Goal: Transaction & Acquisition: Purchase product/service

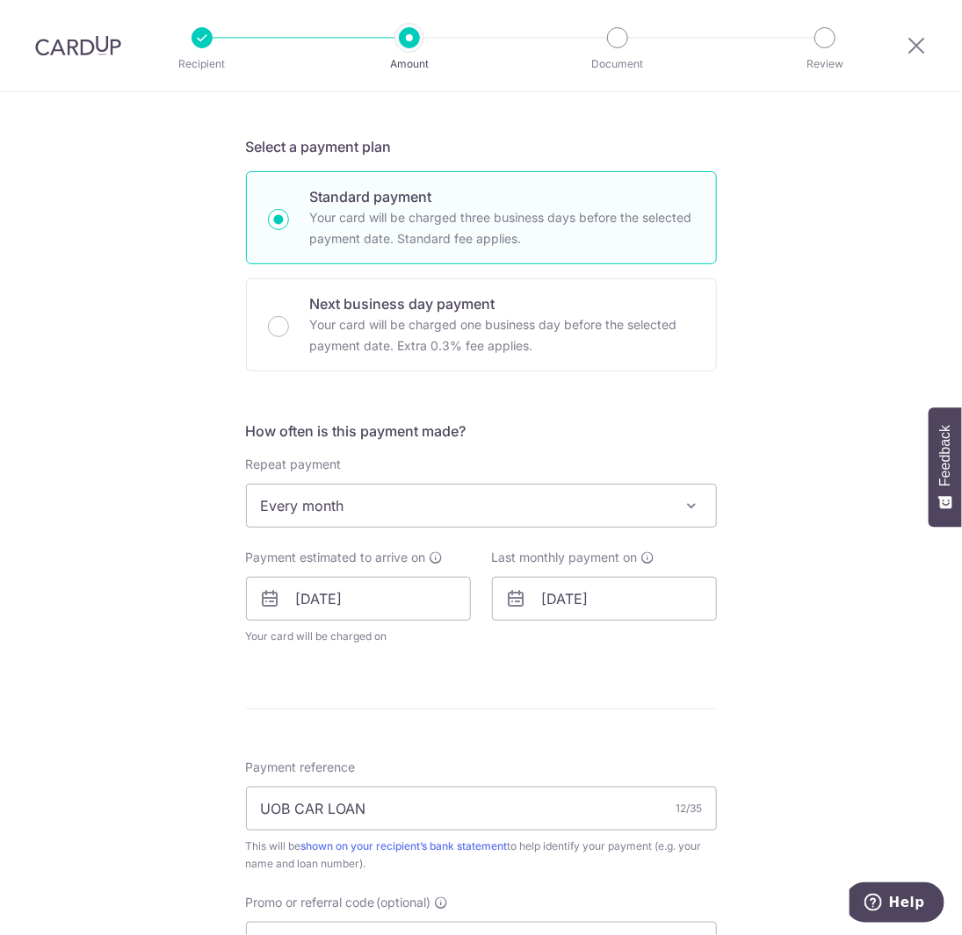
scroll to position [88, 0]
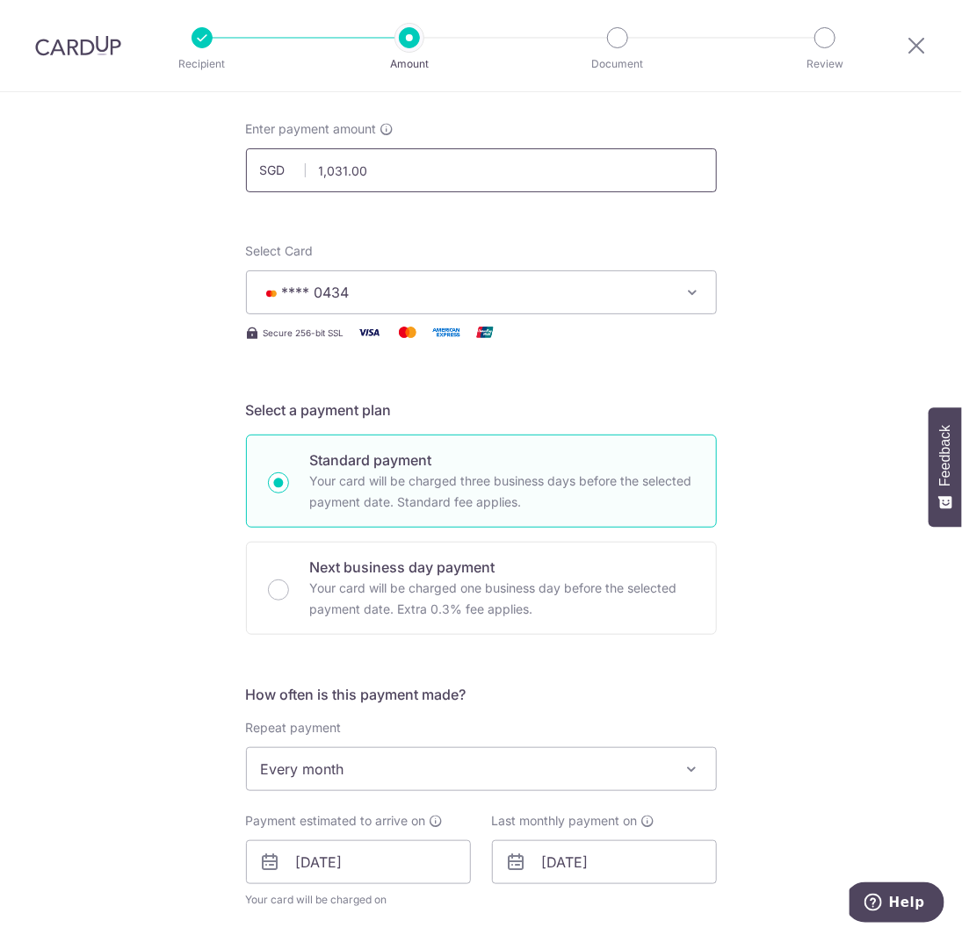
click at [377, 175] on input "1,031.00" at bounding box center [481, 170] width 471 height 44
type input "1,031.00"
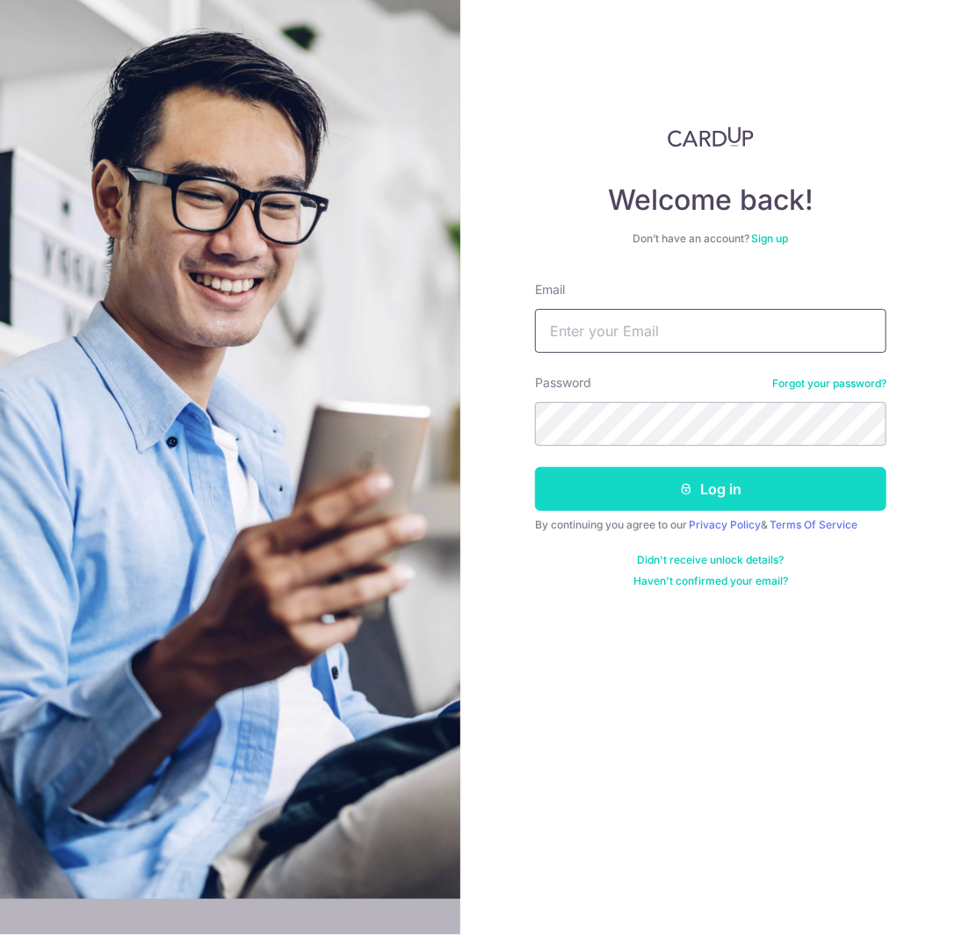
type input "[EMAIL_ADDRESS][DOMAIN_NAME]"
click at [705, 504] on button "Log in" at bounding box center [710, 489] width 351 height 44
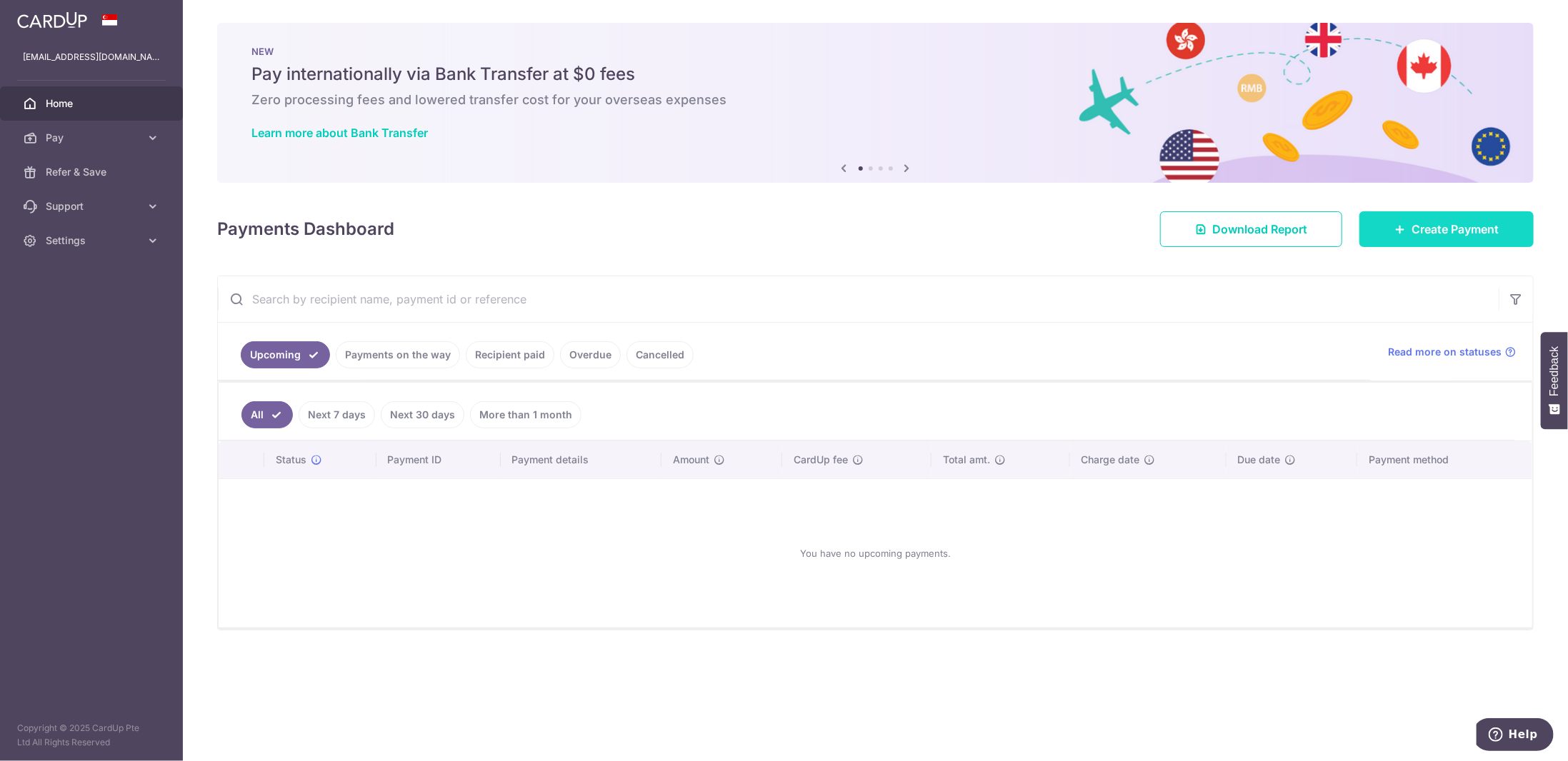
click at [782, 237] on link "Create Payment" at bounding box center [1447, 229] width 174 height 36
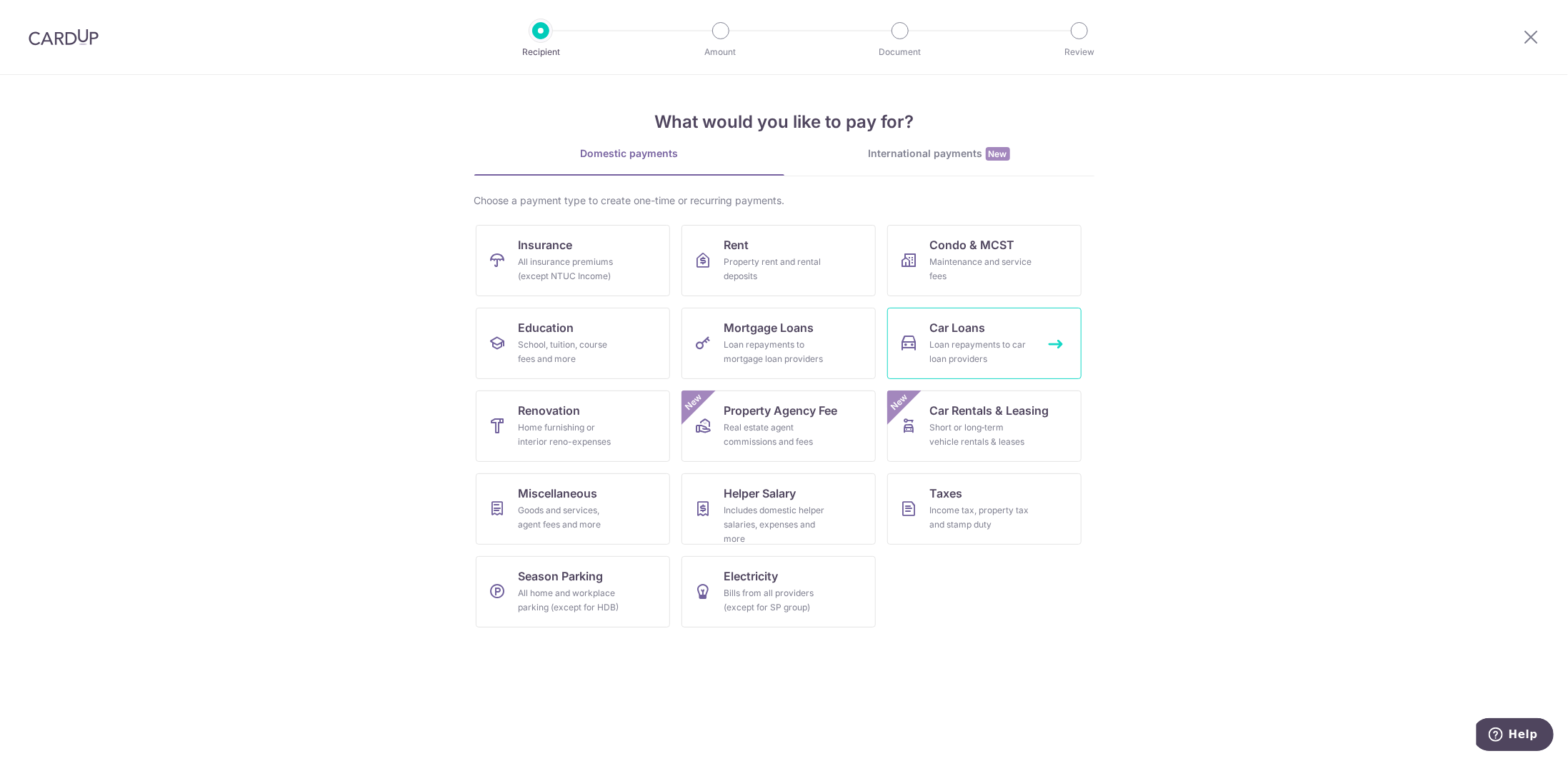
click at [782, 333] on span "Car Loans" at bounding box center [958, 328] width 56 height 17
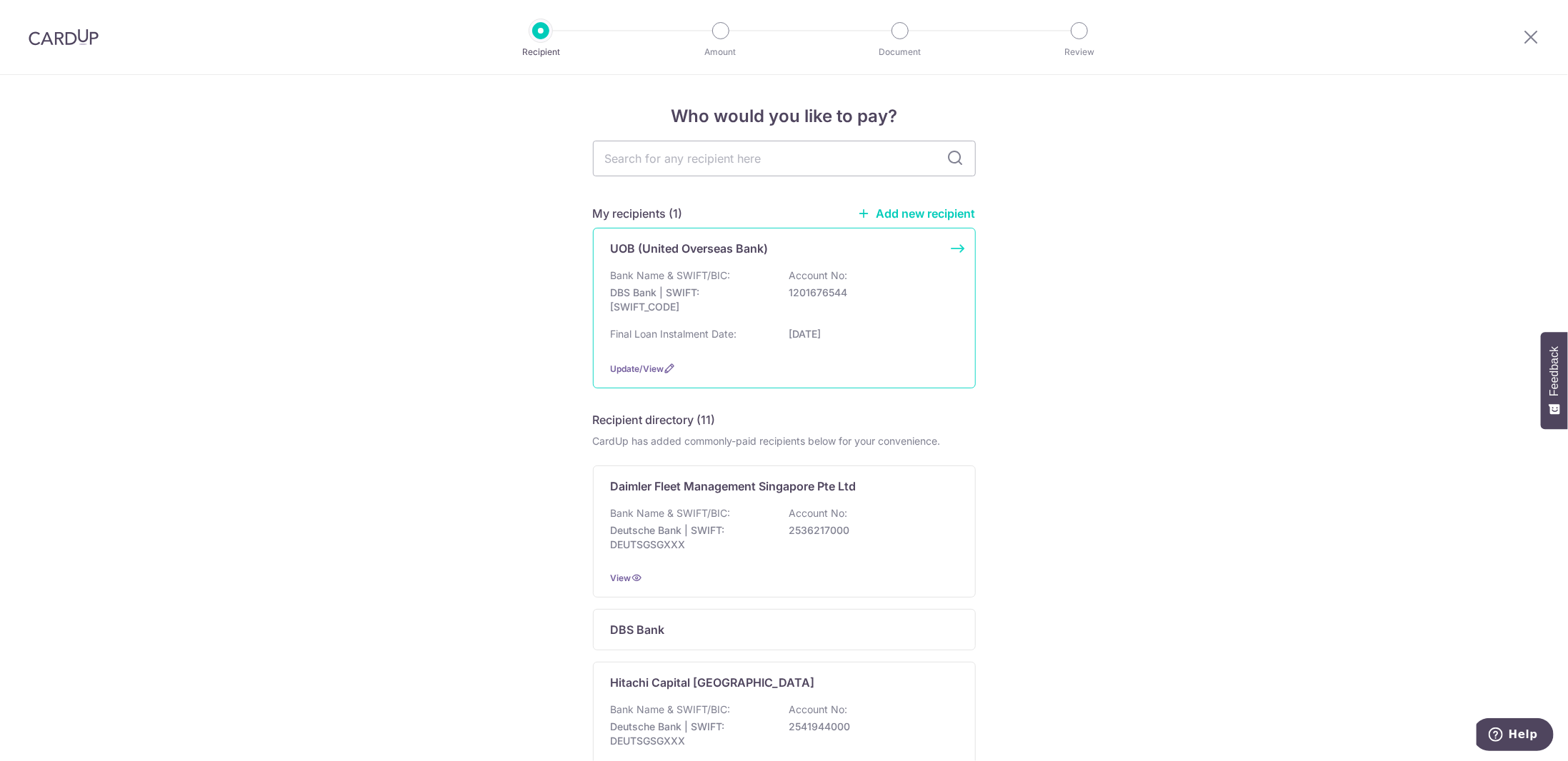
click at [703, 288] on p "DBS Bank | SWIFT: DBSSSGSGXXX" at bounding box center [690, 299] width 160 height 28
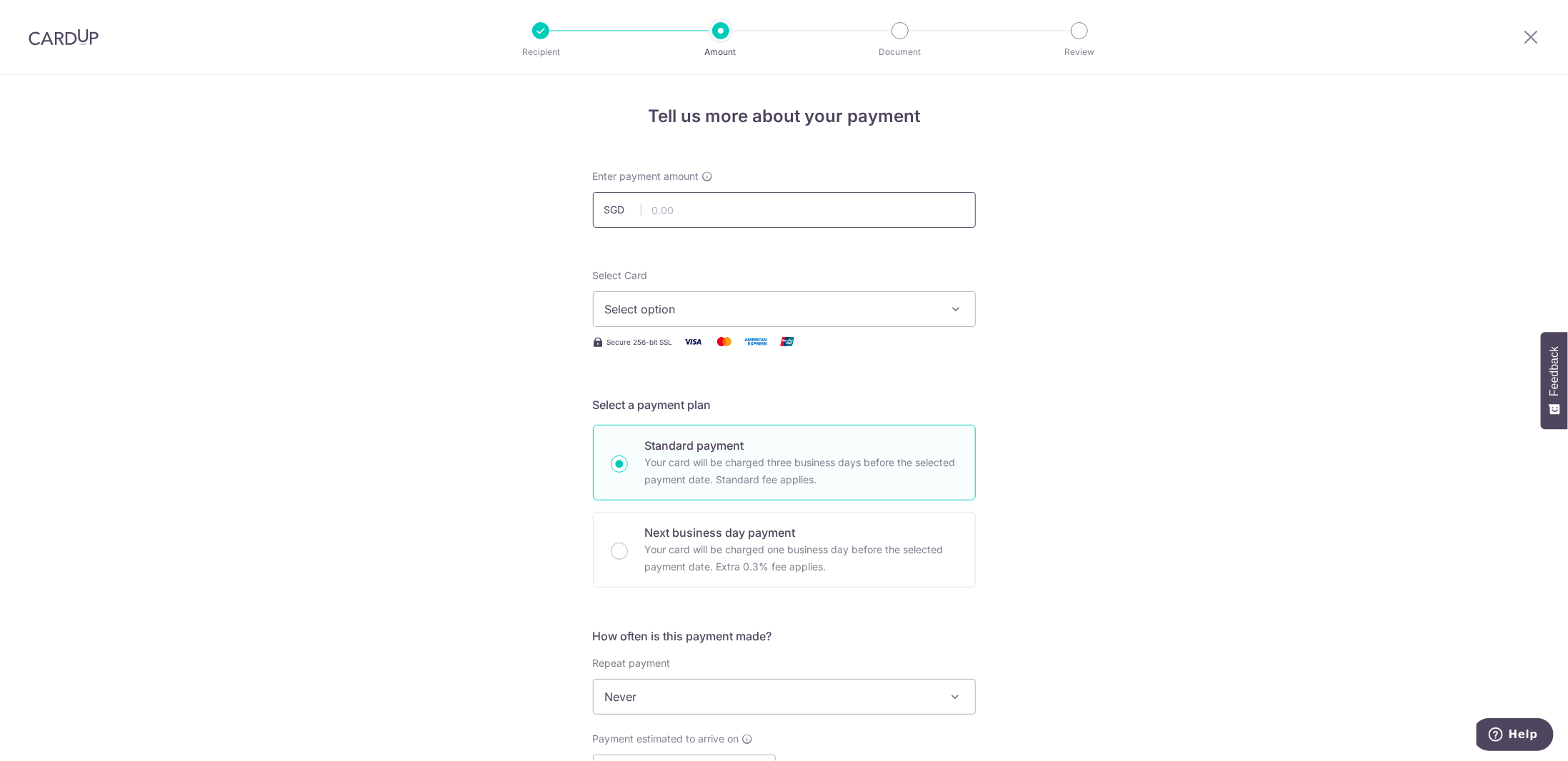
drag, startPoint x: 0, startPoint y: 0, endPoint x: 695, endPoint y: 211, distance: 726.3
click at [695, 211] on input "text" at bounding box center [784, 210] width 383 height 36
type input "400.00"
click at [690, 320] on button "Select option" at bounding box center [784, 309] width 383 height 36
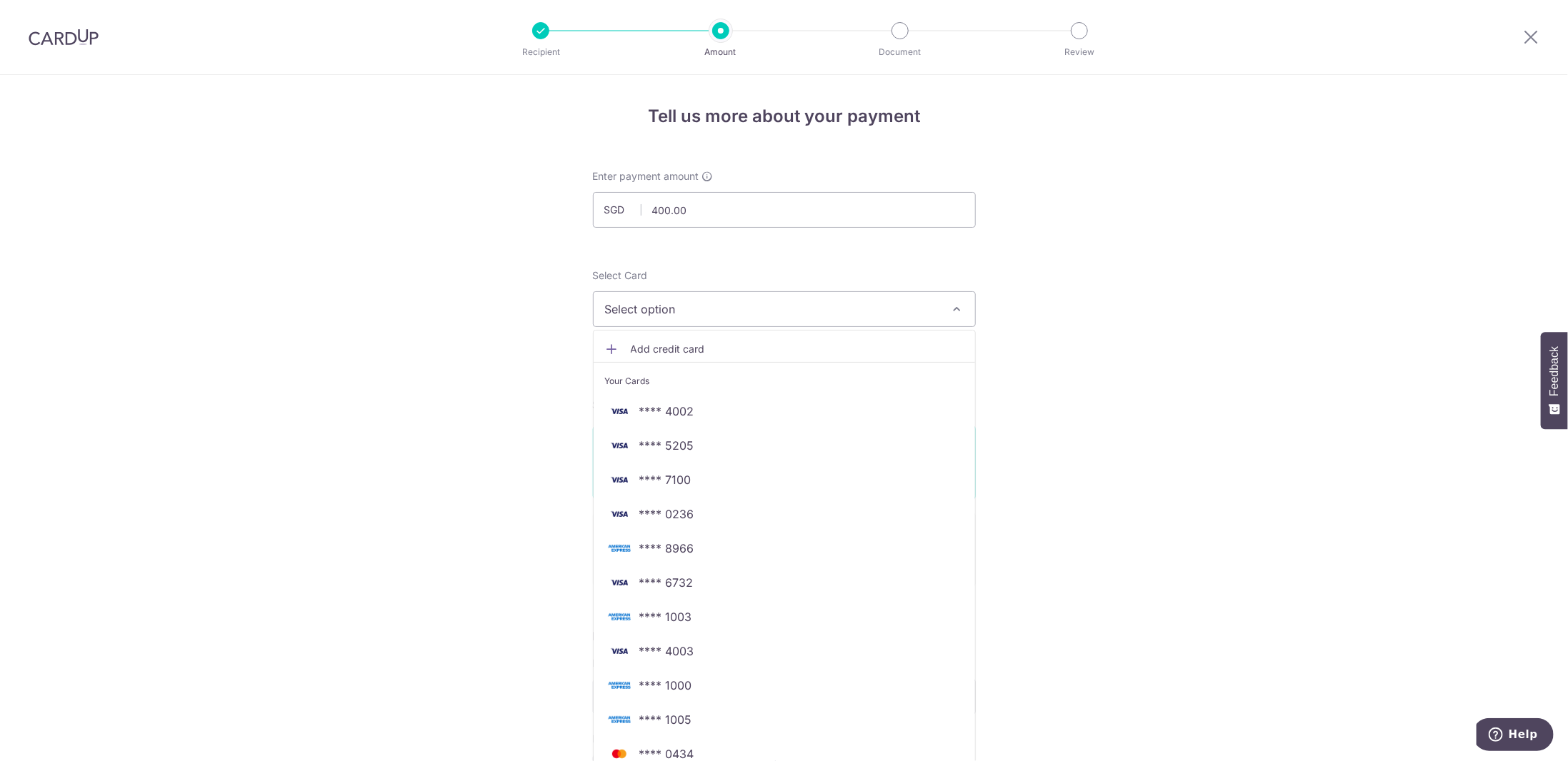
click at [681, 343] on span "Add credit card" at bounding box center [797, 350] width 333 height 15
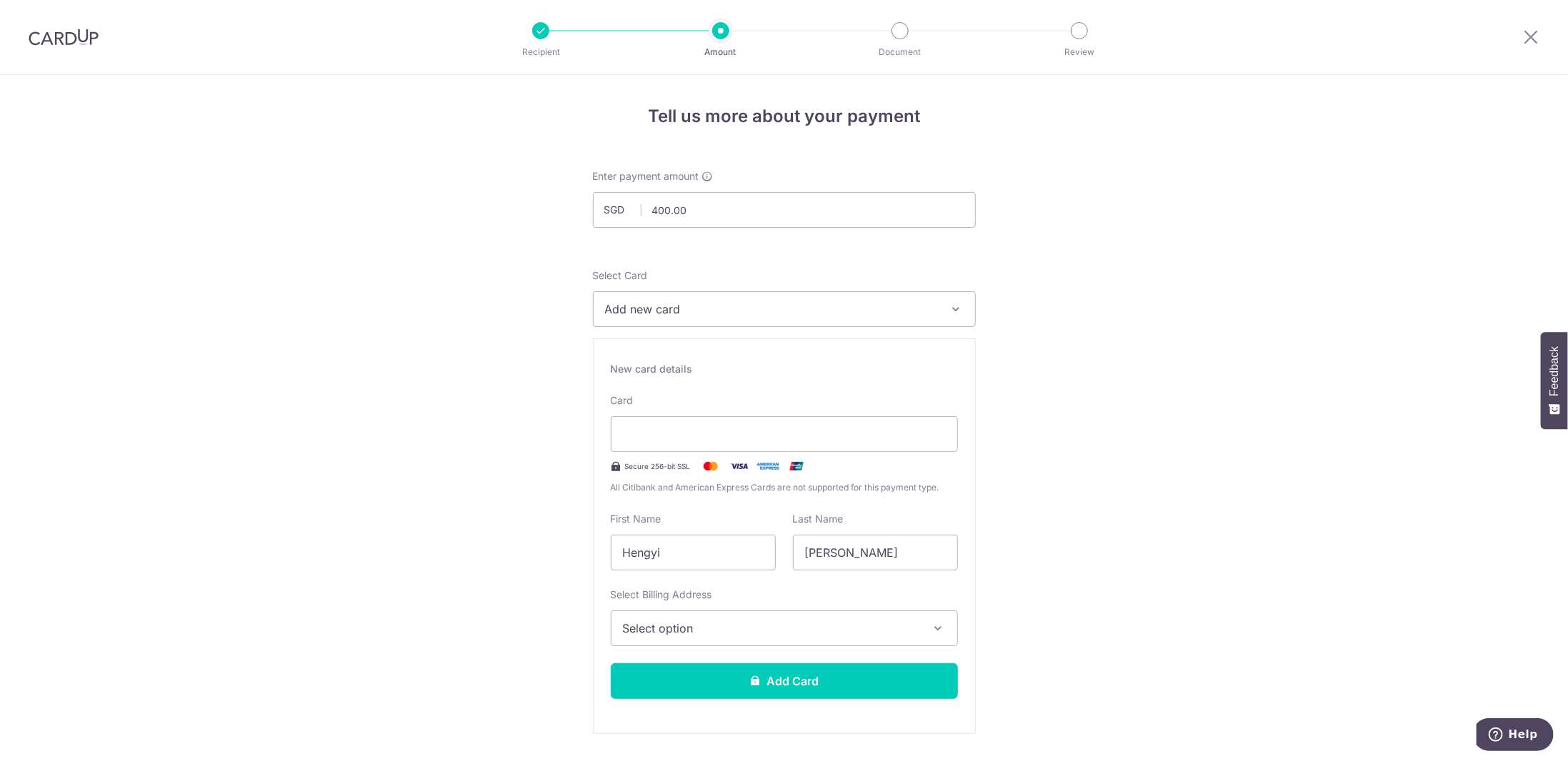
click at [750, 625] on span "Select option" at bounding box center [771, 628] width 297 height 17
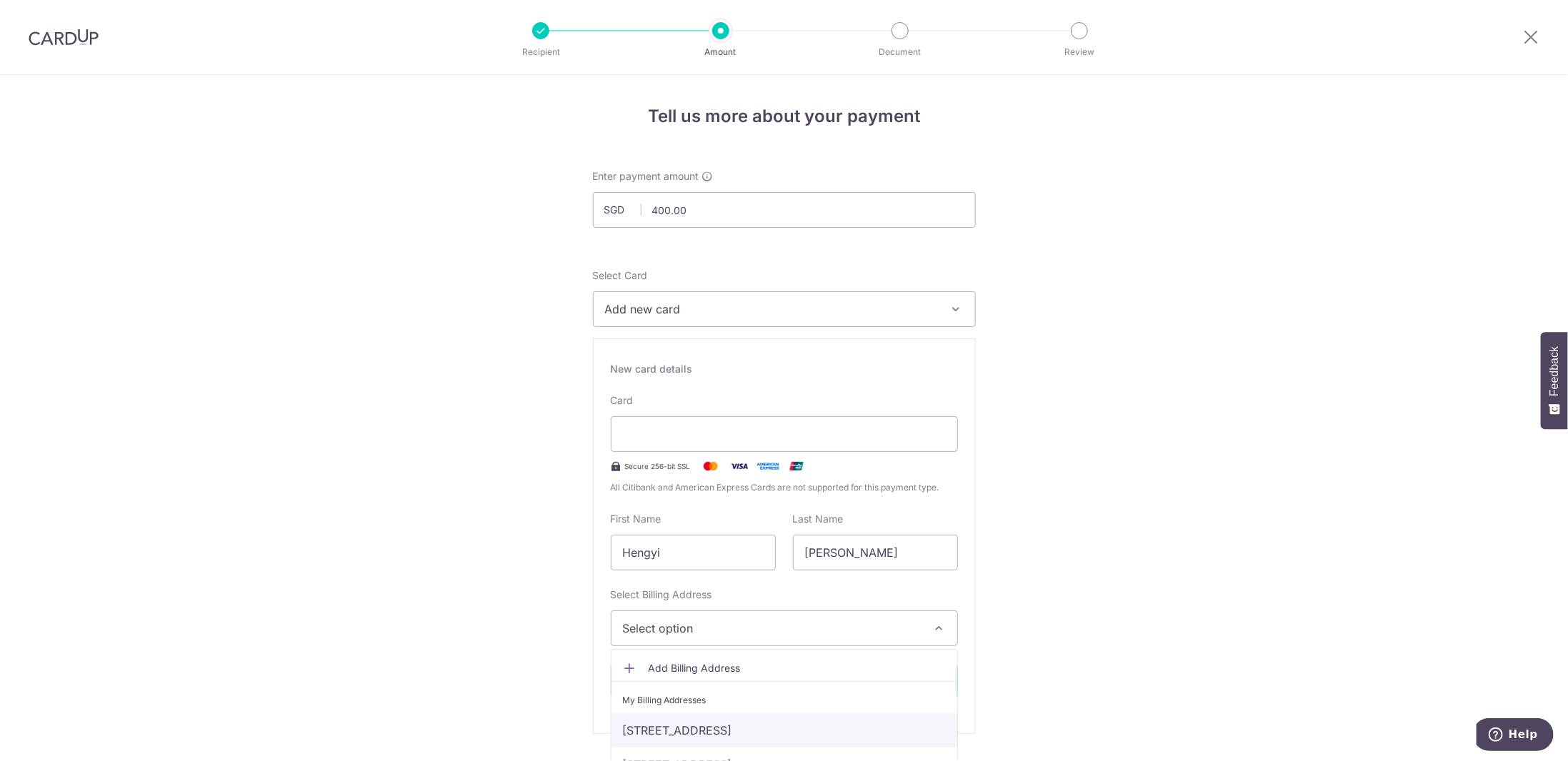
scroll to position [143, 0]
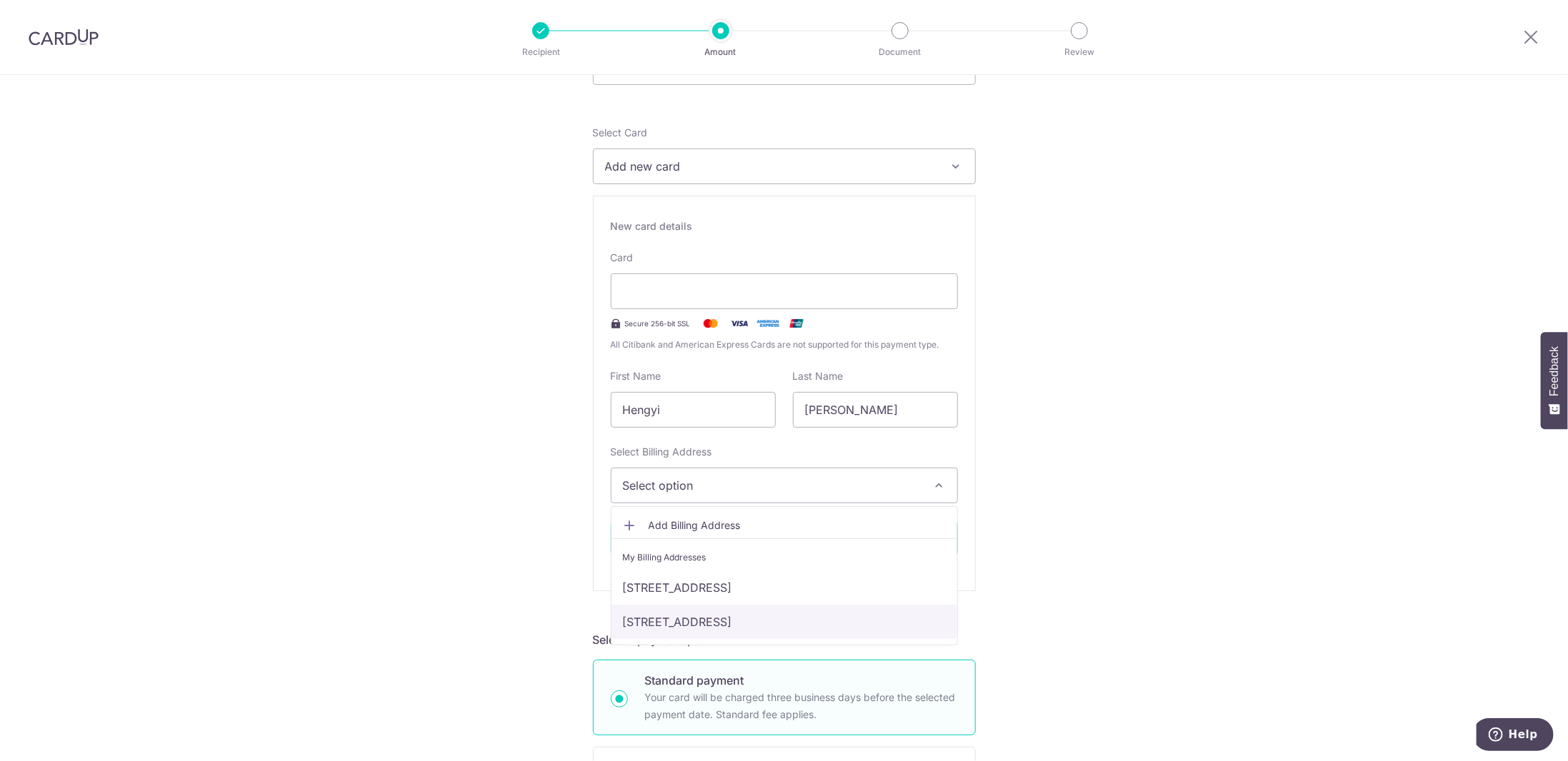
click at [699, 632] on link "#11-11, 760 Bedok Reservoir Road, Waterfront Waves, Singapore, Singapore, Singa…" at bounding box center [784, 622] width 346 height 34
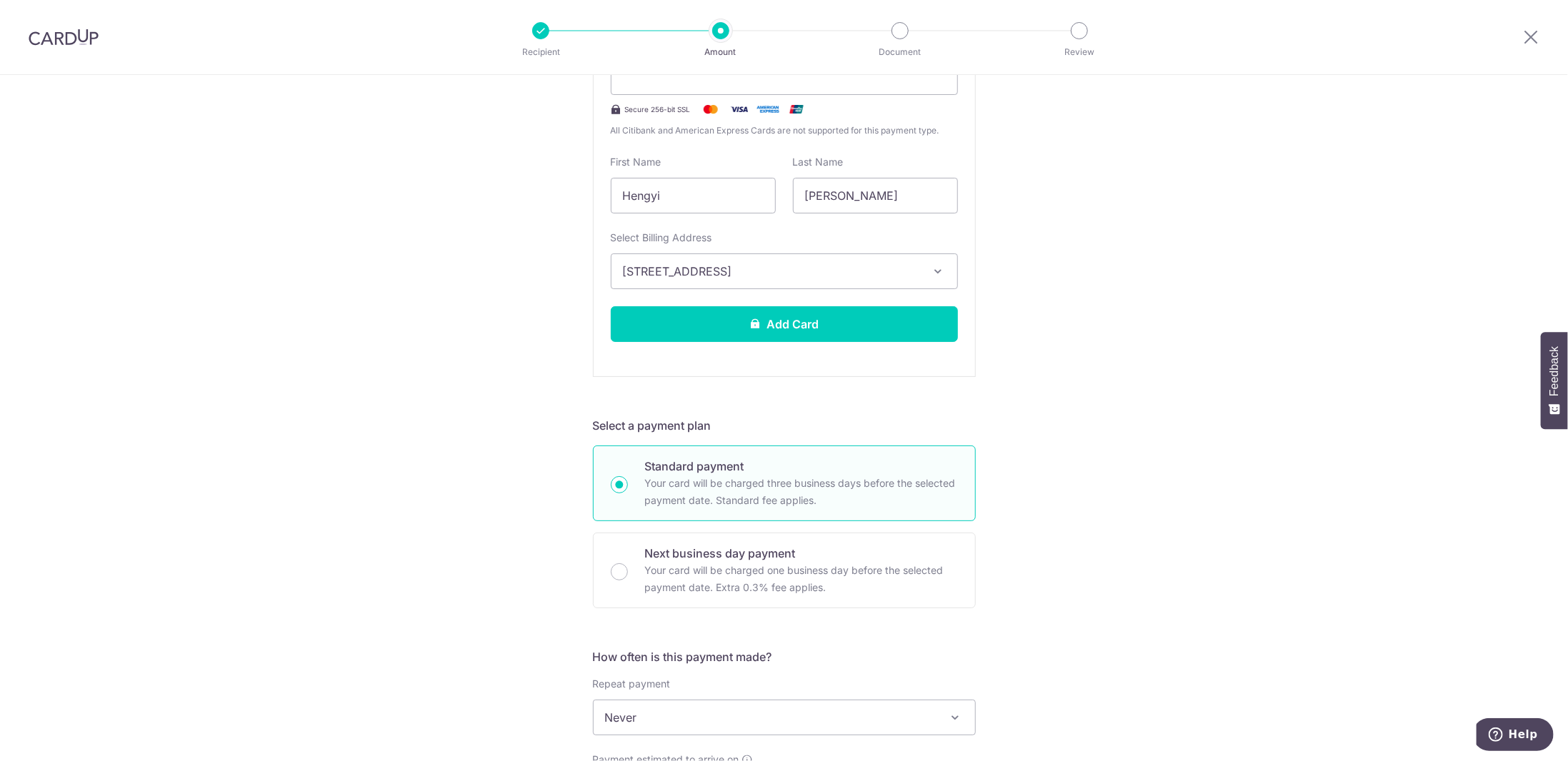
scroll to position [572, 0]
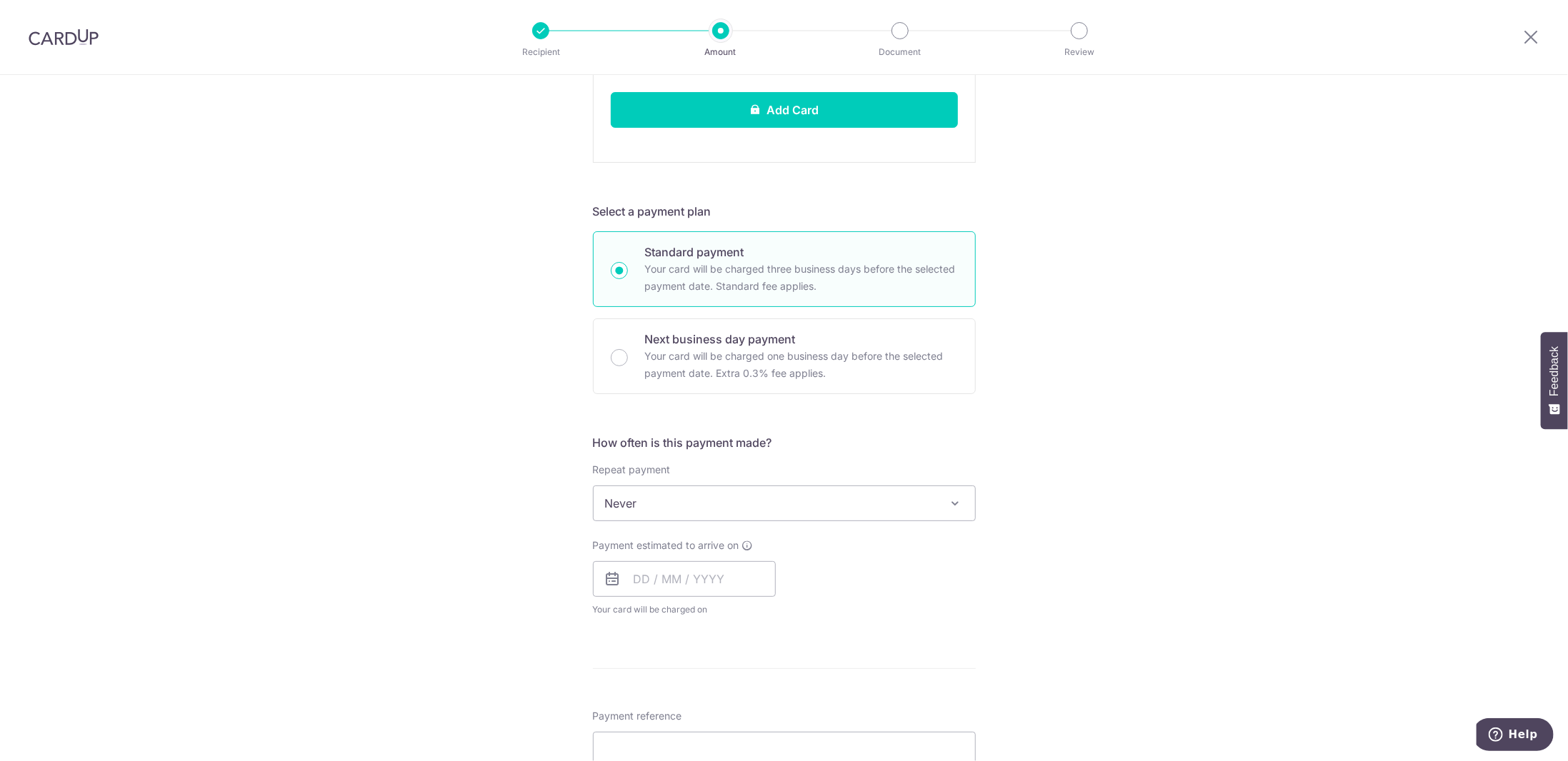
click at [645, 492] on span "Never" at bounding box center [784, 503] width 381 height 34
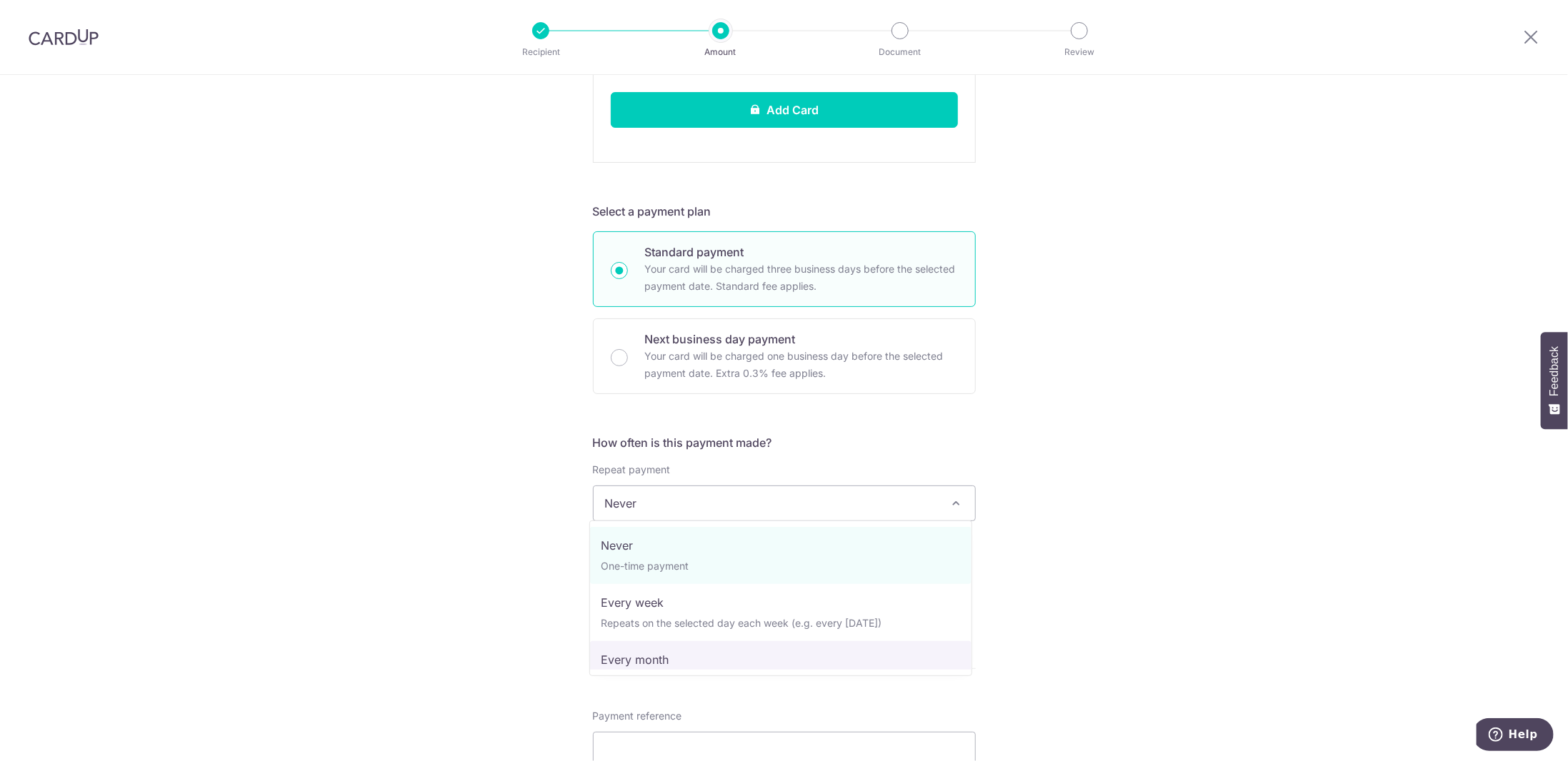
select select "3"
type input "01/08/2027"
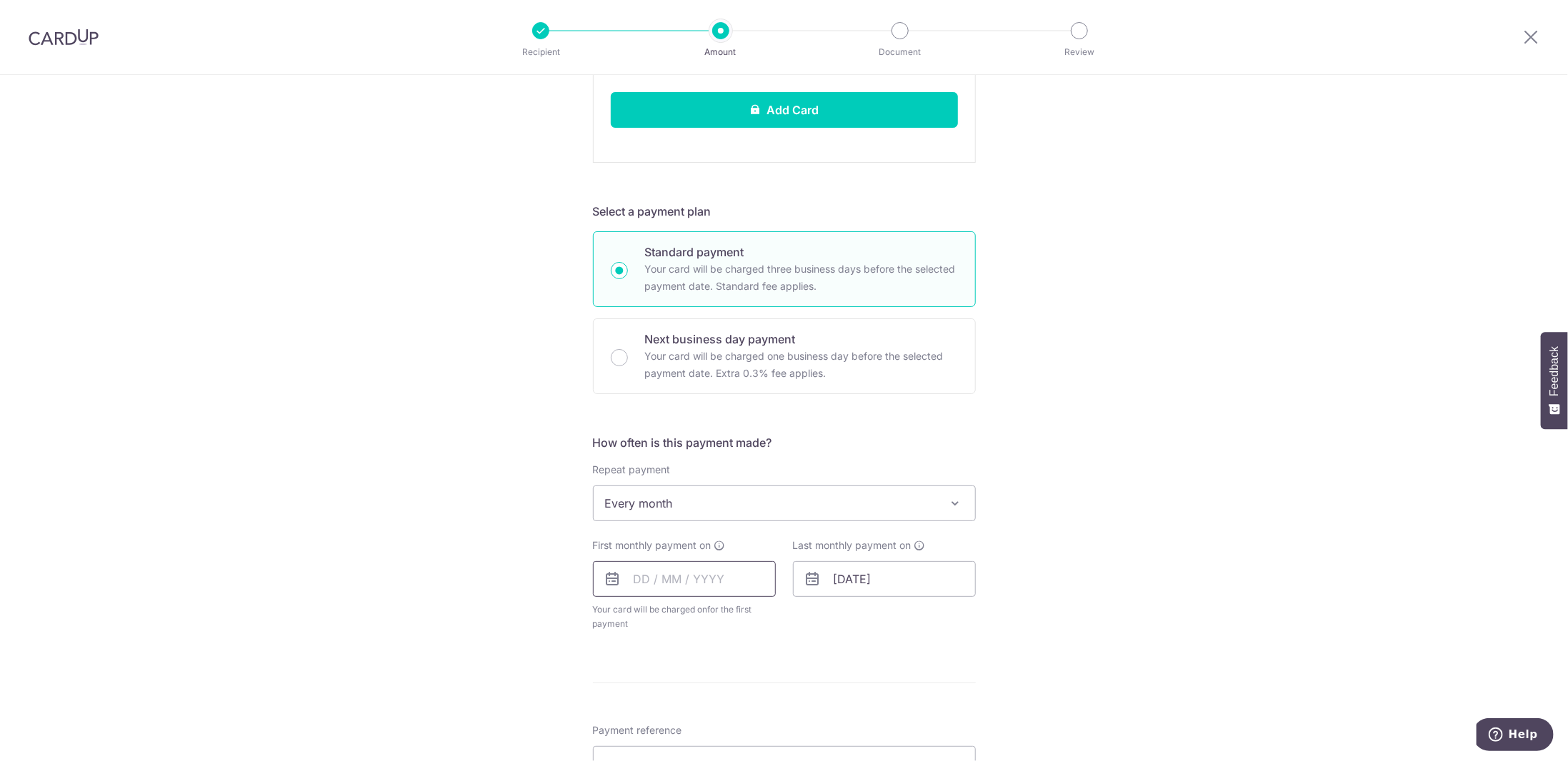
click at [690, 578] on input "text" at bounding box center [684, 579] width 183 height 36
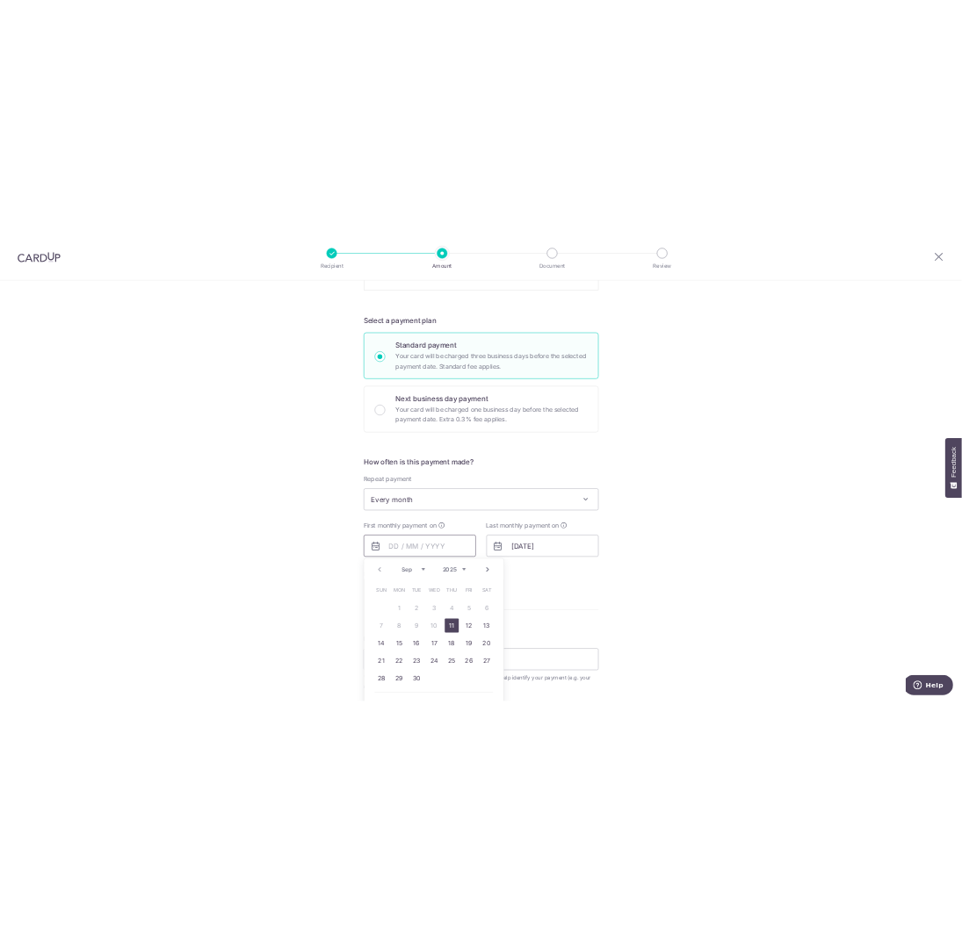
scroll to position [878, 0]
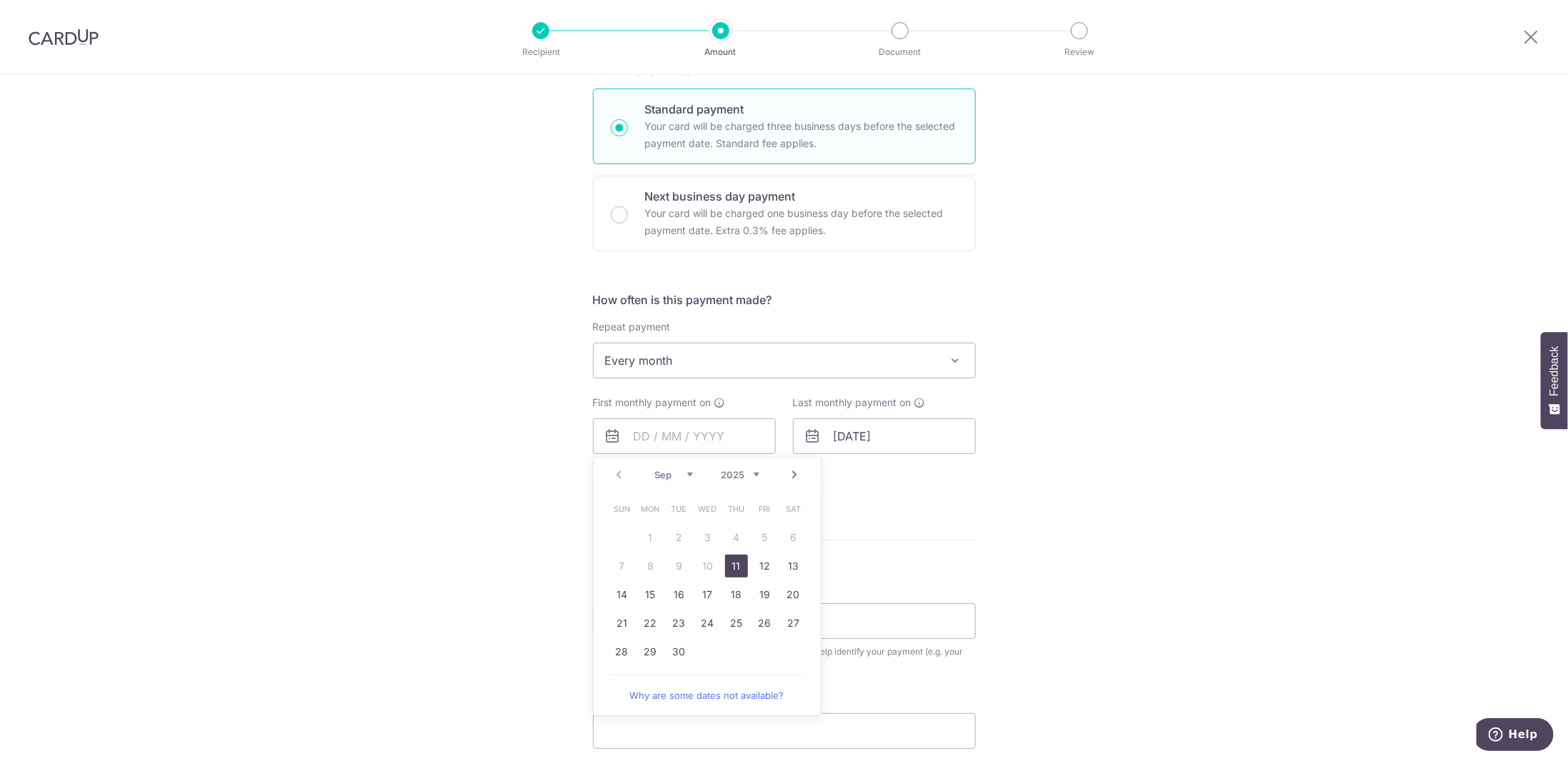
click at [731, 567] on link "11" at bounding box center [737, 566] width 23 height 23
type input "[DATE]"
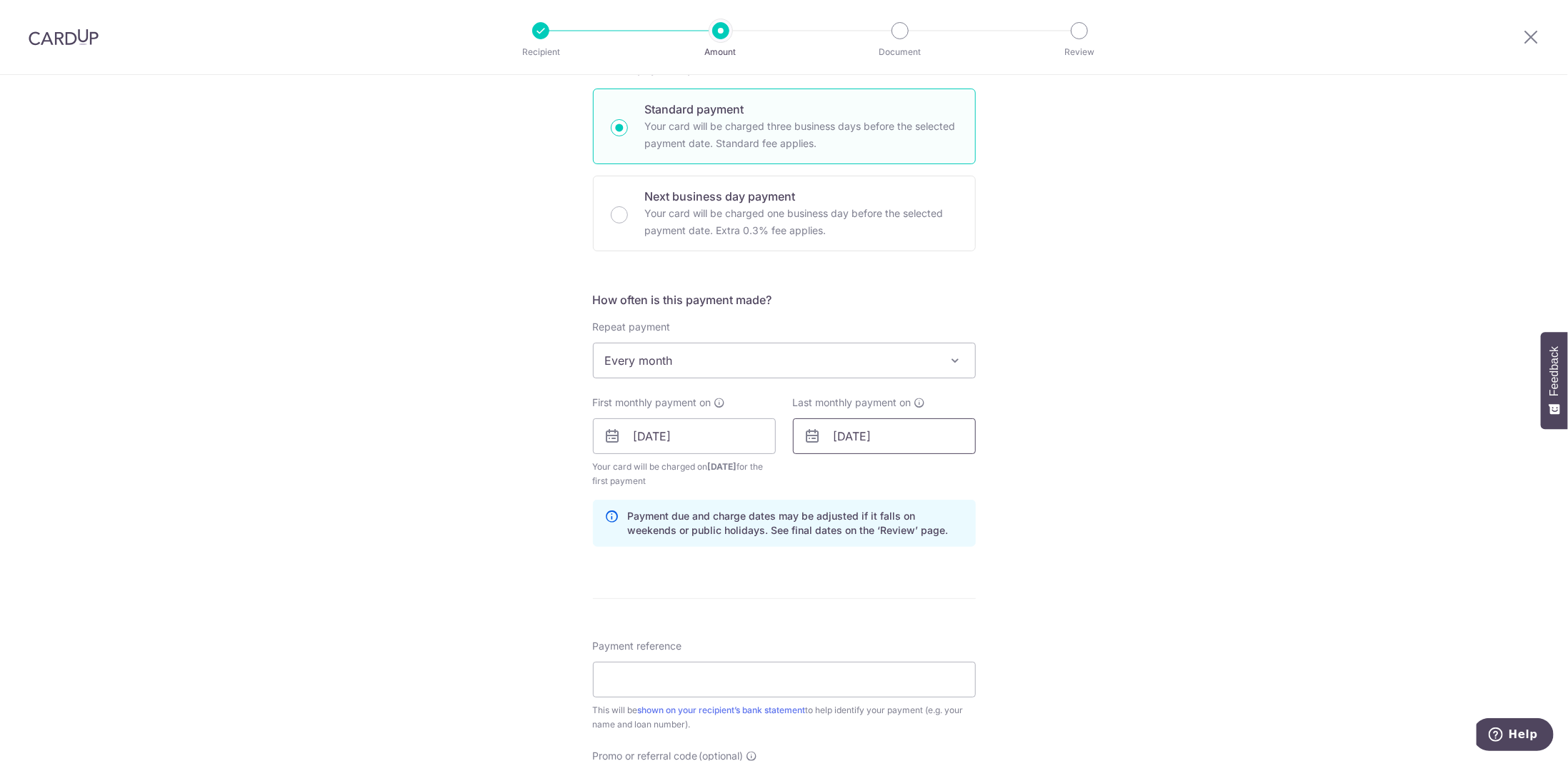
click at [855, 437] on input "01/08/2027" at bounding box center [884, 437] width 183 height 36
click at [655, 608] on form "Enter payment amount SGD 400.00 400.00 Select Card Add new card Add credit card…" at bounding box center [784, 246] width 383 height 1581
click at [651, 676] on input "Payment reference" at bounding box center [784, 680] width 383 height 36
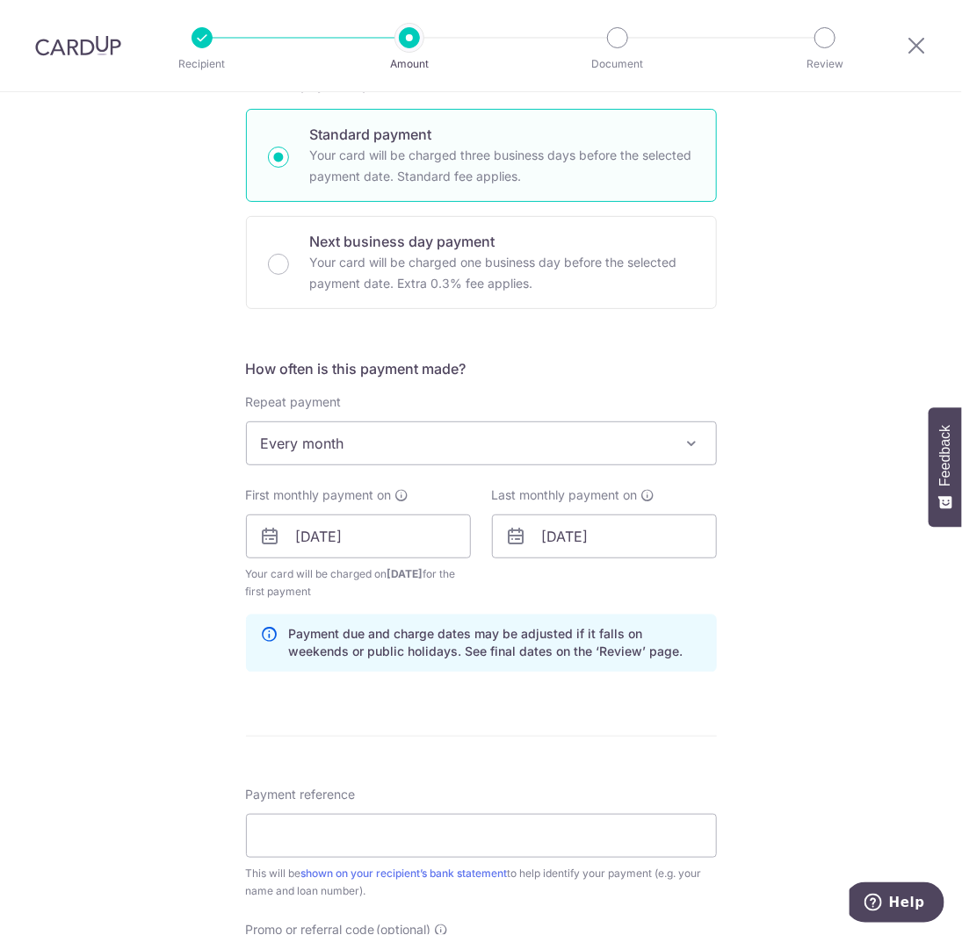
click at [797, 484] on div "Tell us more about your payment Enter payment amount SGD 400.00 400.00 Select C…" at bounding box center [481, 285] width 962 height 2143
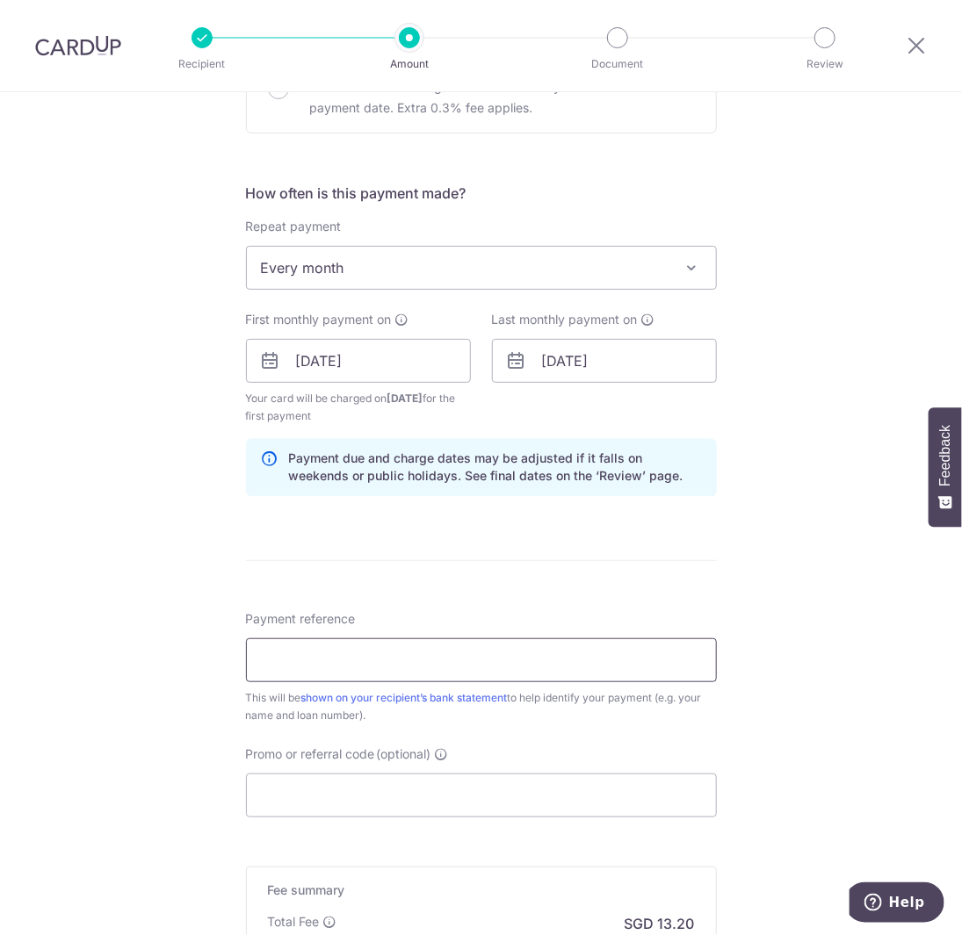
click at [410, 644] on input "Payment reference" at bounding box center [481, 661] width 471 height 44
paste input "REC185"
type input "REC185"
click at [405, 780] on input "Promo or referral code (optional)" at bounding box center [481, 796] width 471 height 44
paste input "REC185"
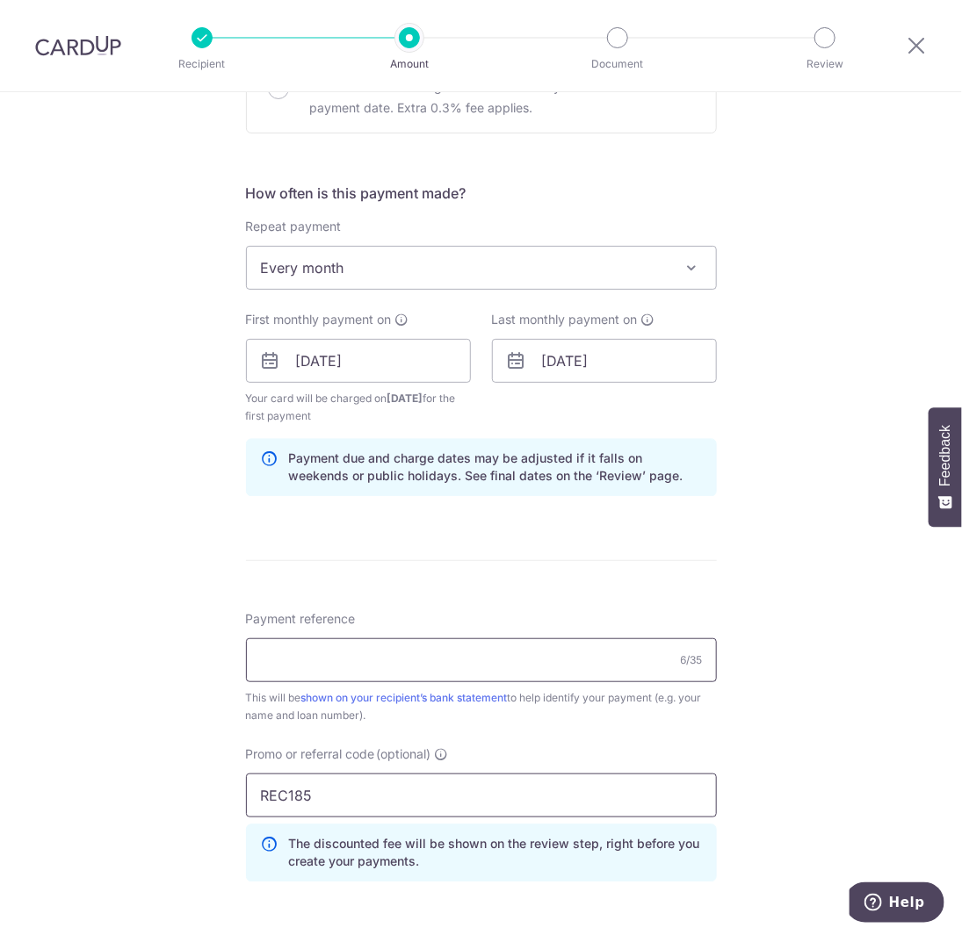
type input "REC185"
click at [350, 658] on input "Payment reference" at bounding box center [481, 661] width 471 height 44
type input "UOB CAR LOAN"
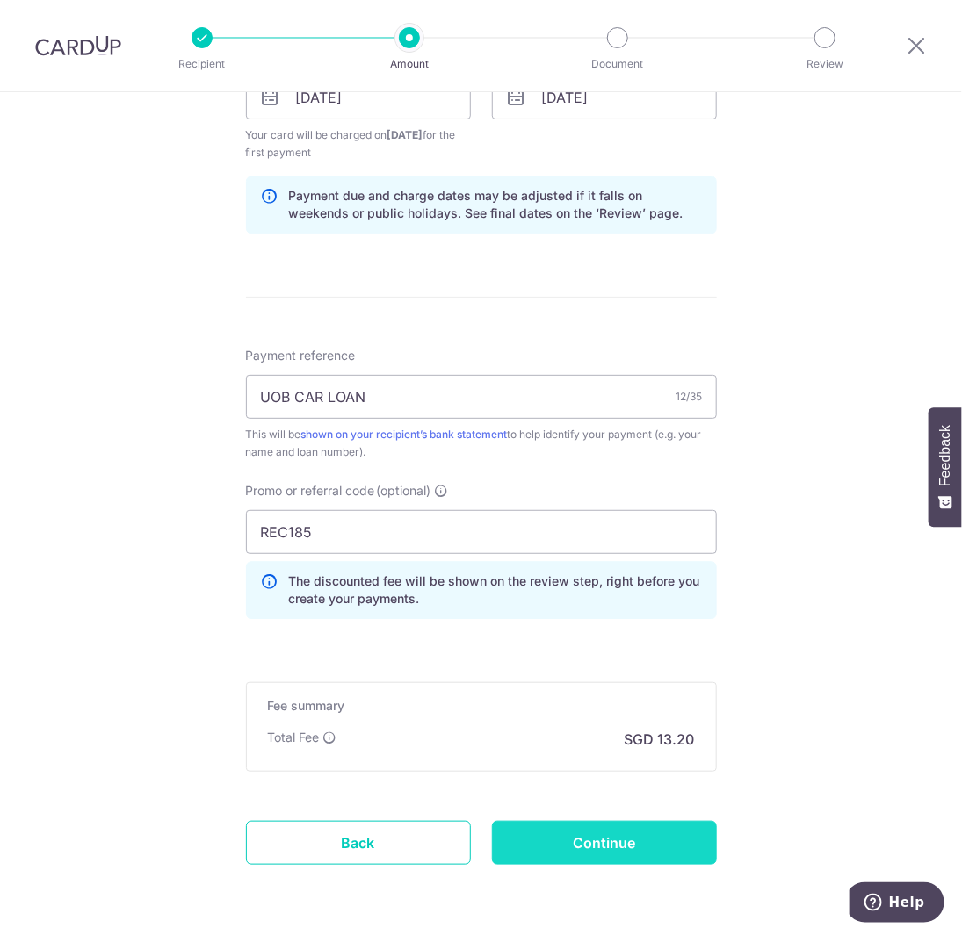
click at [648, 824] on input "Continue" at bounding box center [604, 843] width 225 height 44
type input "Create Schedule"
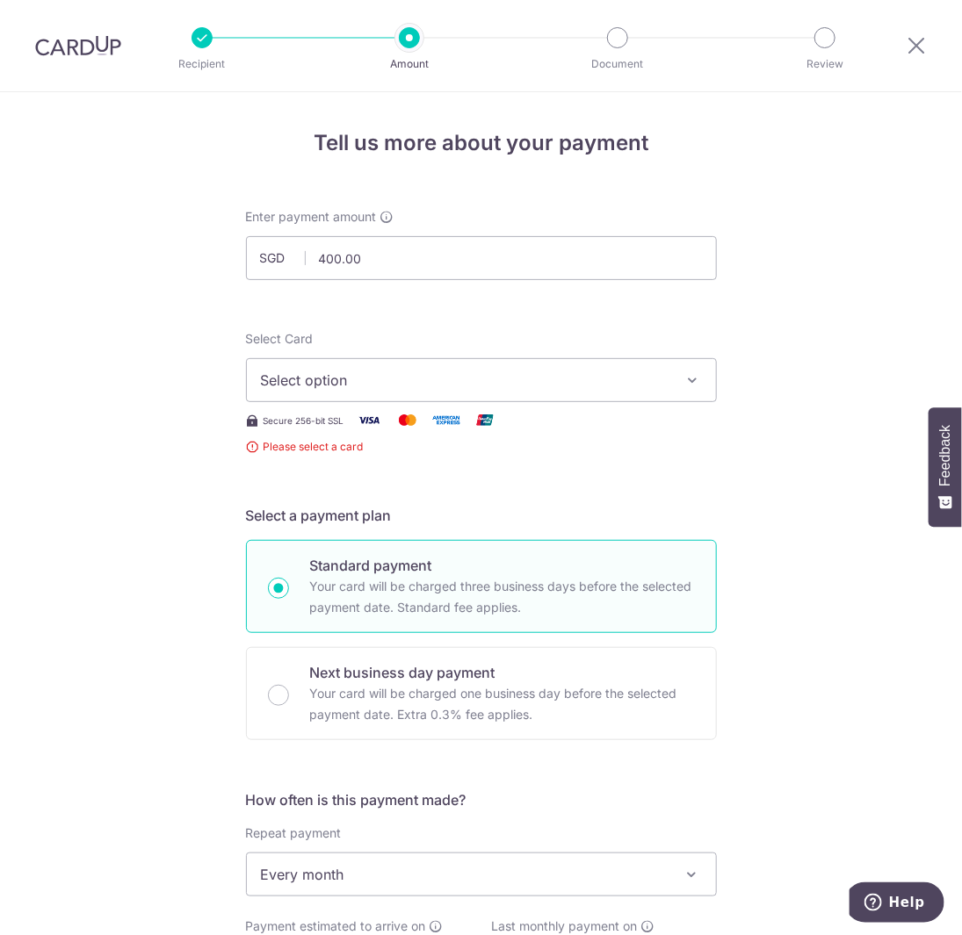
click at [509, 383] on span "Select option" at bounding box center [465, 380] width 409 height 21
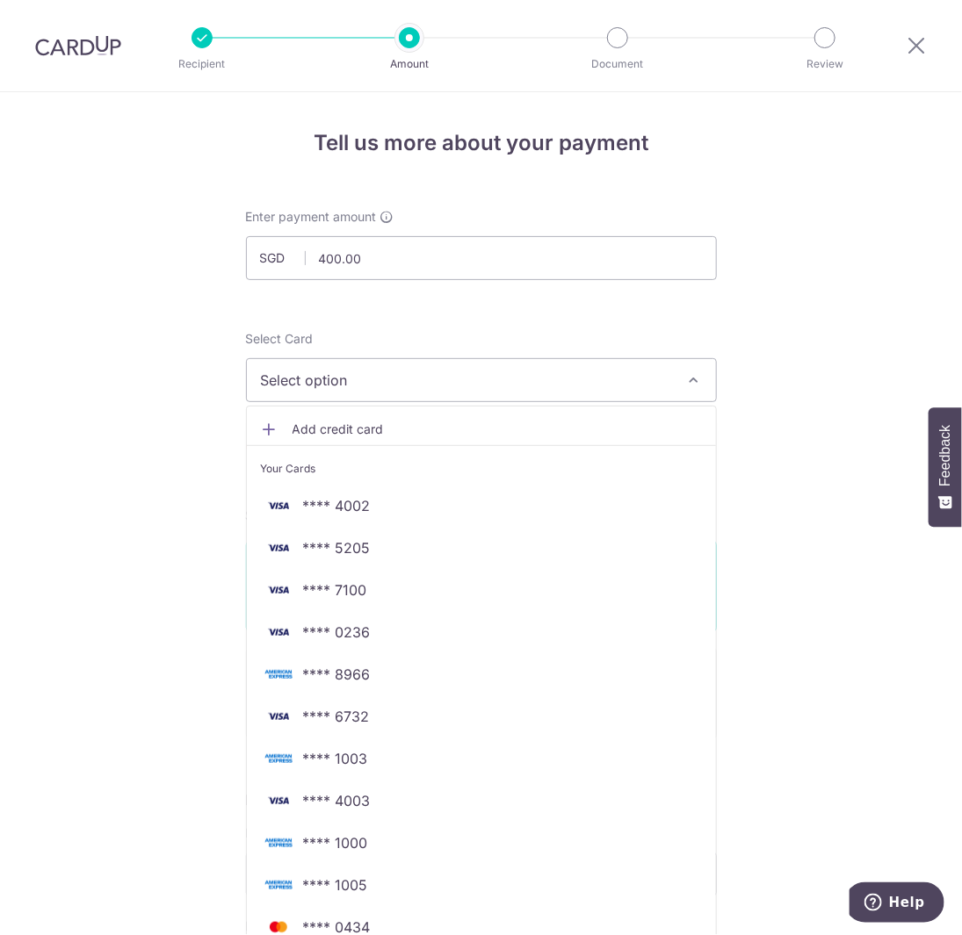
click at [310, 422] on span "Add credit card" at bounding box center [496, 430] width 409 height 18
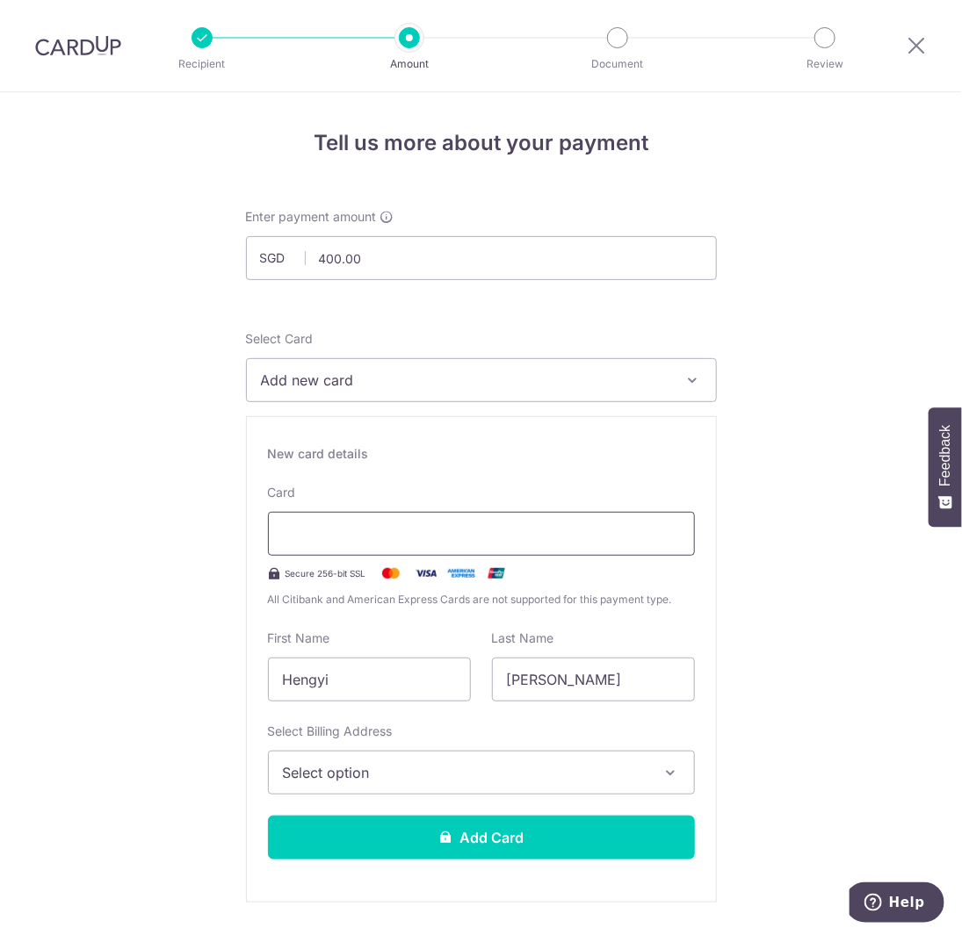
click at [337, 545] on div at bounding box center [481, 534] width 427 height 44
click at [366, 769] on span "Select option" at bounding box center [465, 772] width 365 height 21
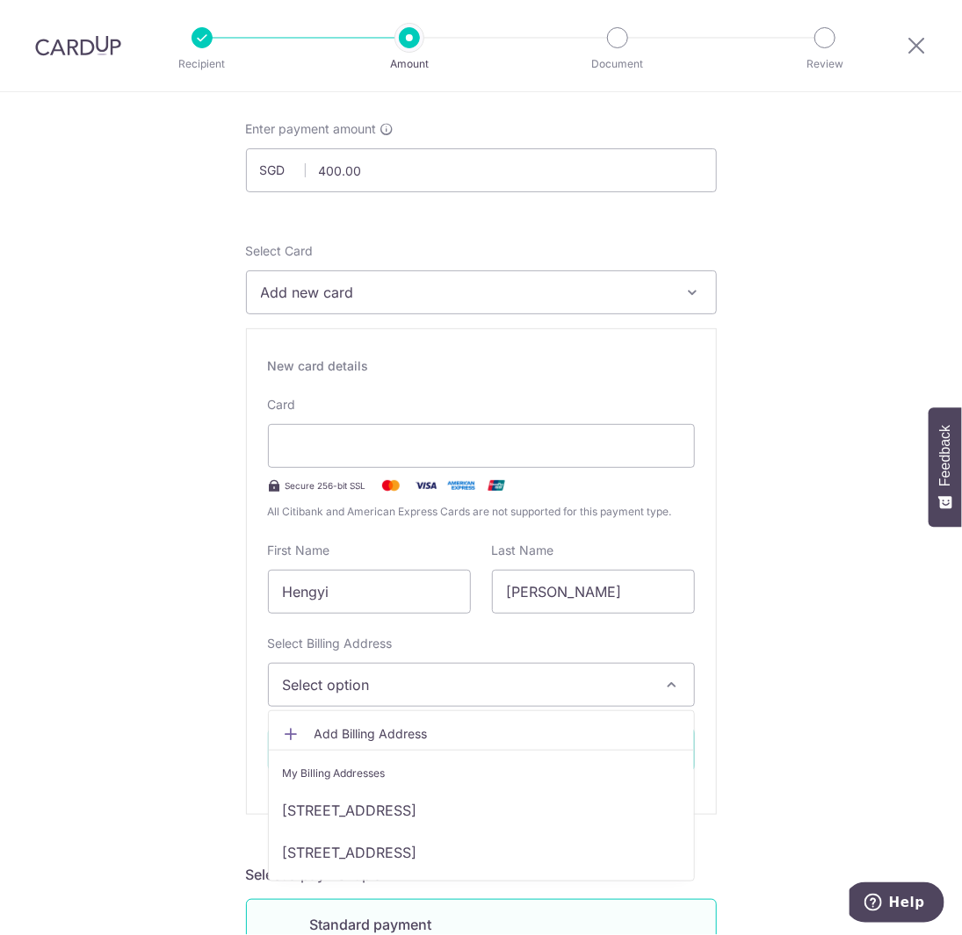
scroll to position [176, 0]
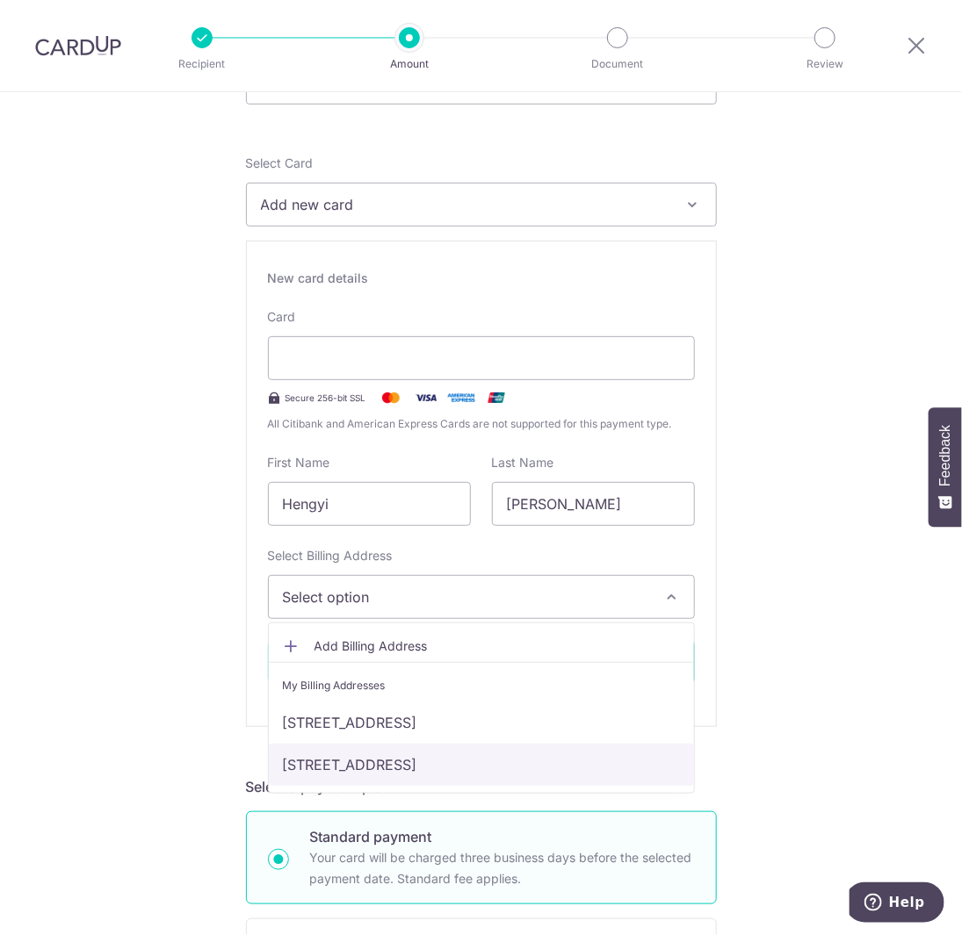
click at [373, 769] on link "[STREET_ADDRESS]" at bounding box center [481, 765] width 425 height 42
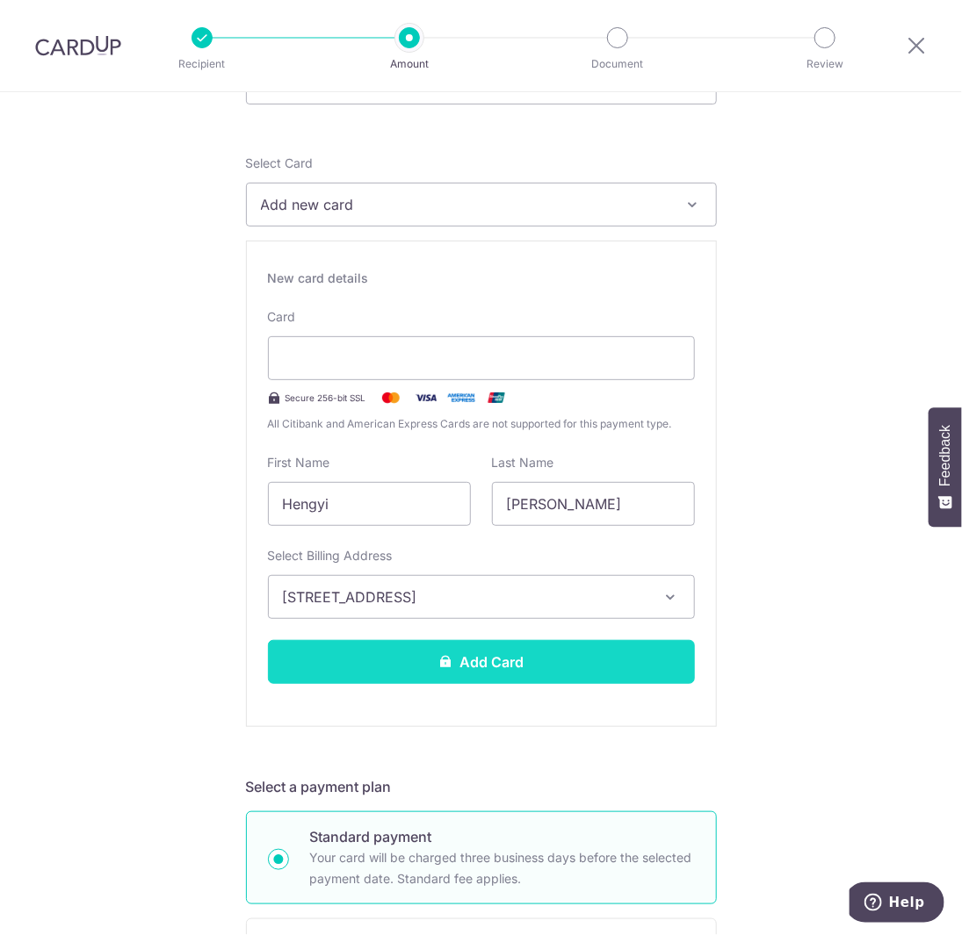
click at [439, 674] on button "Add Card" at bounding box center [481, 662] width 427 height 44
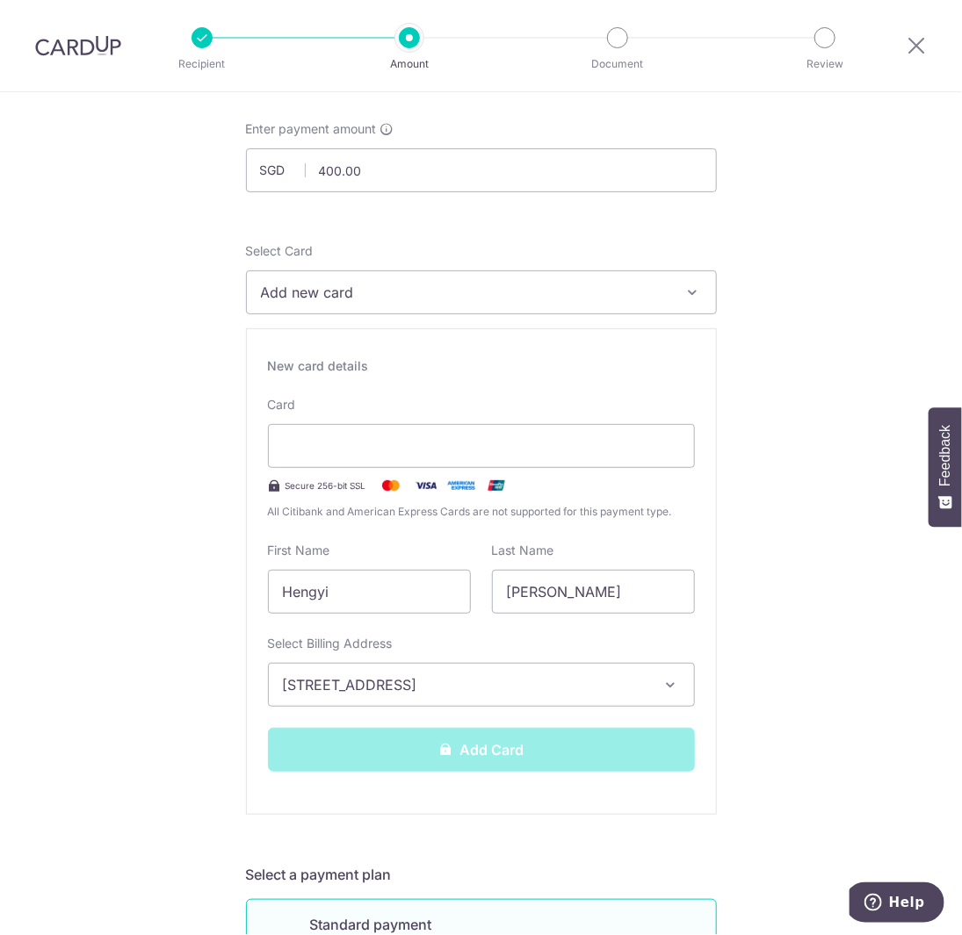
scroll to position [0, 0]
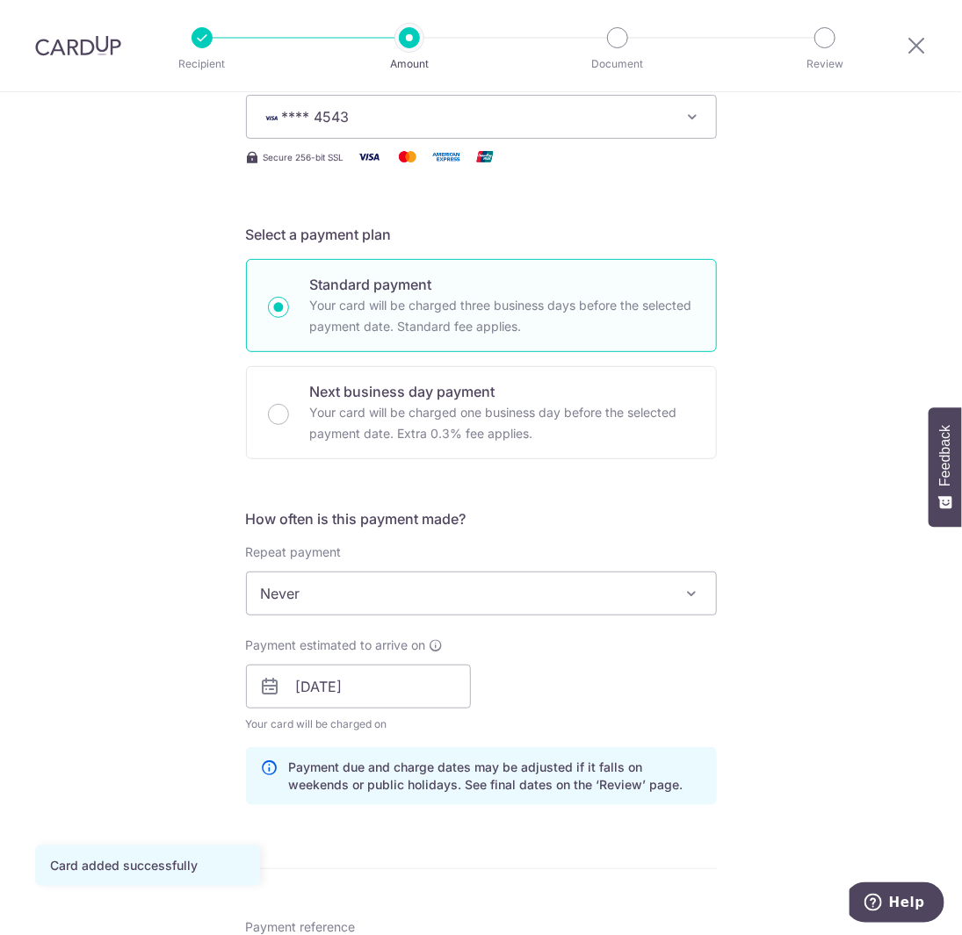
scroll to position [351, 0]
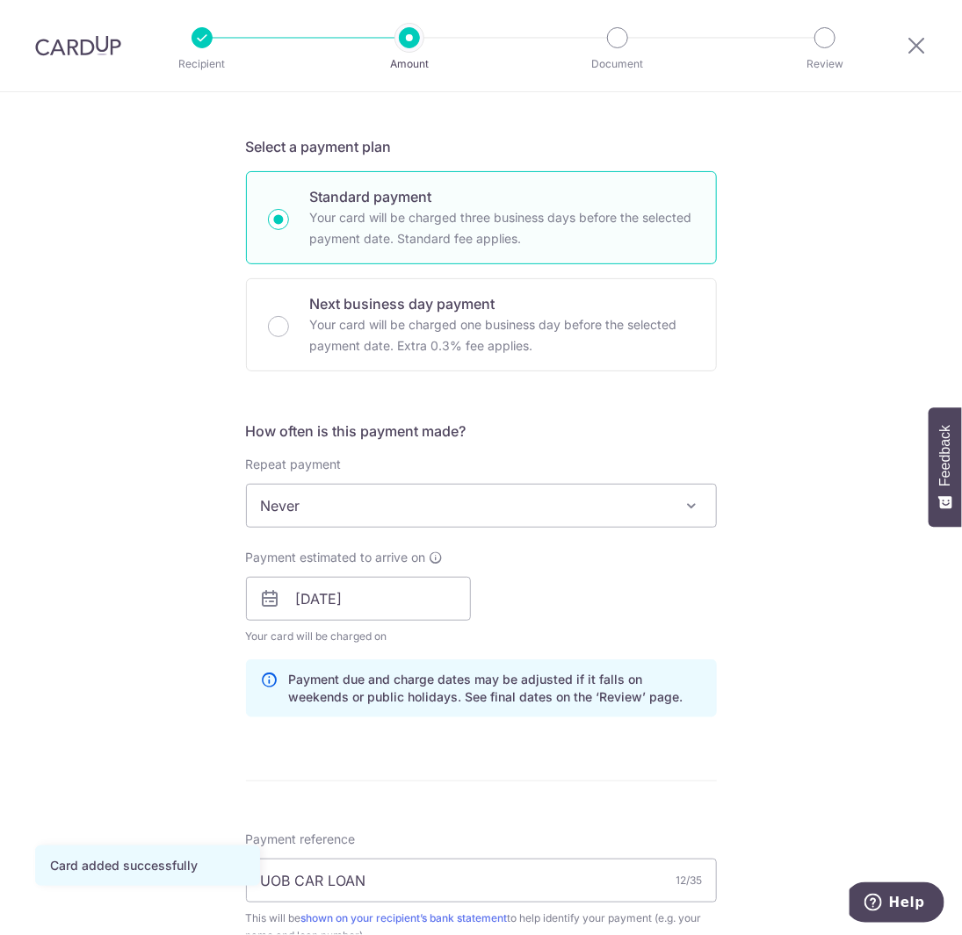
click at [521, 506] on span "Never" at bounding box center [481, 506] width 469 height 42
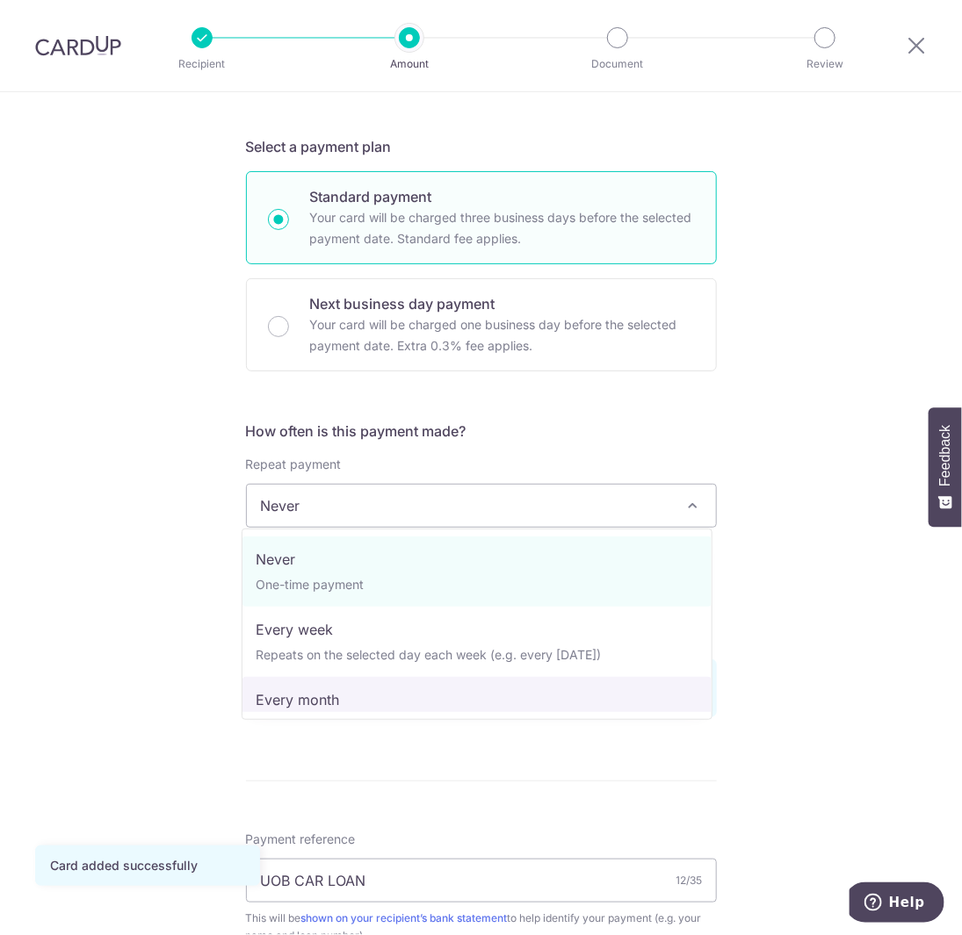
select select "3"
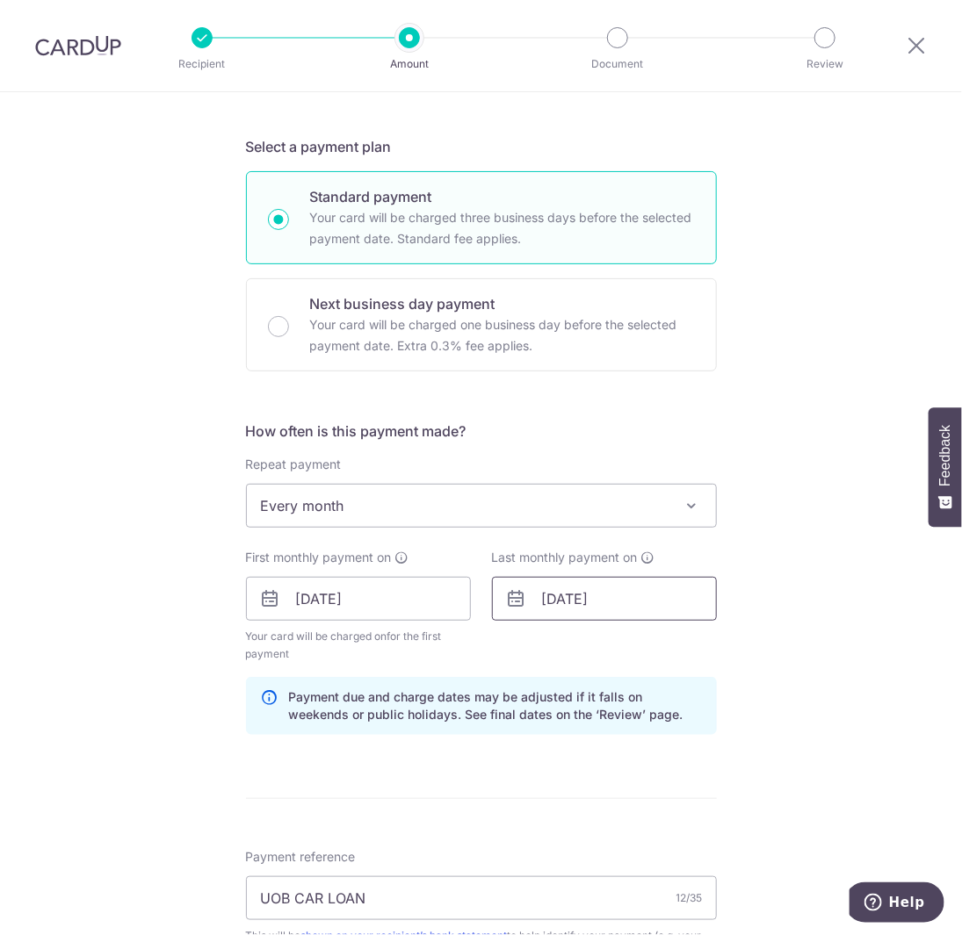
click at [633, 599] on input "01/08/2027" at bounding box center [604, 599] width 225 height 44
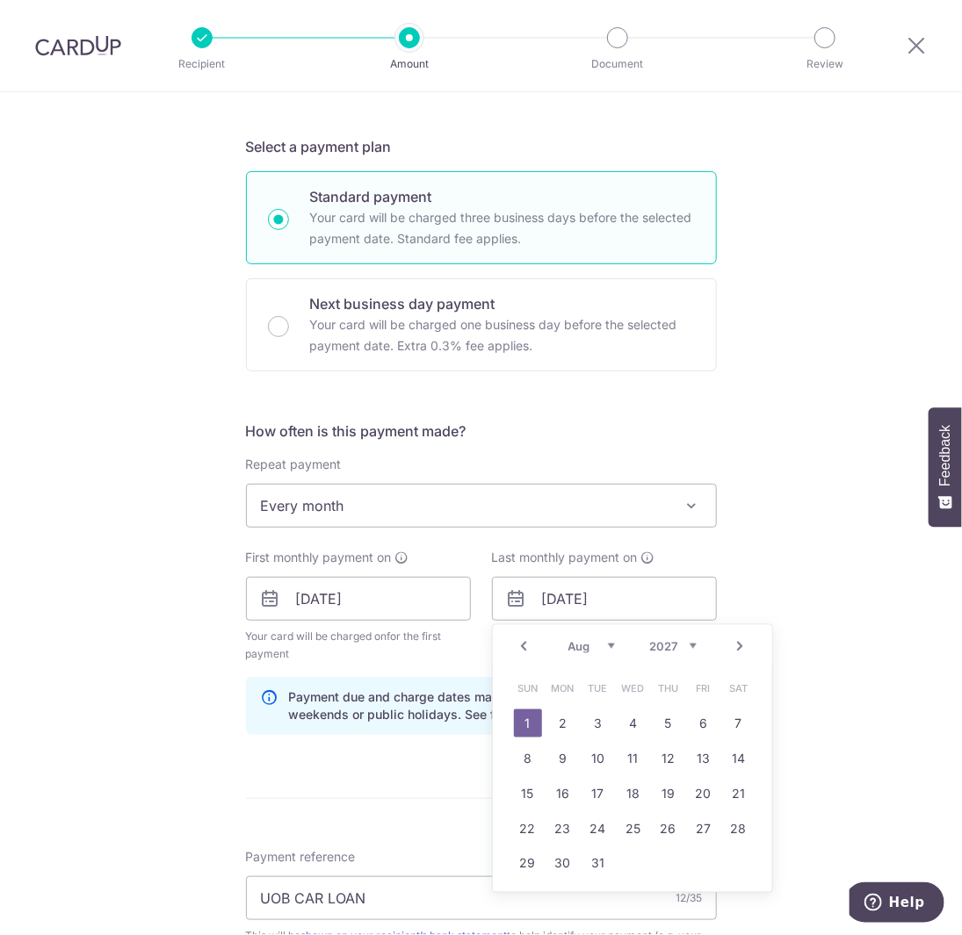
click at [668, 649] on select "2024 2025 2026 2027 2028 2029 2030 2031 2032 2033 2034 2035" at bounding box center [673, 646] width 47 height 14
click at [577, 644] on select "Jan Feb Mar Apr May Jun Jul Aug Sep Oct Nov Dec" at bounding box center [591, 646] width 47 height 14
click at [563, 719] on link "2" at bounding box center [563, 724] width 28 height 28
type input "02/03/2026"
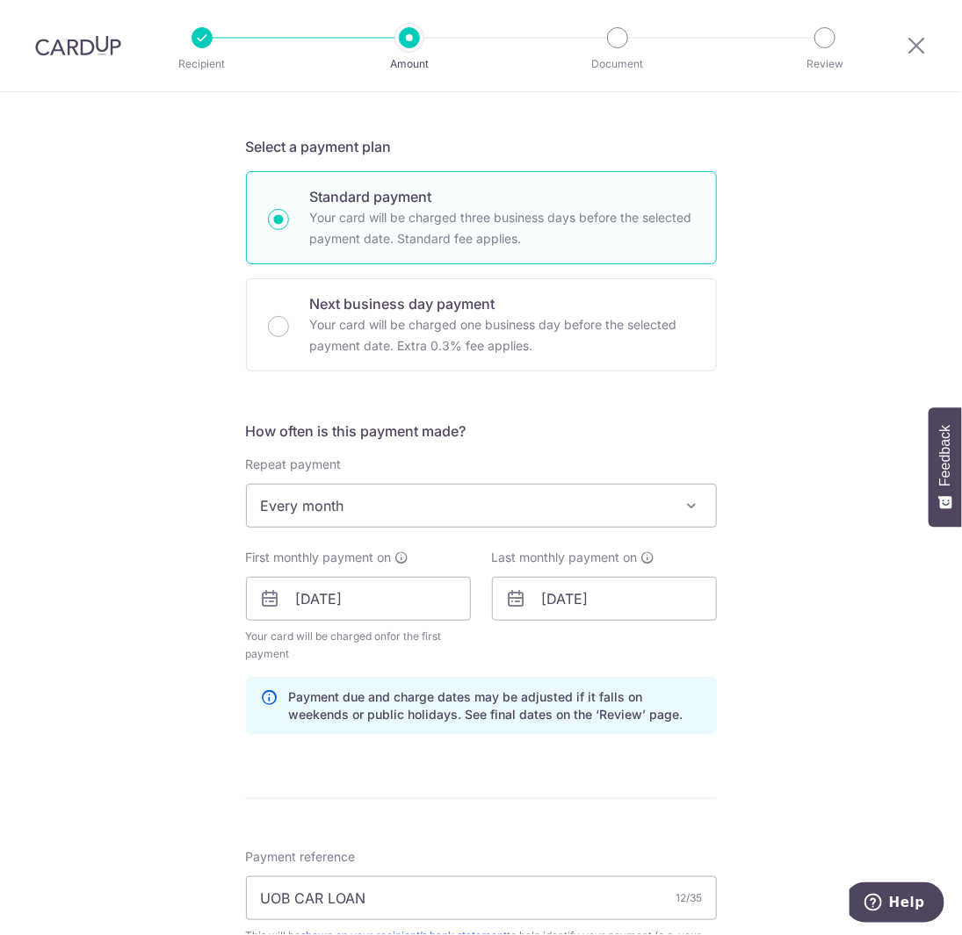
click at [783, 617] on div "Tell us more about your payment Enter payment amount SGD 400.00 400.00 Card add…" at bounding box center [481, 580] width 962 height 1679
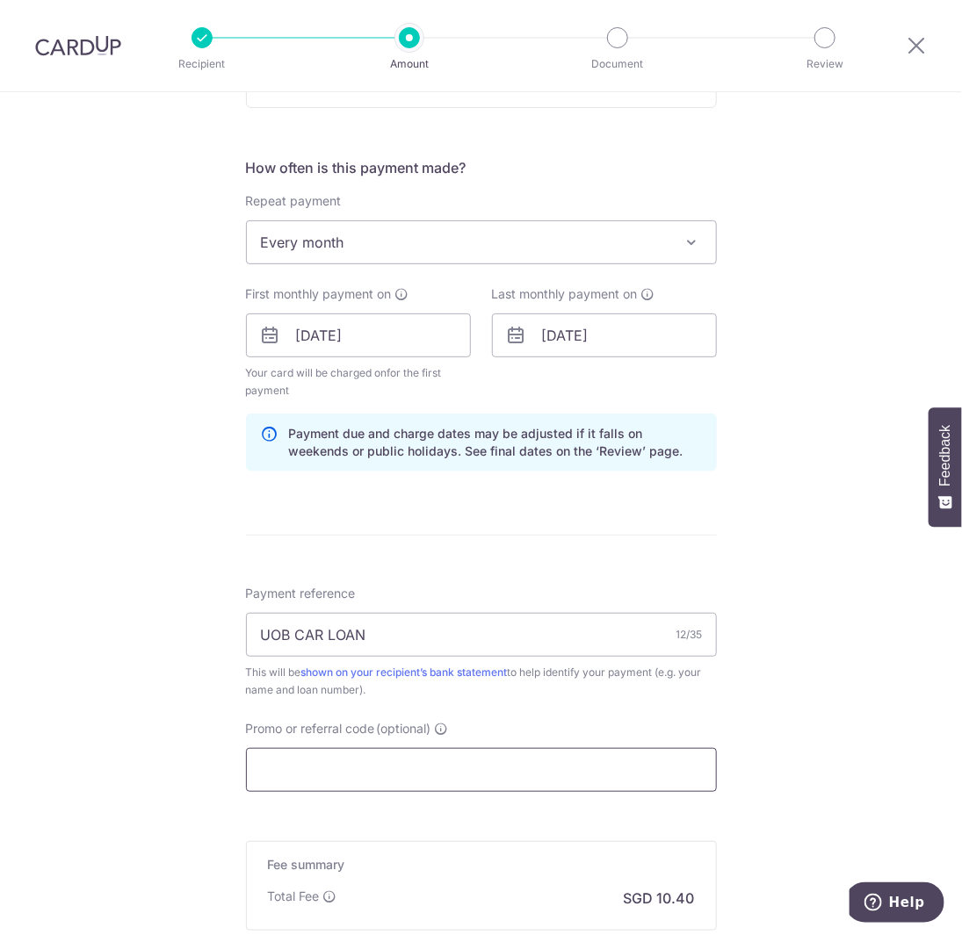
scroll to position [703, 0]
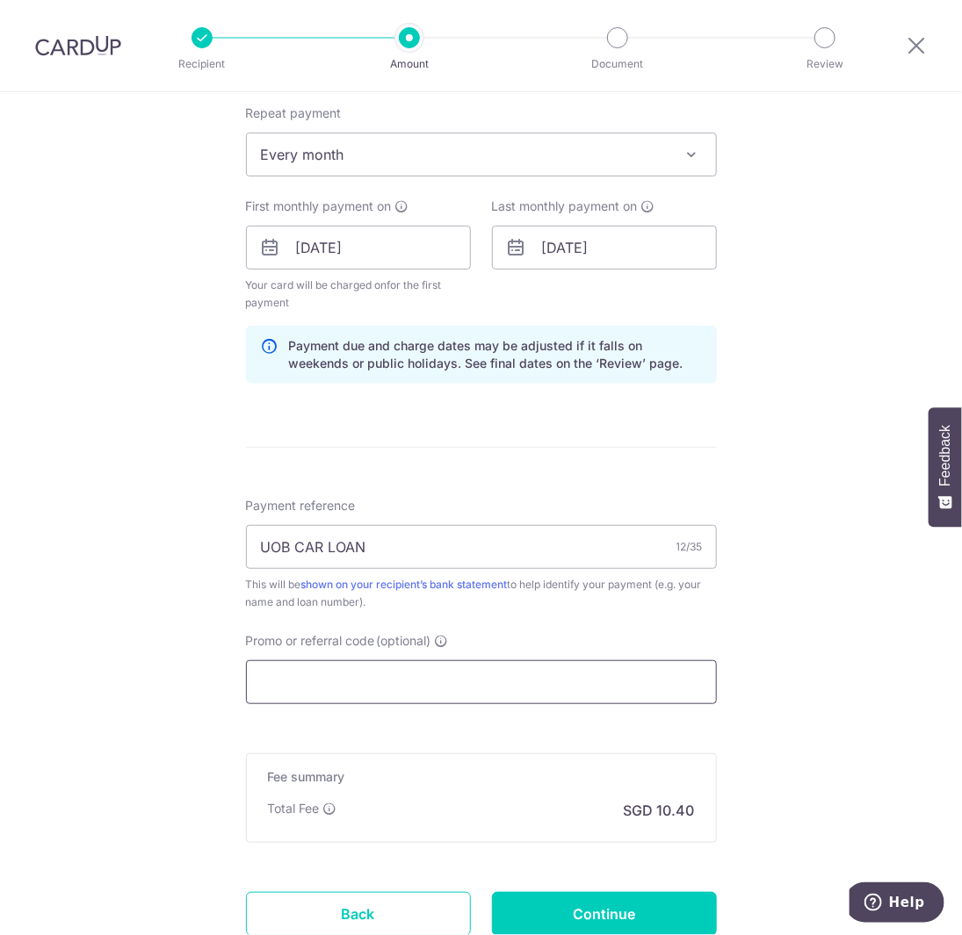
click at [590, 689] on input "Promo or referral code (optional)" at bounding box center [481, 683] width 471 height 44
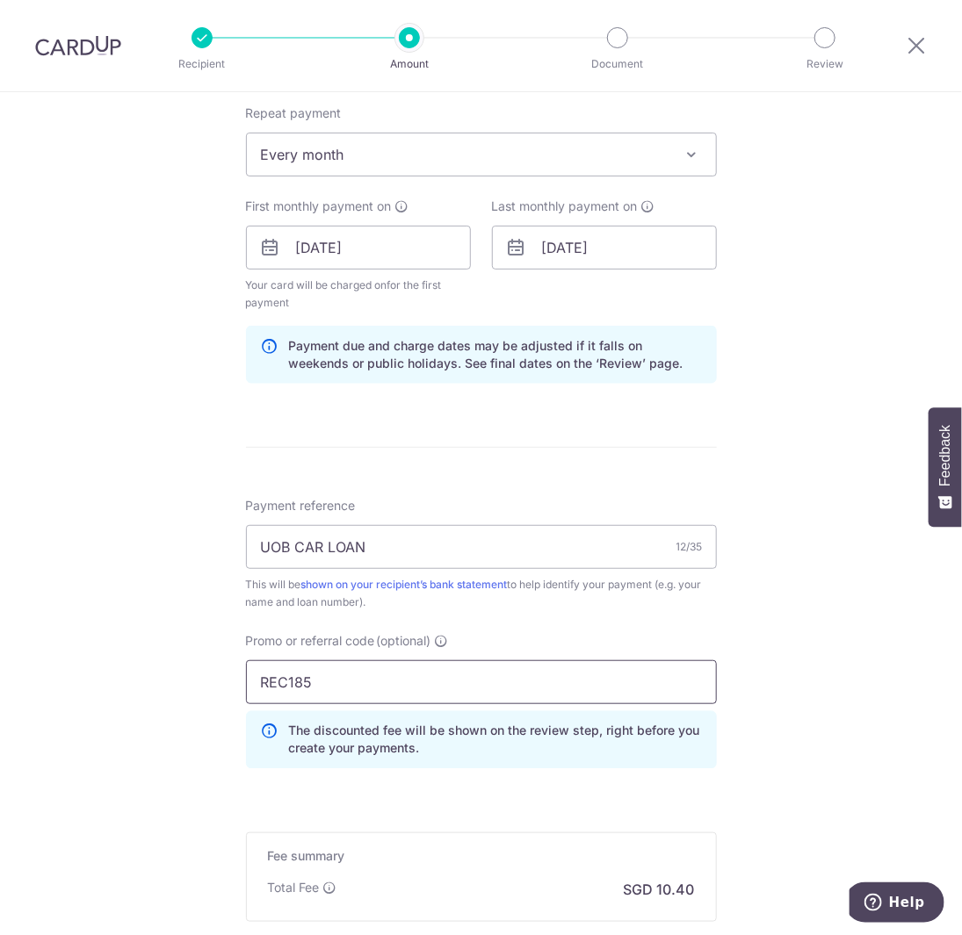
scroll to position [908, 0]
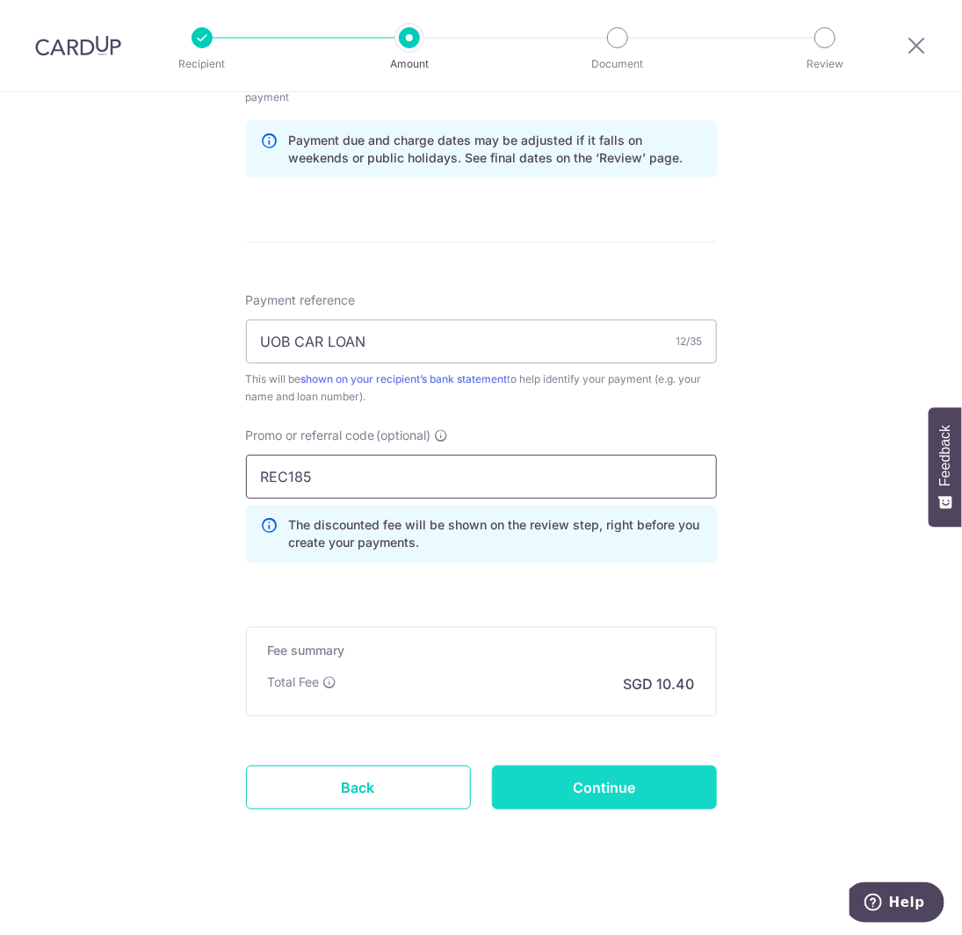
type input "REC185"
click at [614, 786] on input "Continue" at bounding box center [604, 788] width 225 height 44
type input "Create Schedule"
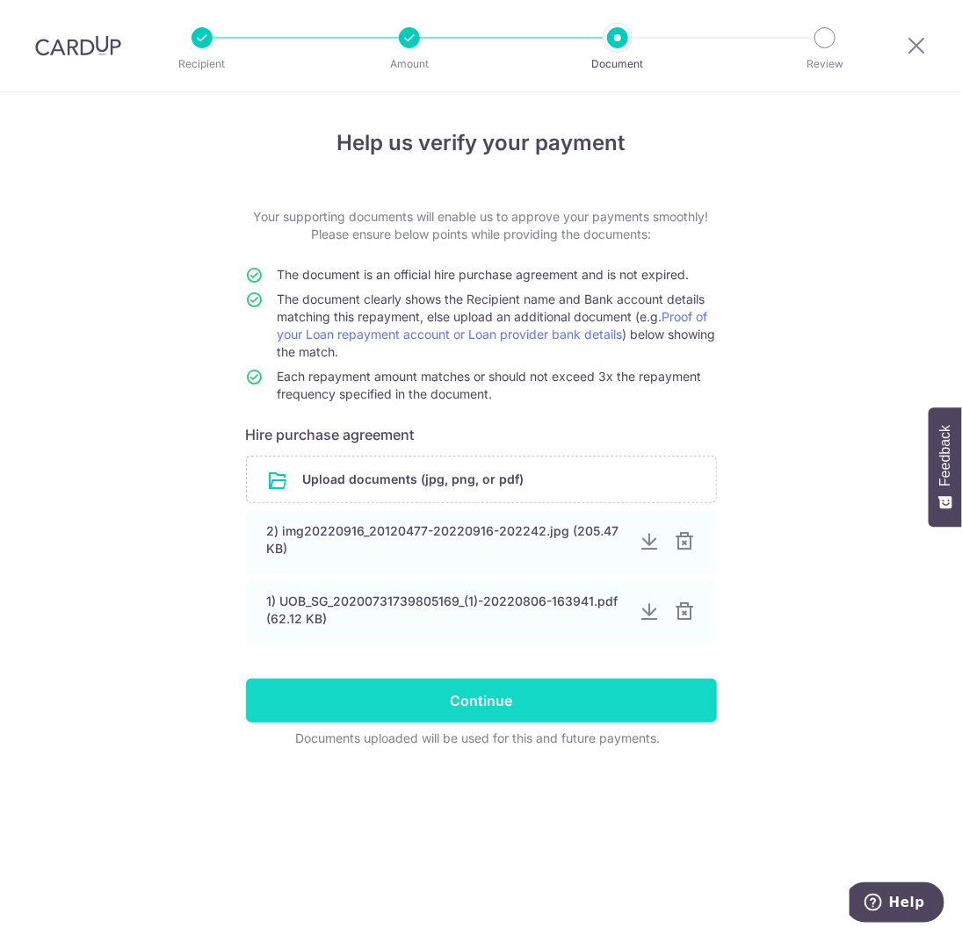
click at [530, 702] on input "Continue" at bounding box center [481, 701] width 471 height 44
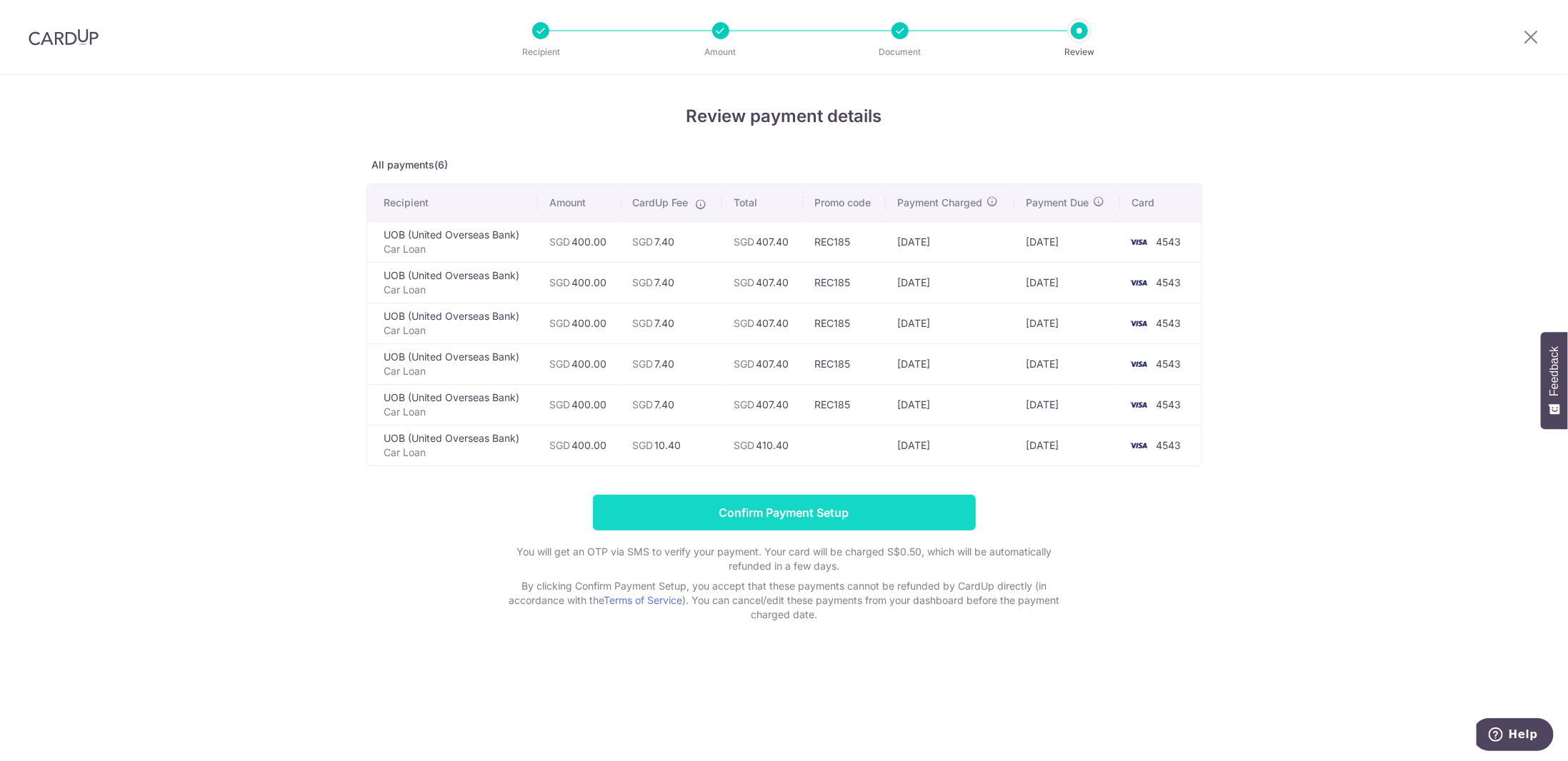
click at [737, 516] on input "Confirm Payment Setup" at bounding box center [784, 513] width 383 height 36
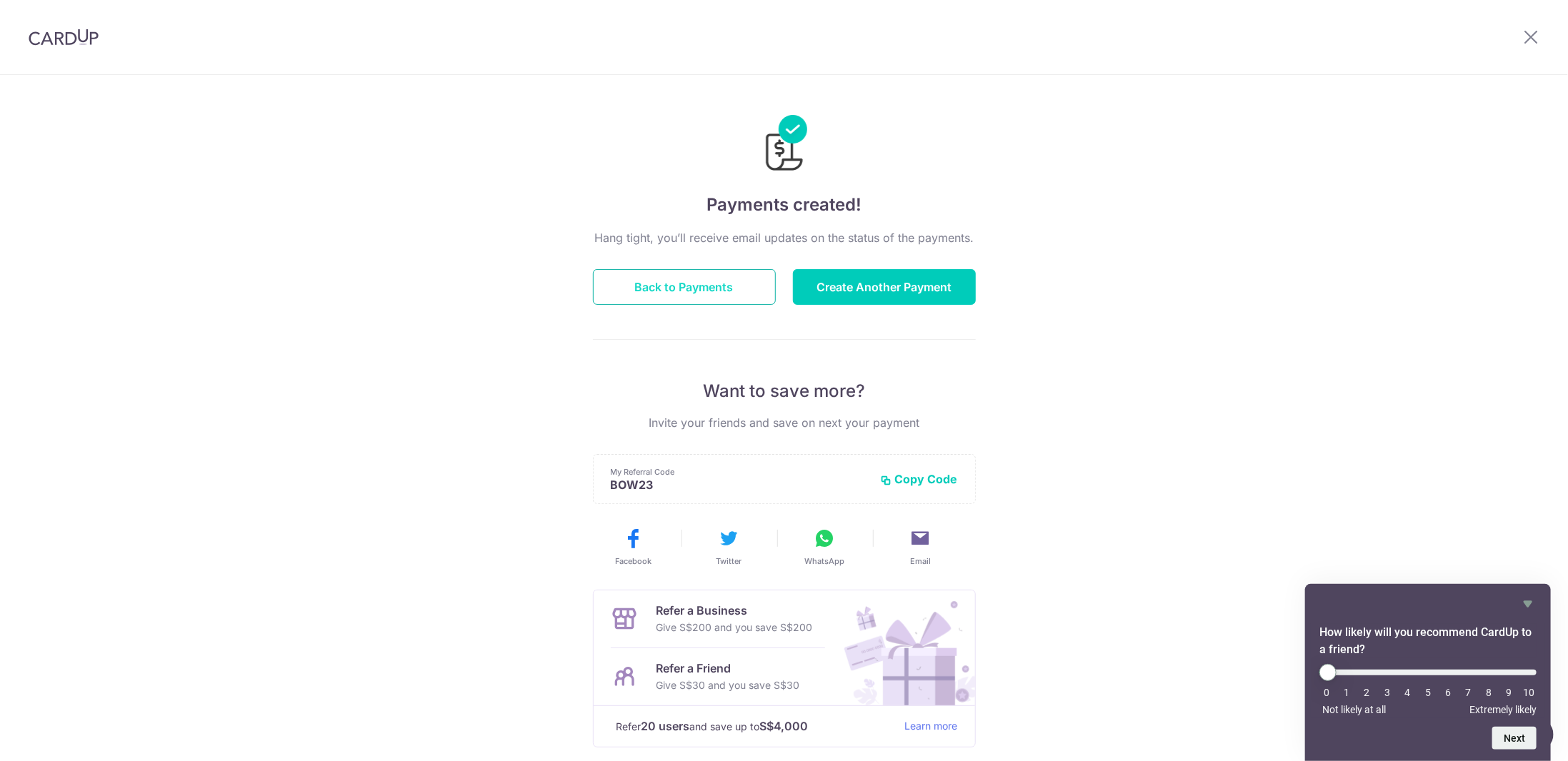
click at [734, 286] on button "Back to Payments" at bounding box center [684, 287] width 183 height 36
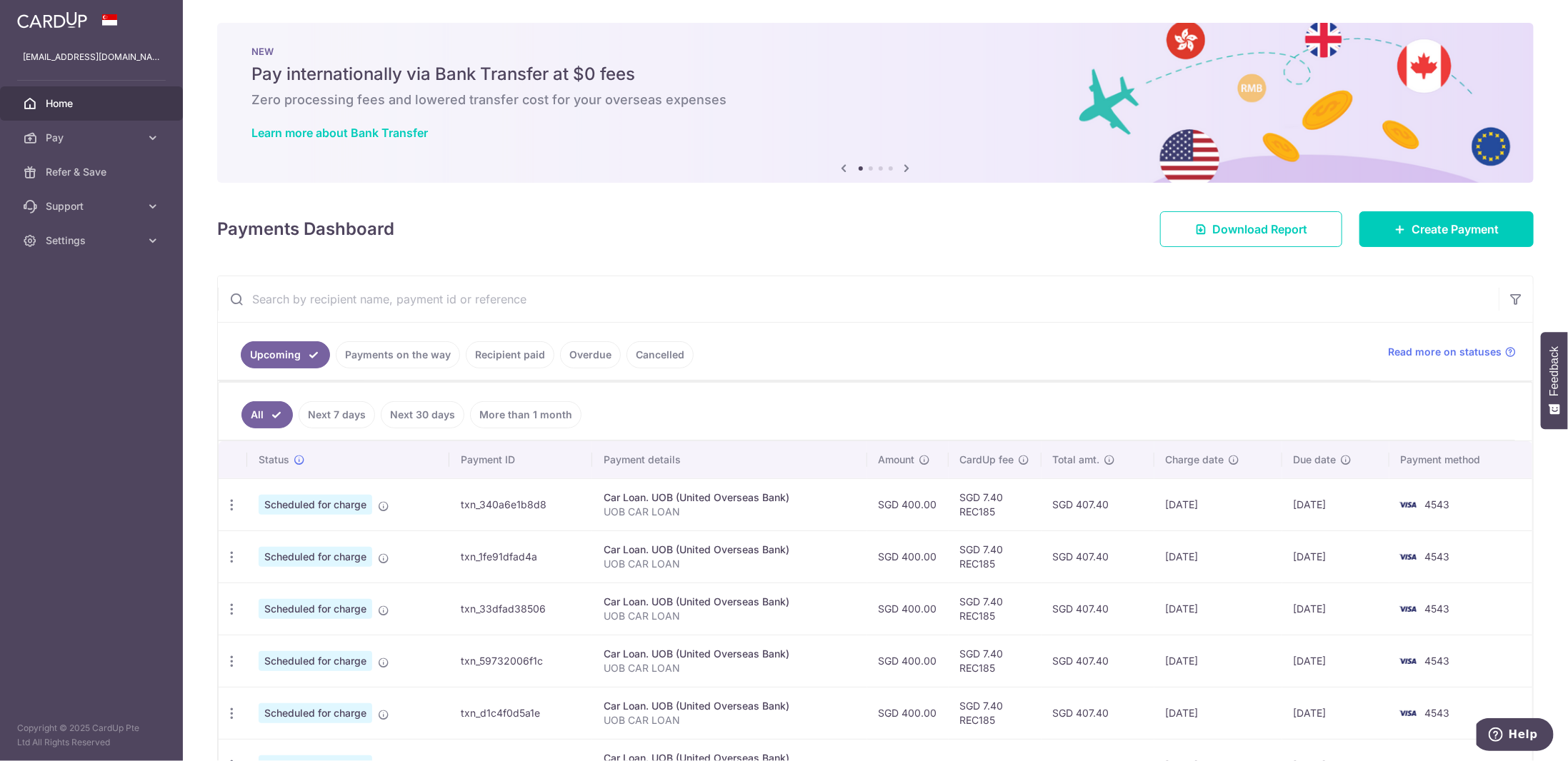
scroll to position [92, 0]
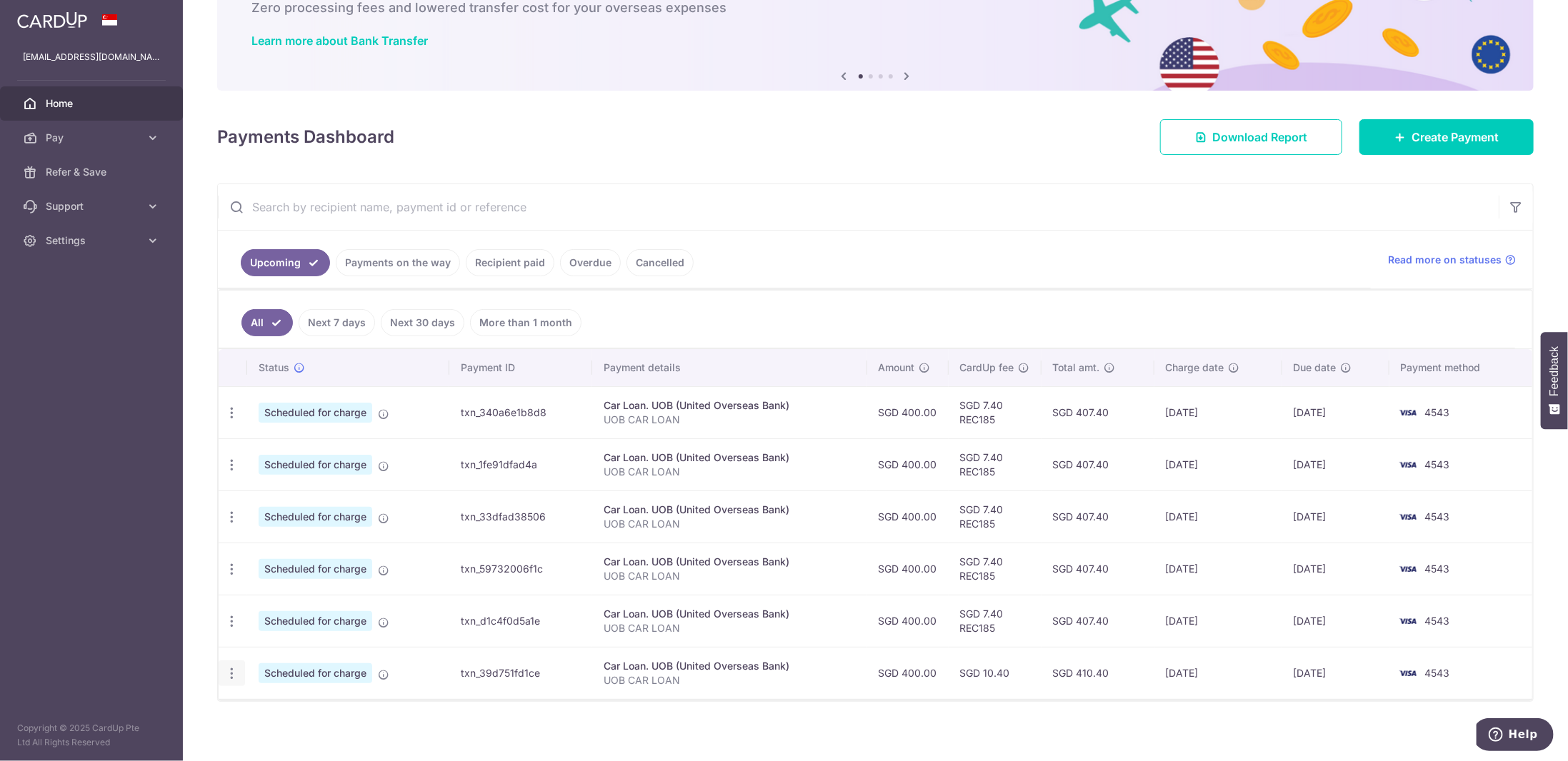
click at [226, 667] on icon "button" at bounding box center [232, 674] width 15 height 15
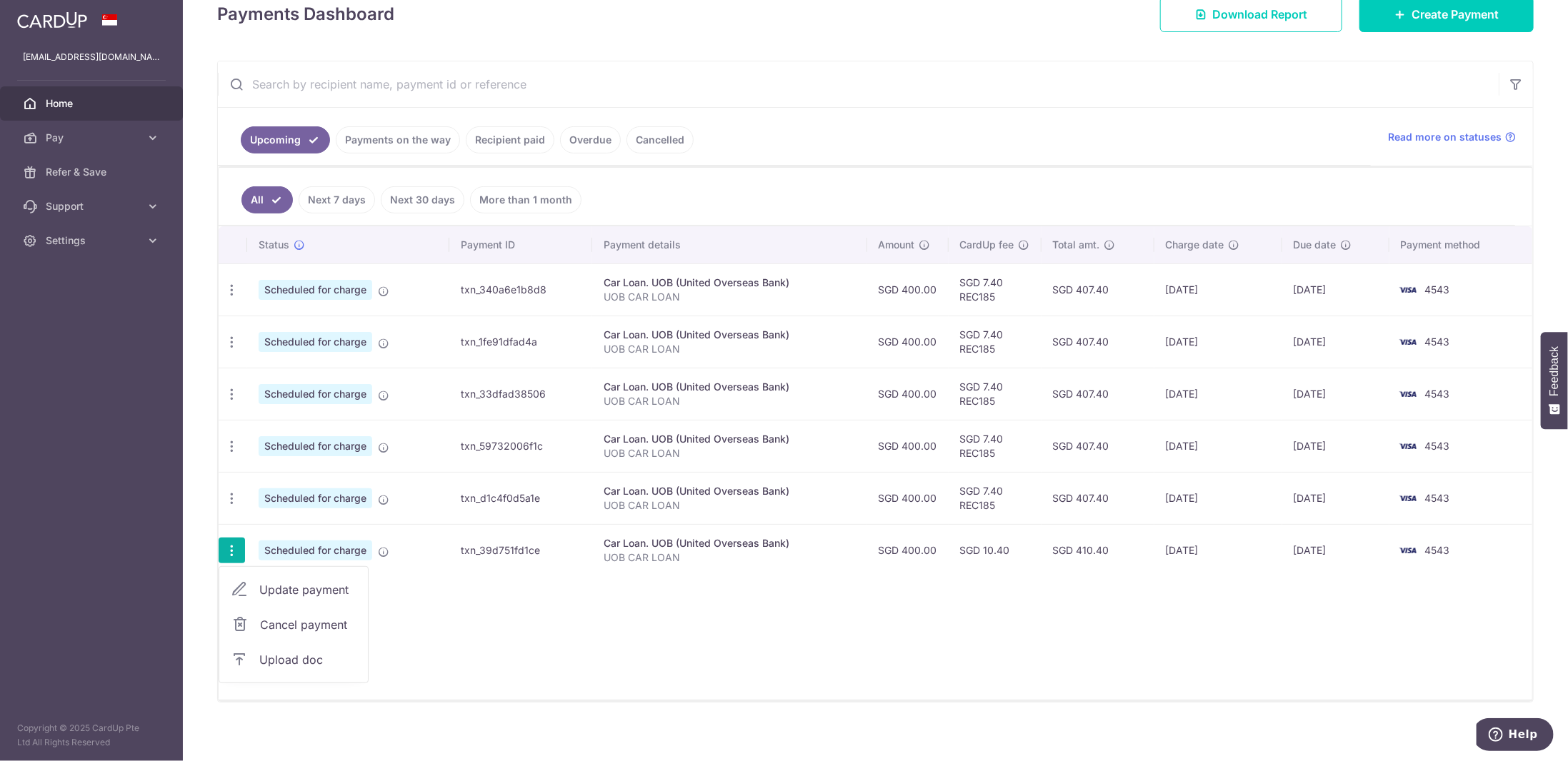
click at [316, 624] on span "Cancel payment" at bounding box center [308, 624] width 96 height 17
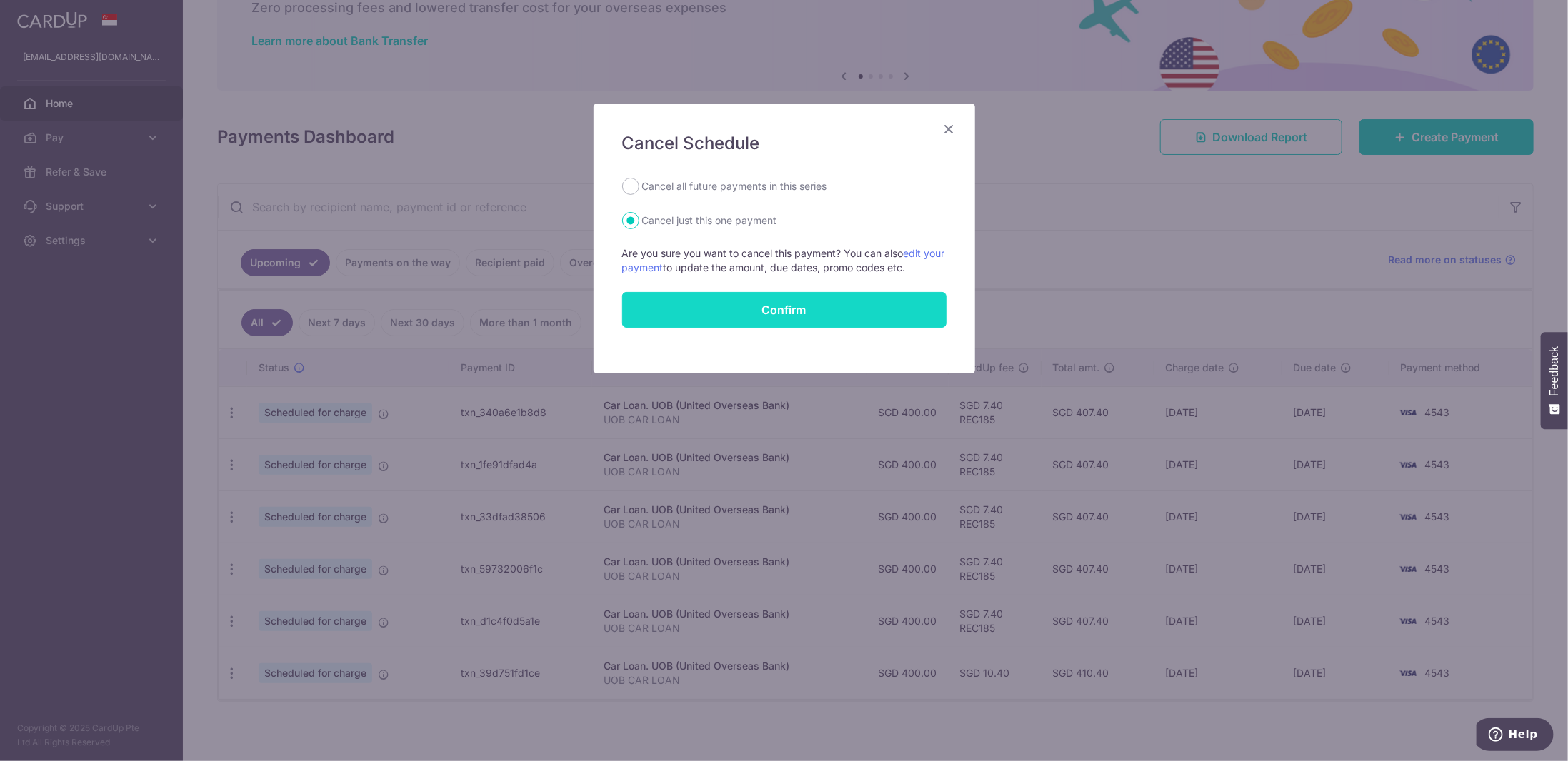
click at [774, 309] on button "Confirm" at bounding box center [784, 310] width 324 height 36
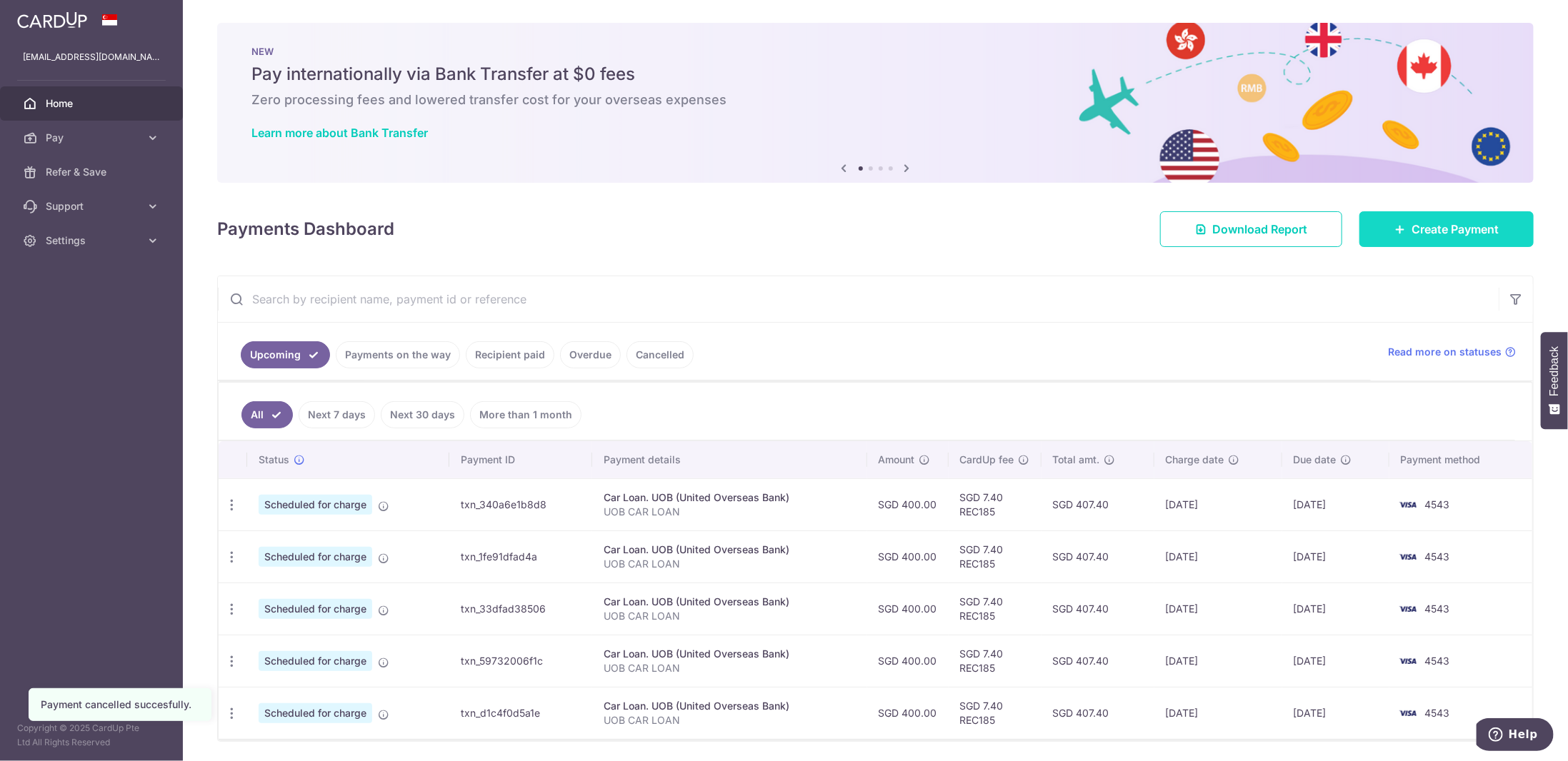
click at [1435, 241] on link "Create Payment" at bounding box center [1447, 229] width 174 height 36
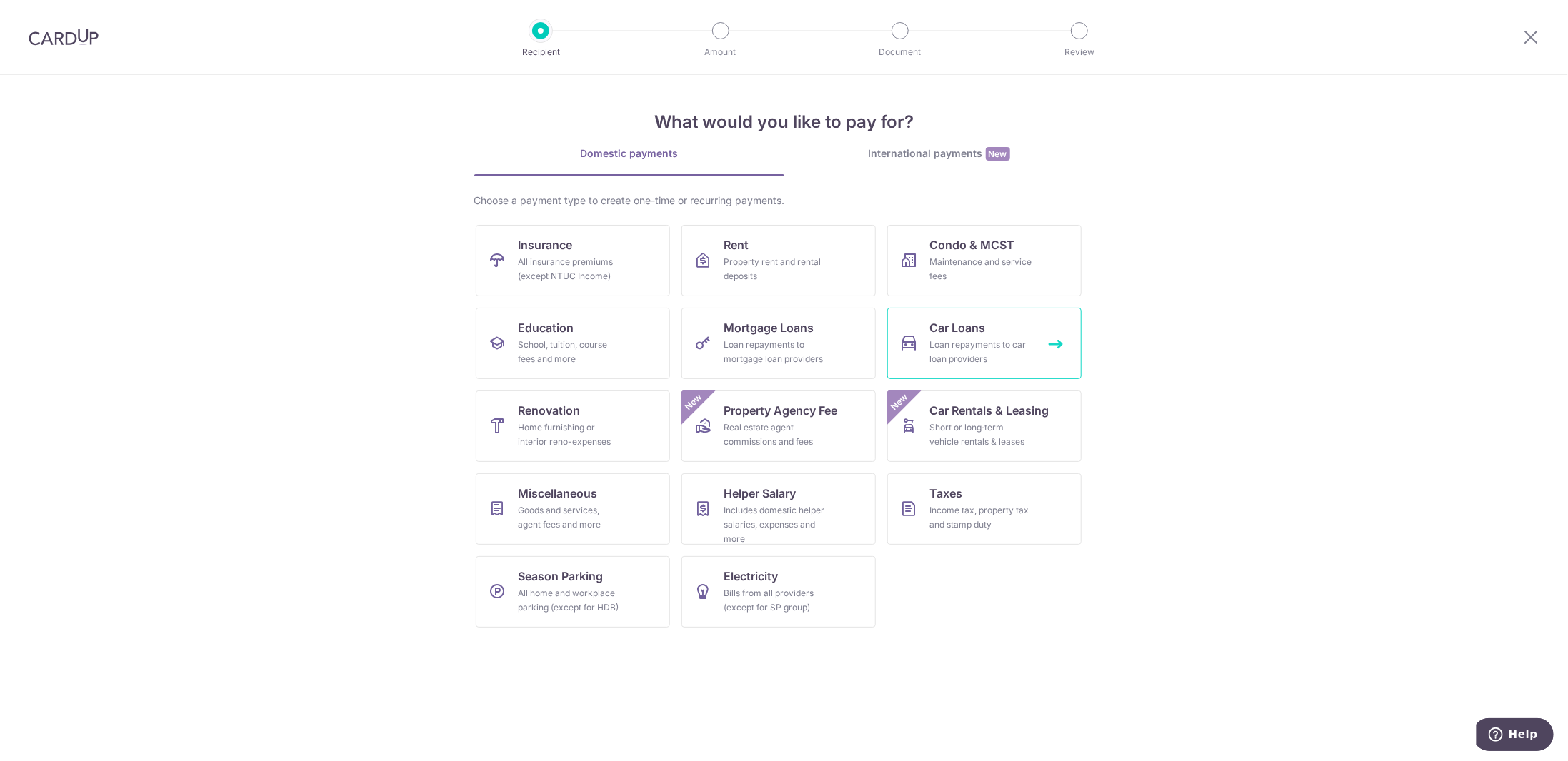
click at [960, 343] on div "Loan repayments to car loan providers" at bounding box center [982, 351] width 102 height 28
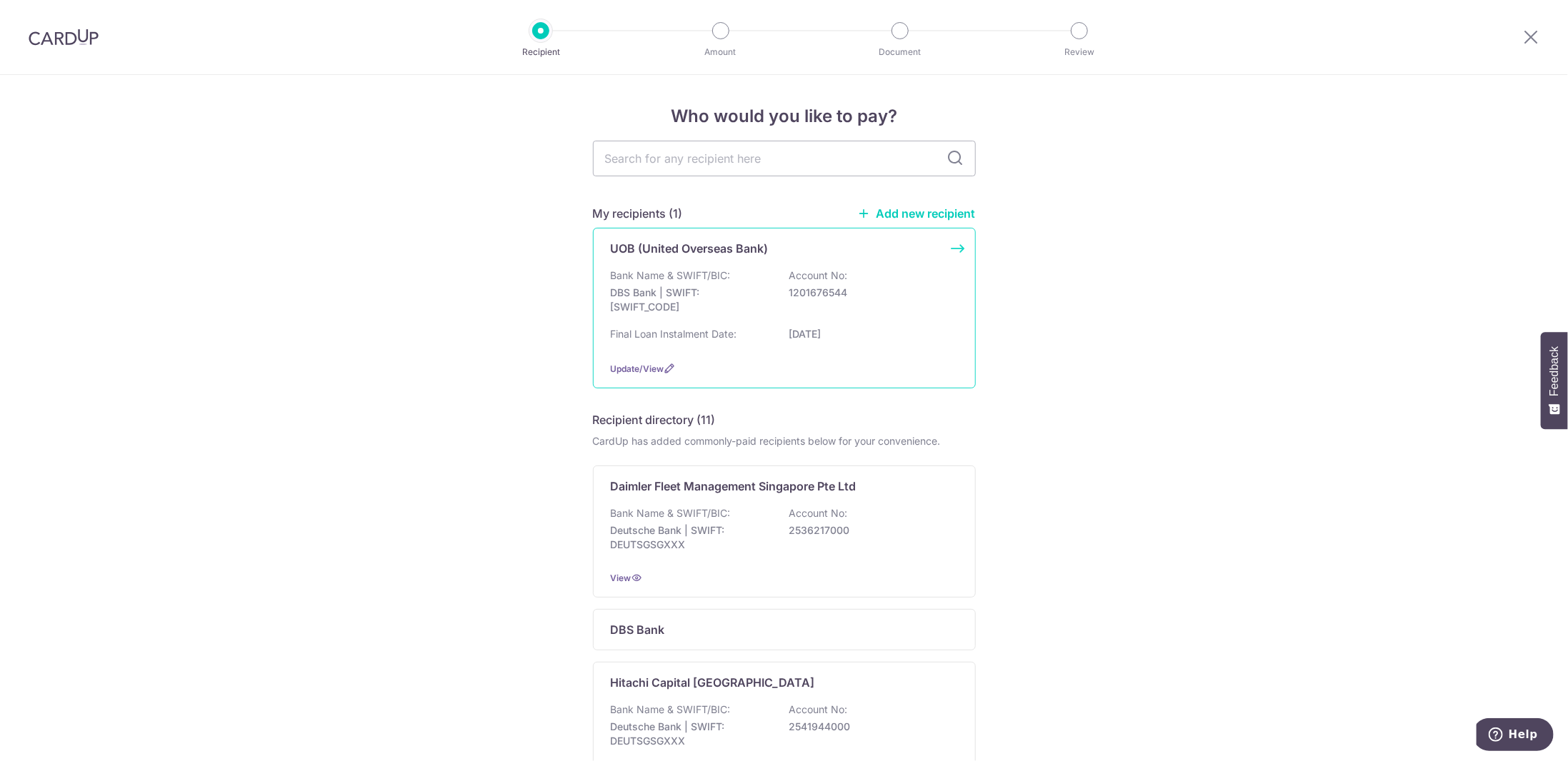
click at [812, 302] on div "Bank Name & SWIFT/BIC: DBS Bank | SWIFT: DBSSSGSGXXX Account No: 1201676544" at bounding box center [784, 294] width 347 height 53
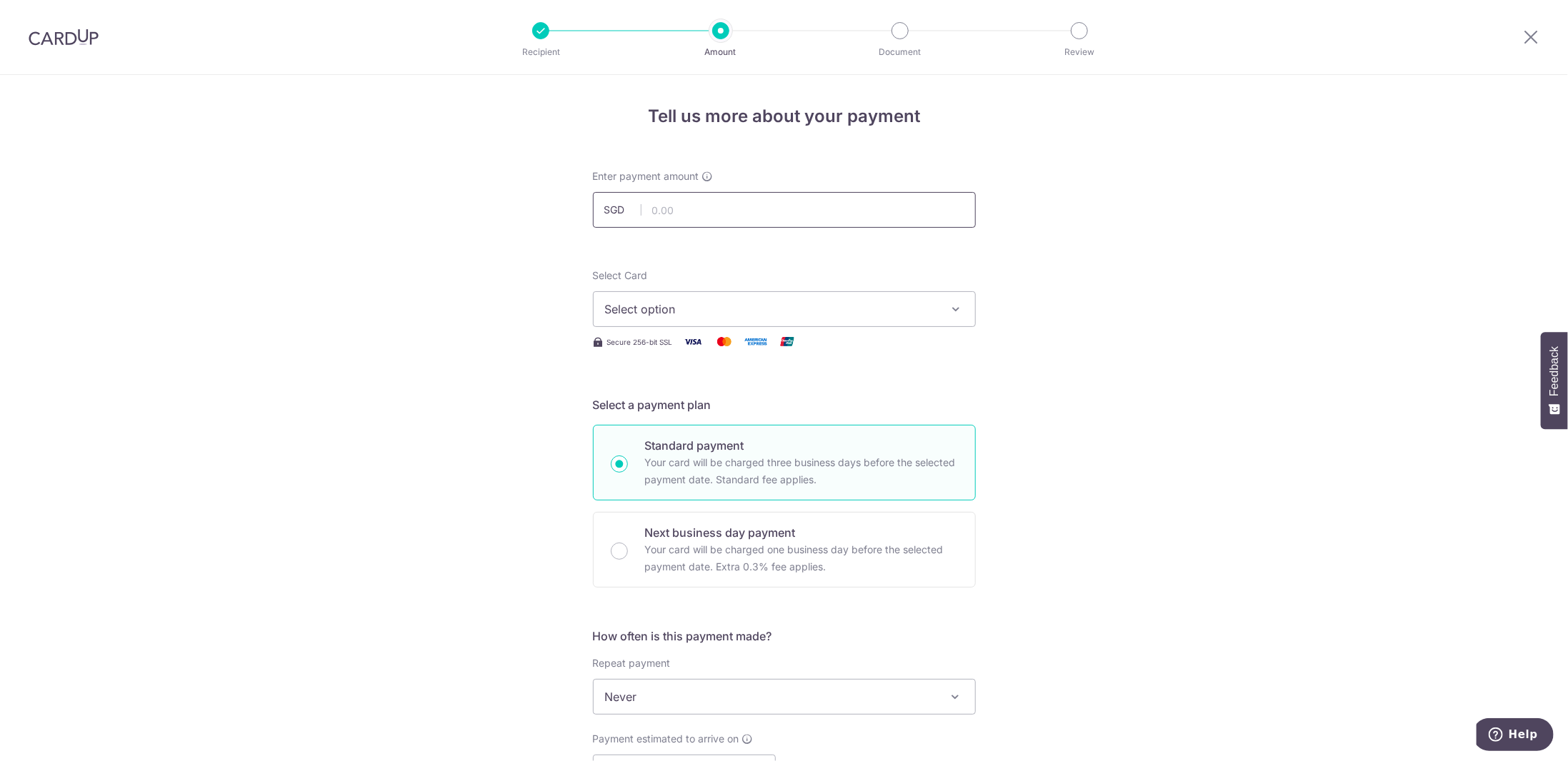
click at [804, 222] on input "text" at bounding box center [784, 210] width 383 height 36
type input "400.00"
click at [764, 297] on button "Select option" at bounding box center [784, 309] width 383 height 36
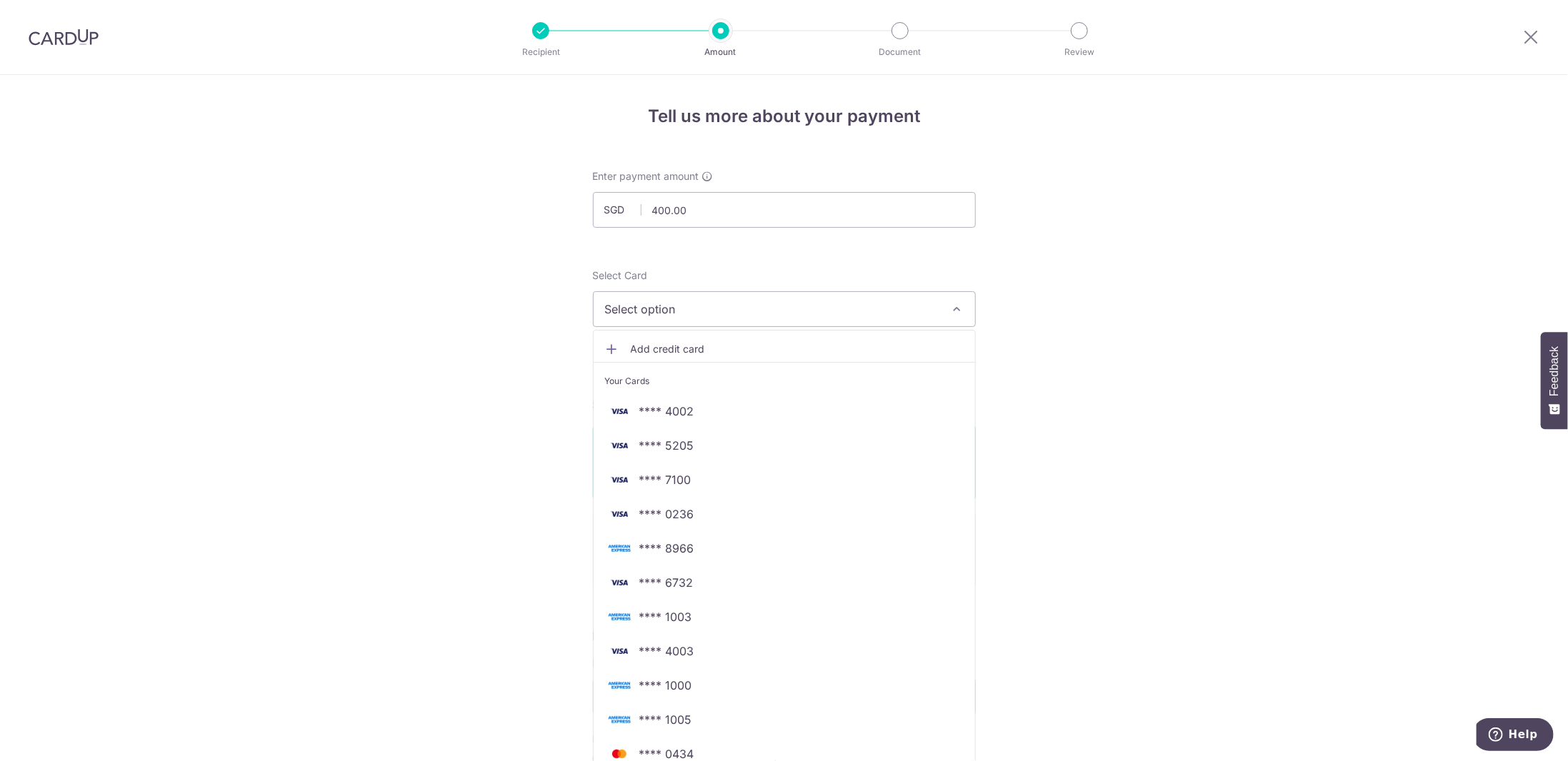
click at [1325, 368] on div "Tell us more about your payment Enter payment amount SGD 400.00 400.00 Select C…" at bounding box center [784, 720] width 1568 height 1292
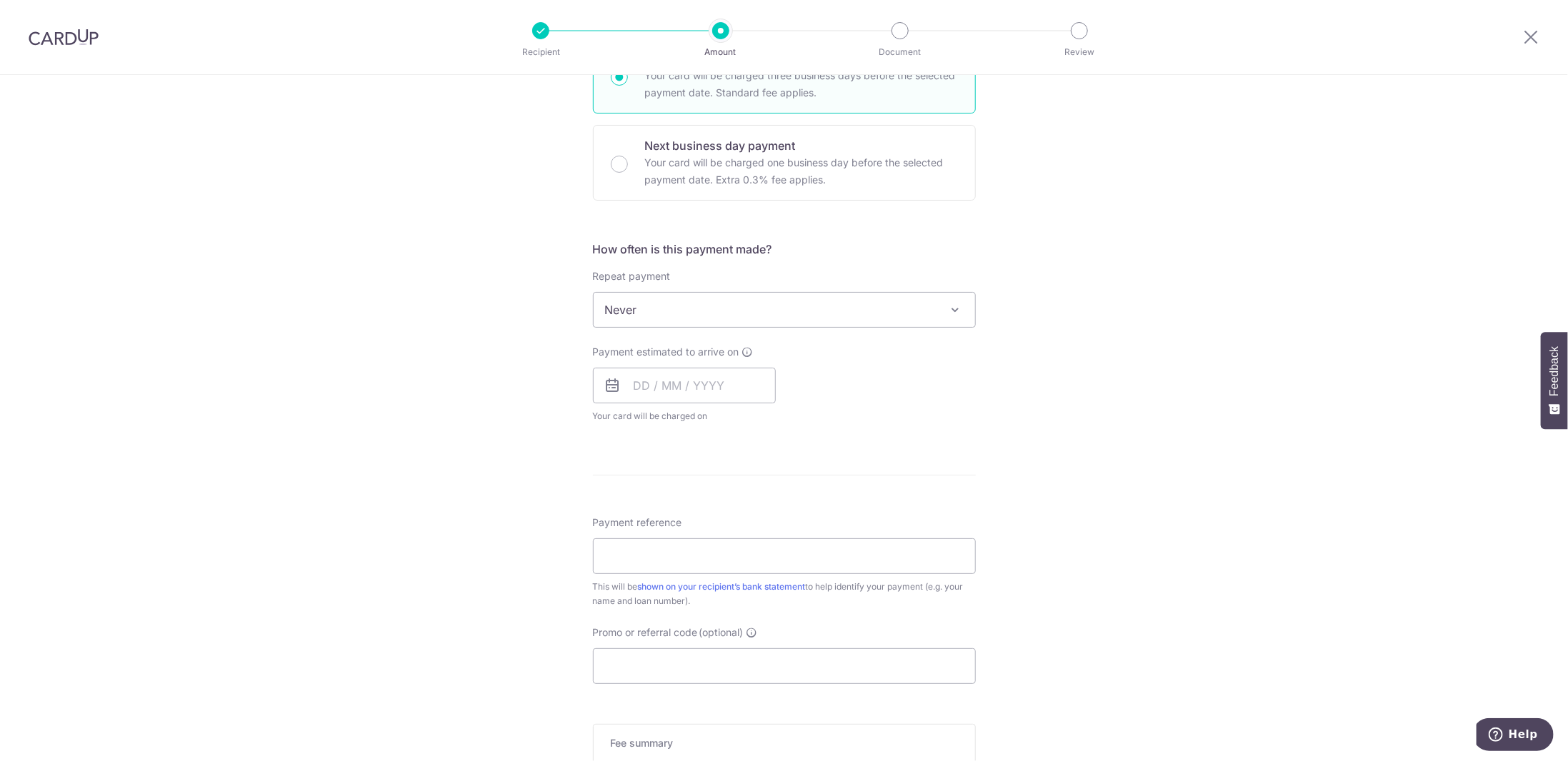
scroll to position [244, 0]
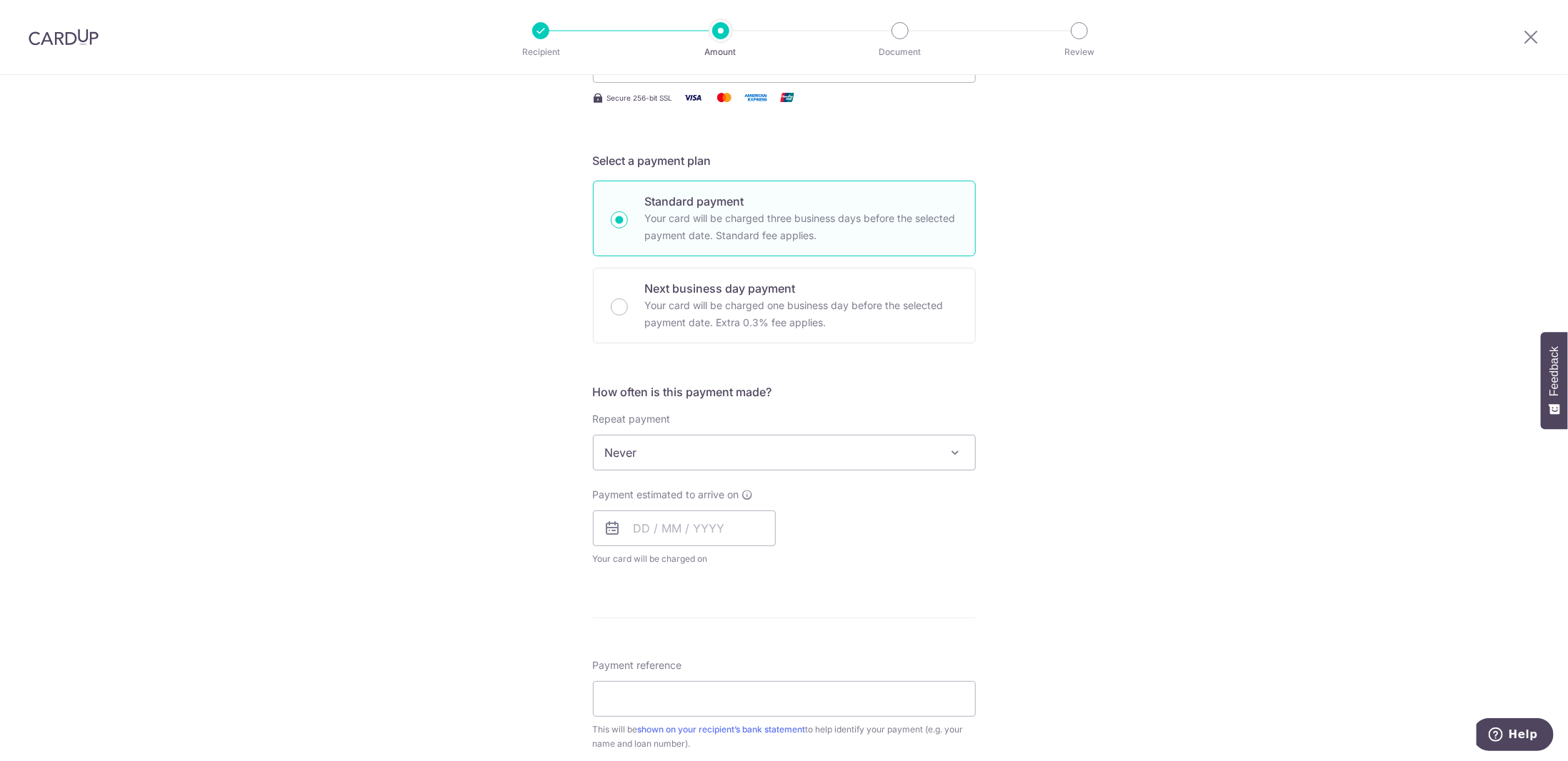
click at [662, 448] on span "Never" at bounding box center [784, 453] width 381 height 34
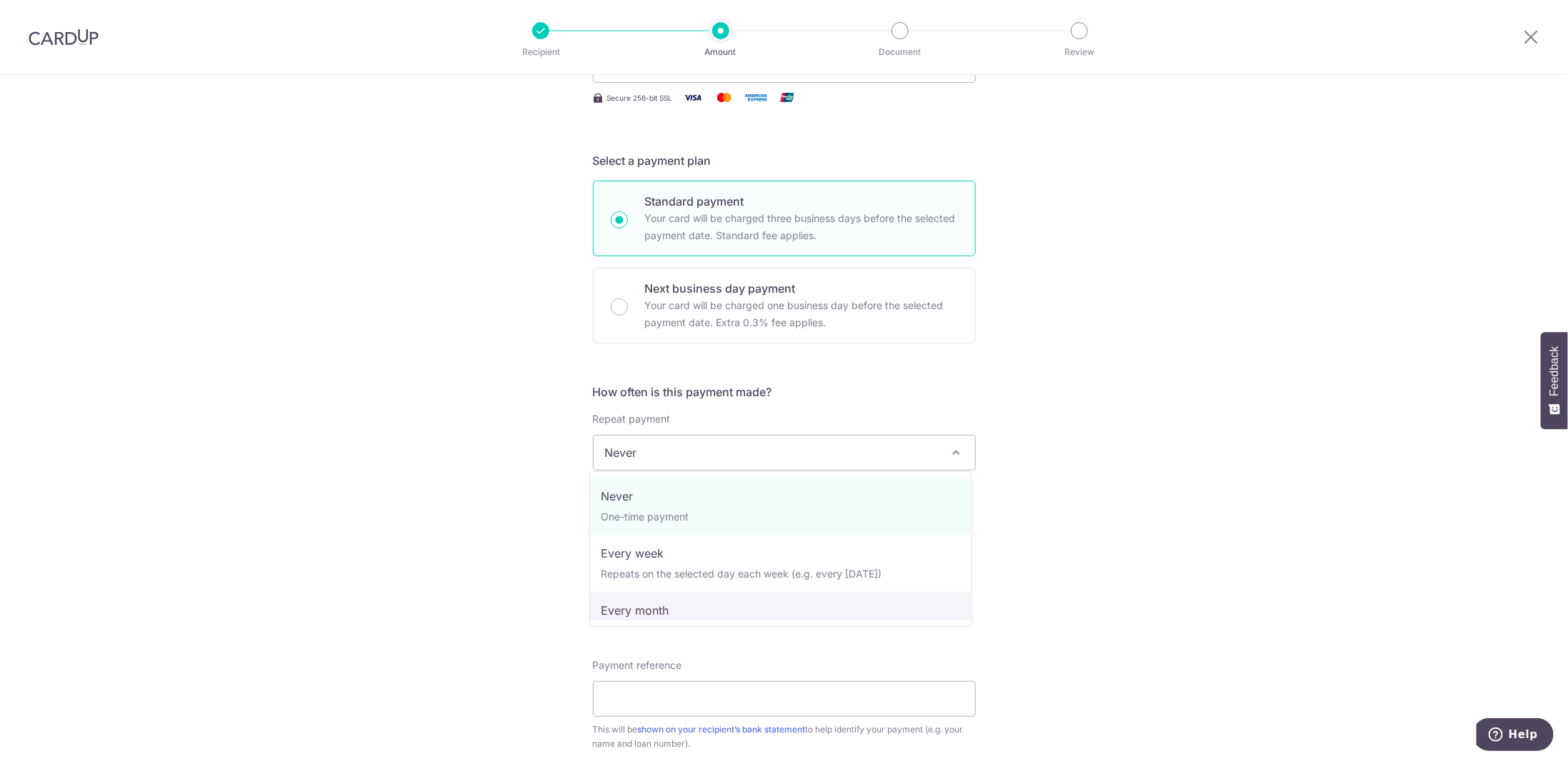
select select "3"
type input "[DATE]"
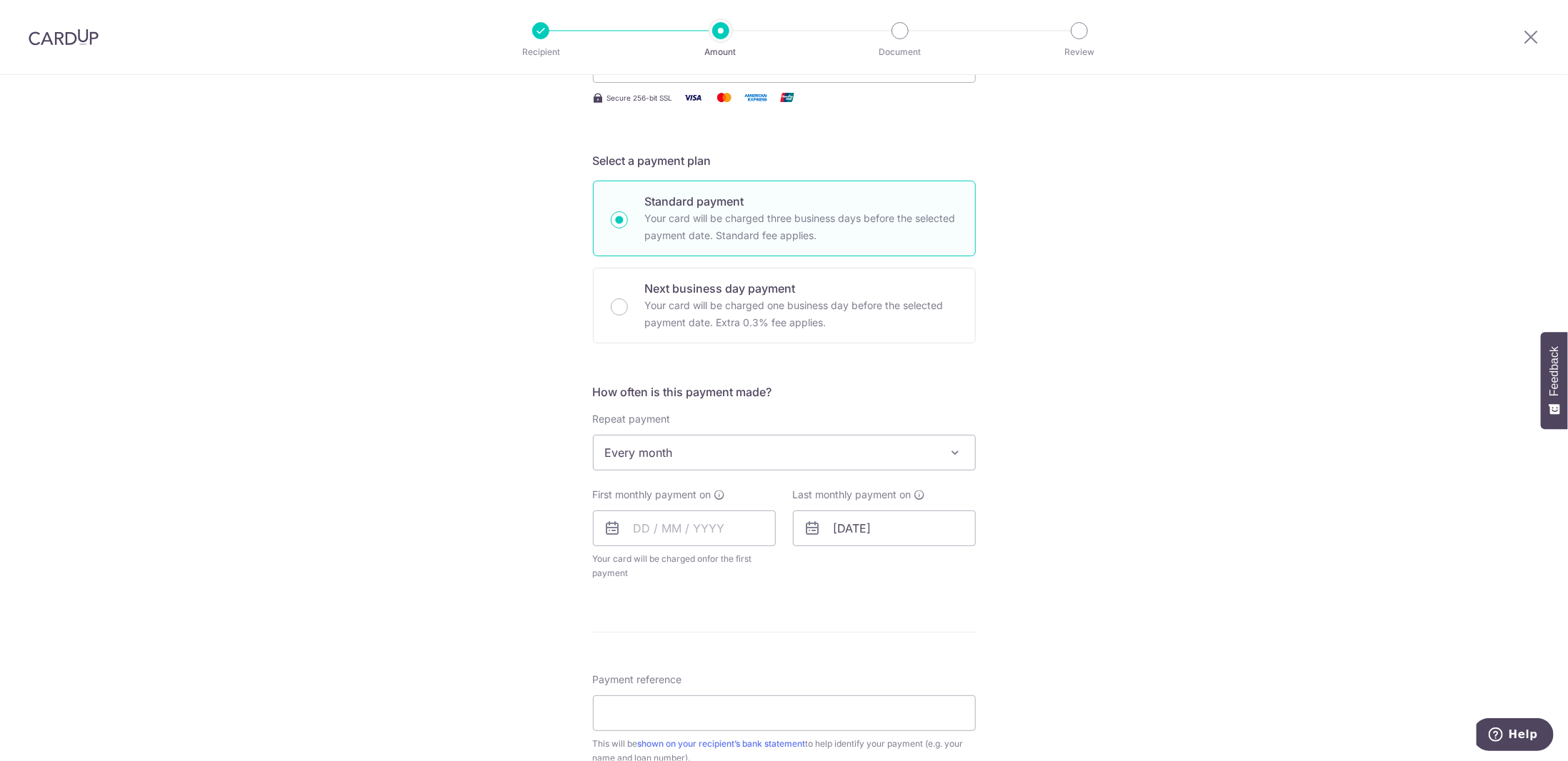
scroll to position [315, 0]
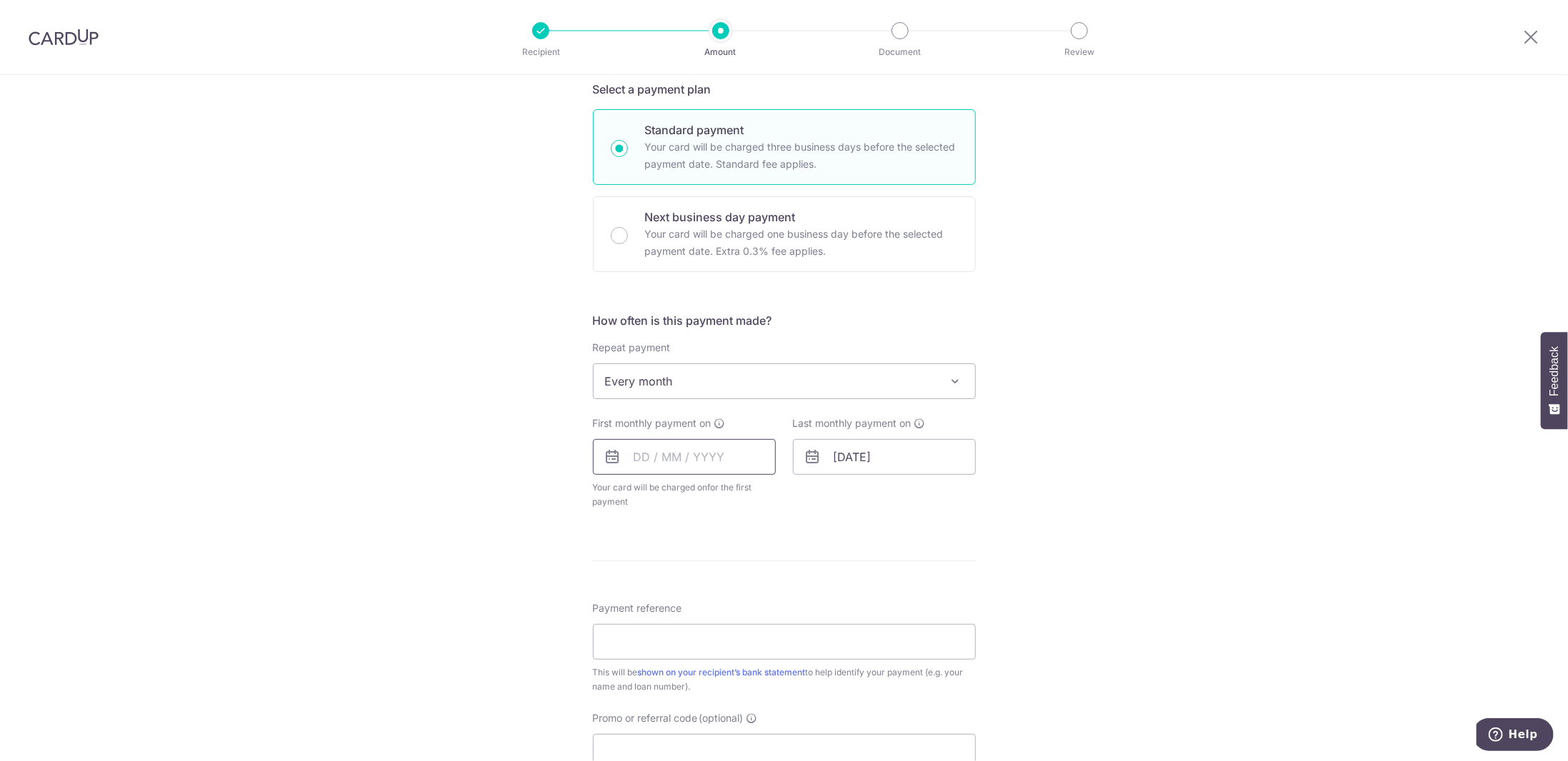
click at [656, 461] on input "text" at bounding box center [684, 457] width 183 height 36
click at [681, 494] on select "Sep Oct Nov Dec" at bounding box center [673, 496] width 38 height 11
click at [732, 576] on link "11" at bounding box center [737, 587] width 23 height 23
type input "[DATE]"
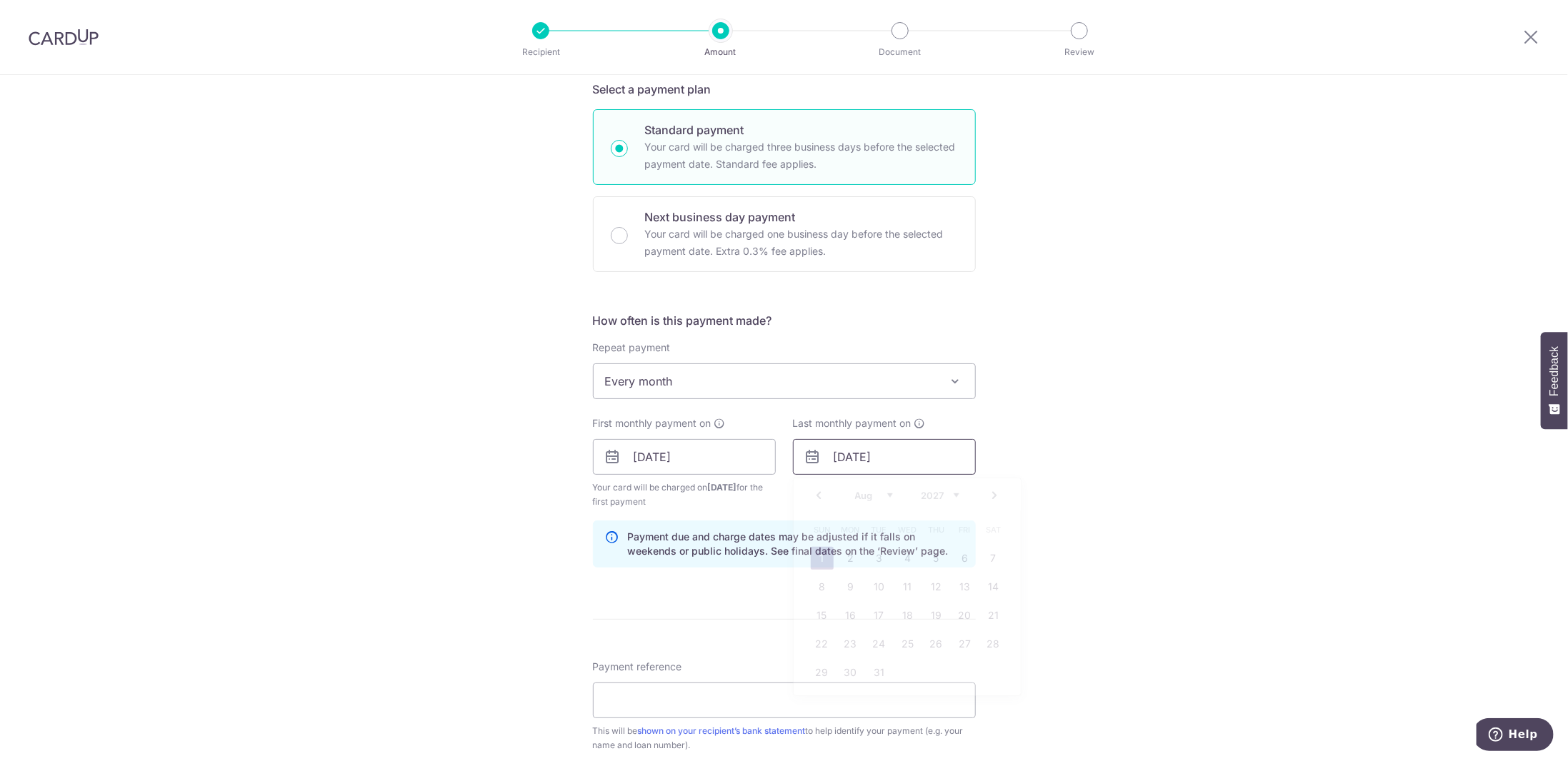
click at [857, 459] on input "01/08/2027" at bounding box center [884, 457] width 183 height 36
click at [947, 498] on div "Prev Next Jan Feb Mar Apr May Jun Jul Aug Sep Oct Nov Dec 2025 2026 2027 2028 2…" at bounding box center [907, 495] width 227 height 34
click at [947, 497] on select "2025 2026 2027 2028 2029 2030 2031 2032 2033 2034 2035" at bounding box center [940, 496] width 38 height 11
click at [868, 498] on div "Prev Next Jan Feb Mar Apr May Jun Jul Aug Sep Oct Nov Dec 2025 2026 2027 2028 2…" at bounding box center [907, 495] width 227 height 34
click at [870, 493] on select "Jan Feb Mar Apr May Jun Jul Aug Sep Oct Nov Dec" at bounding box center [873, 496] width 38 height 11
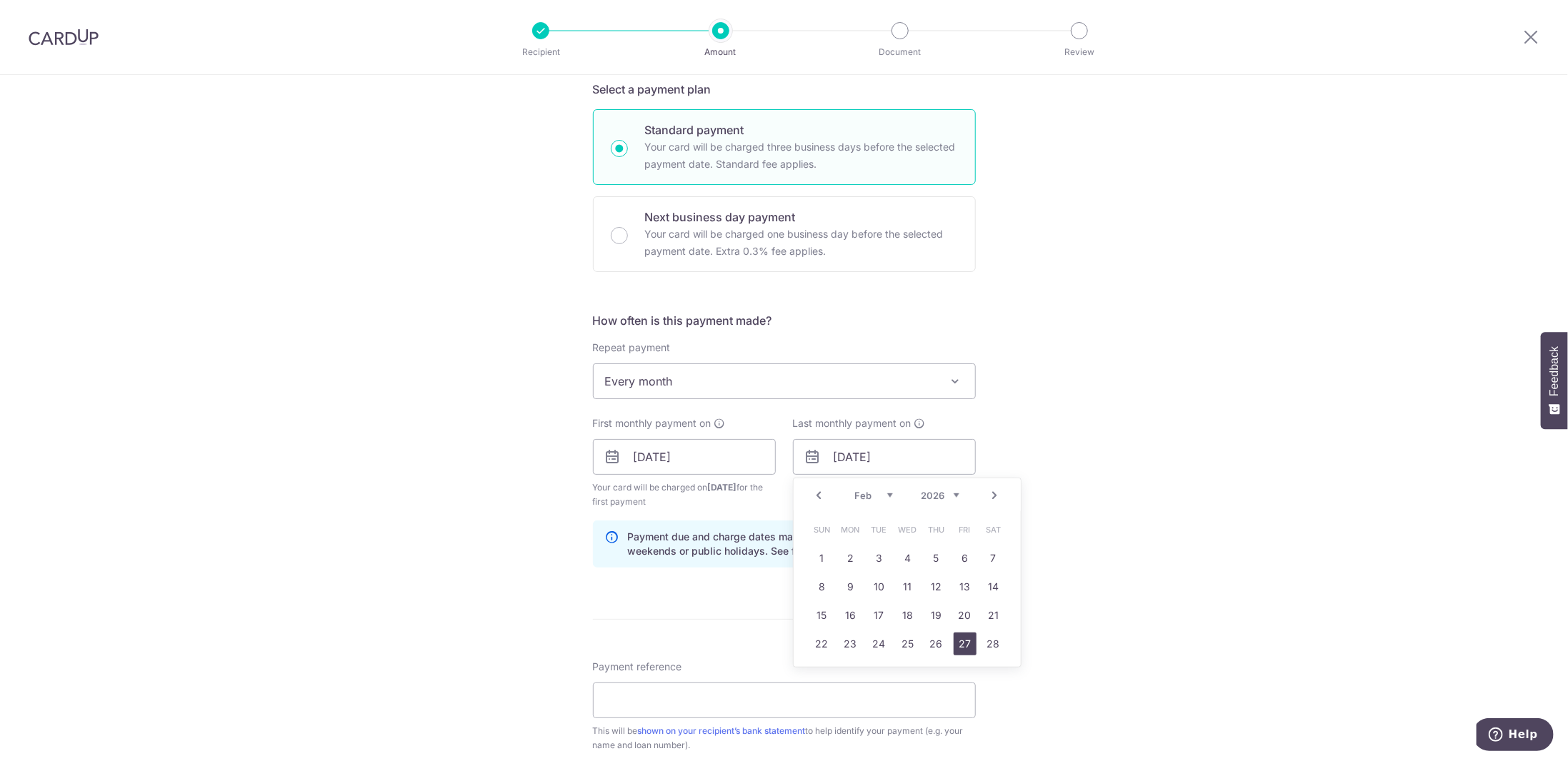
click at [972, 643] on link "27" at bounding box center [965, 644] width 23 height 23
type input "27/02/2026"
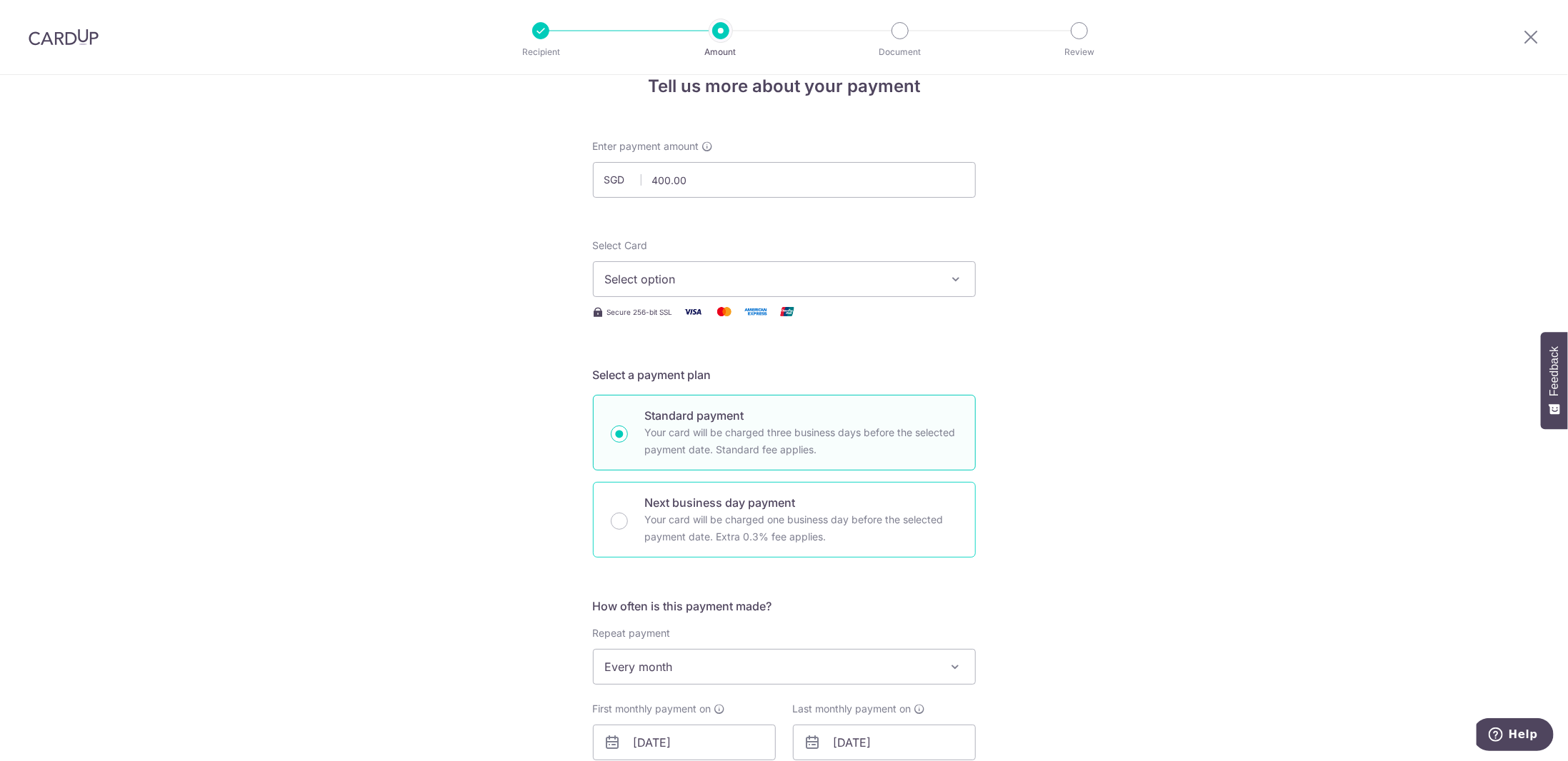
scroll to position [387, 0]
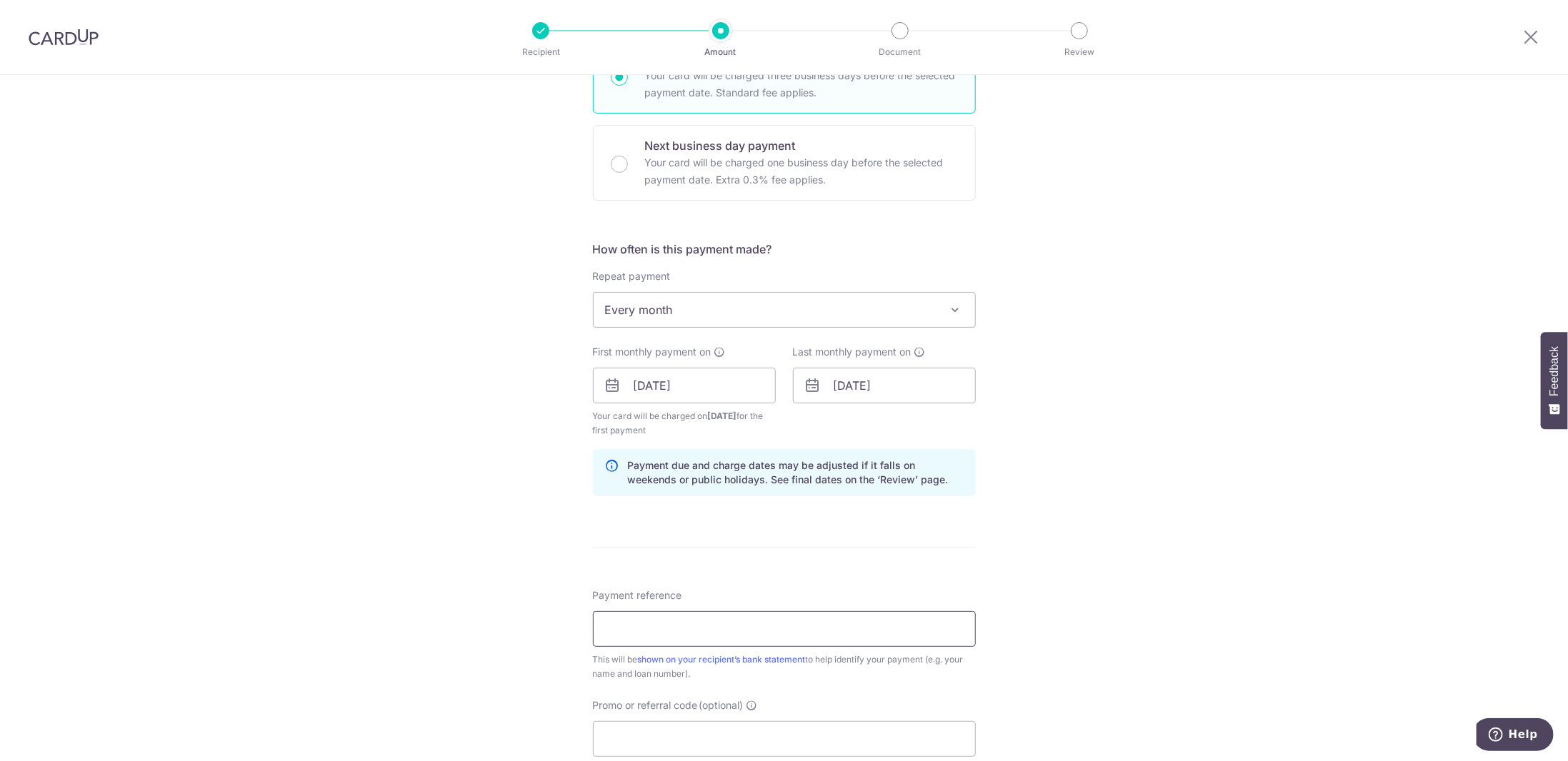
click at [713, 624] on input "Payment reference" at bounding box center [784, 629] width 383 height 36
type input "UOB CAR LOAN"
click at [656, 726] on input "Promo or referral code (optional)" at bounding box center [784, 739] width 383 height 36
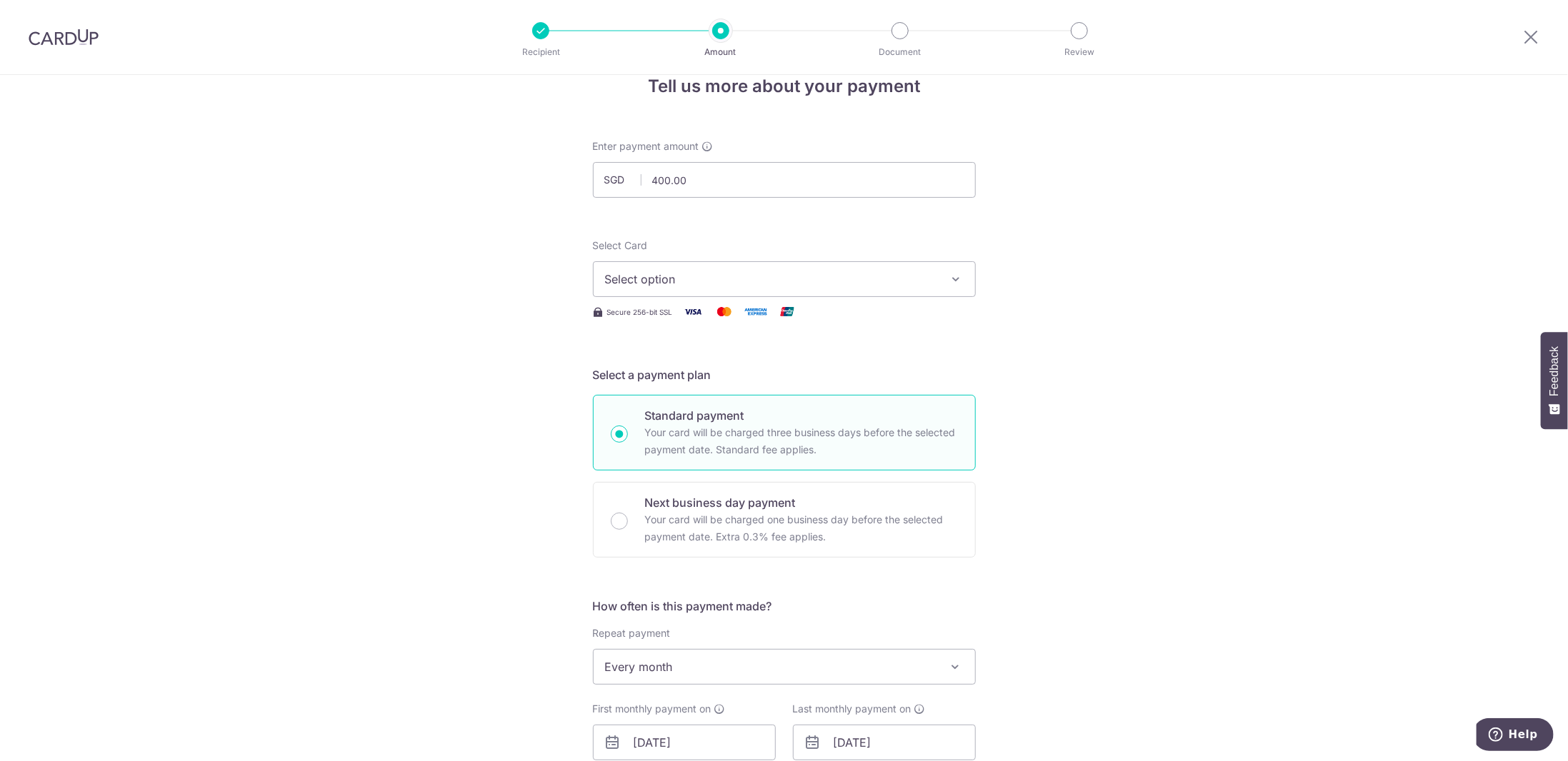
scroll to position [0, 0]
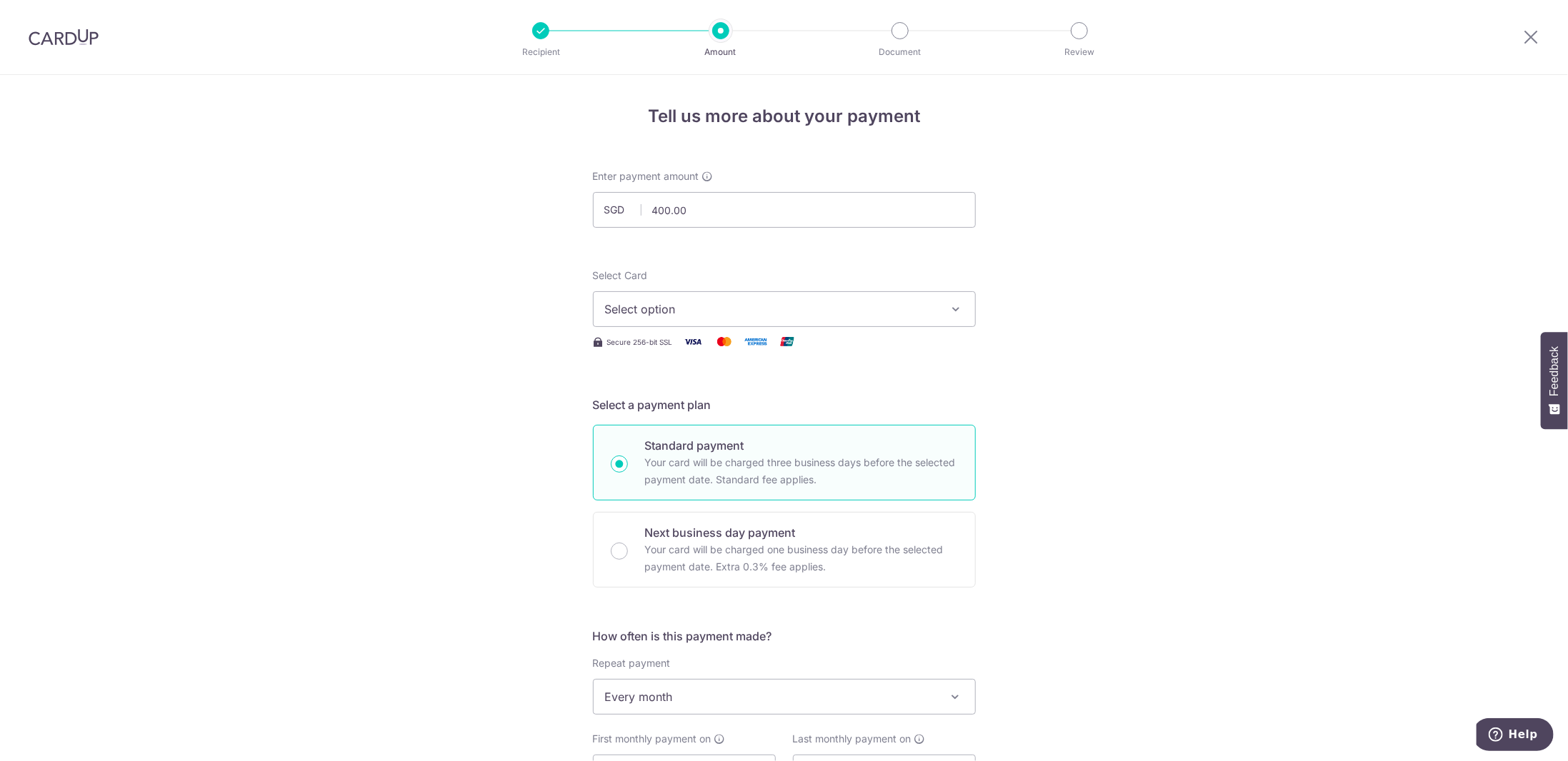
type input "REC185"
click at [736, 308] on span "Select option" at bounding box center [771, 309] width 333 height 17
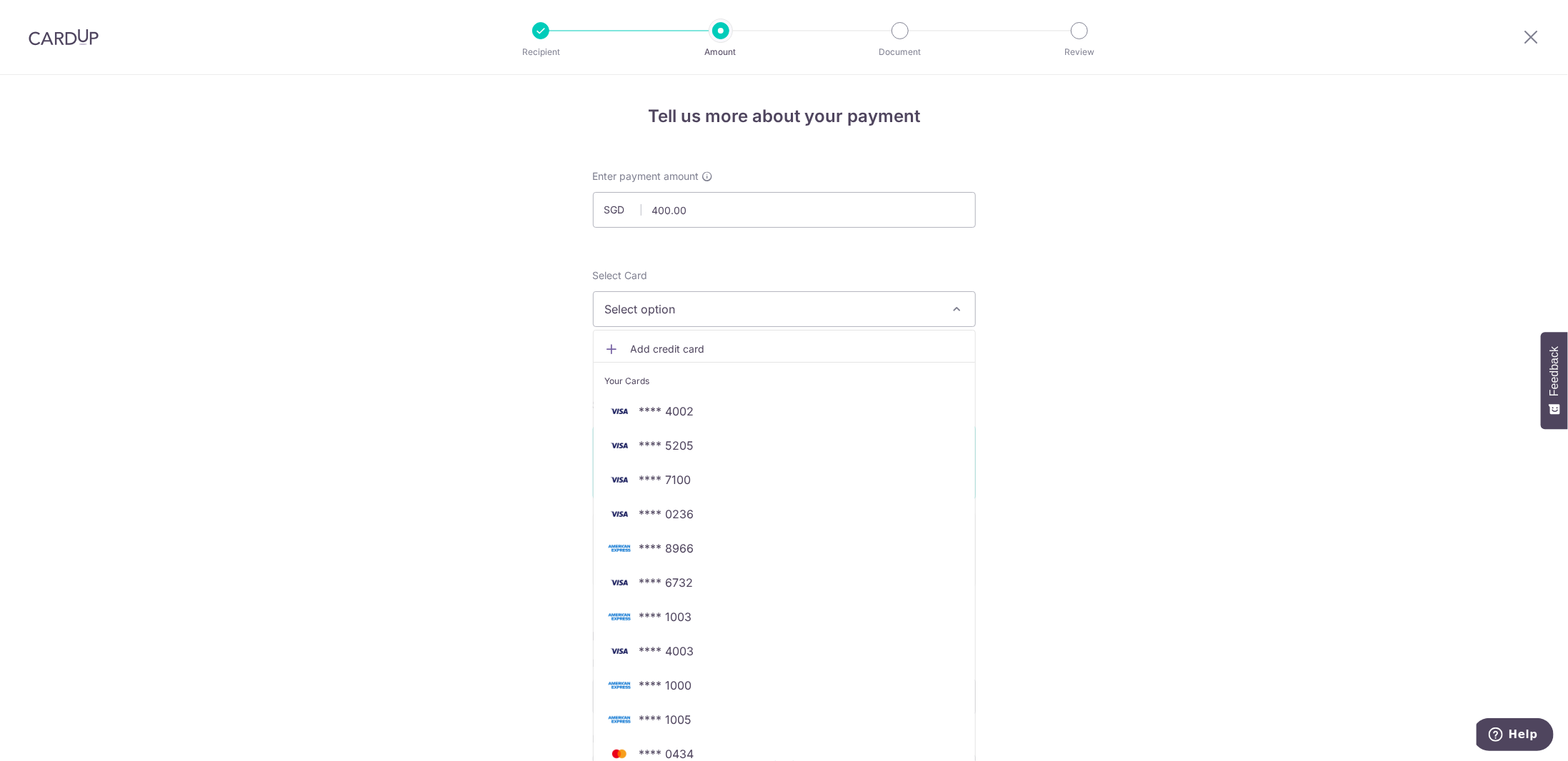
click at [720, 345] on span "Add credit card" at bounding box center [797, 350] width 333 height 15
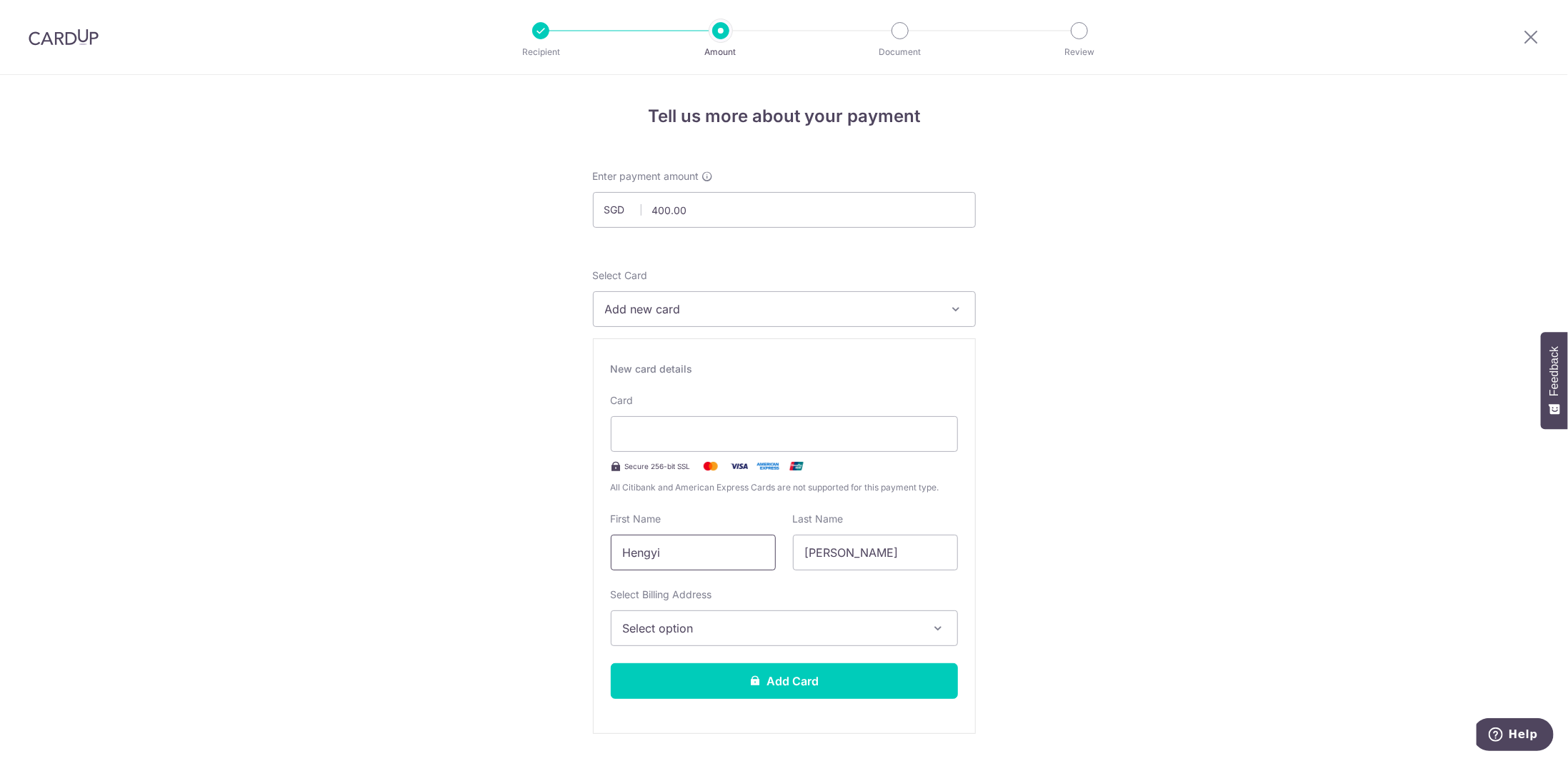
click at [690, 559] on input "Hengyi" at bounding box center [693, 553] width 165 height 36
type input "Bo"
type input "Wang"
click at [678, 632] on span "Select option" at bounding box center [771, 628] width 297 height 17
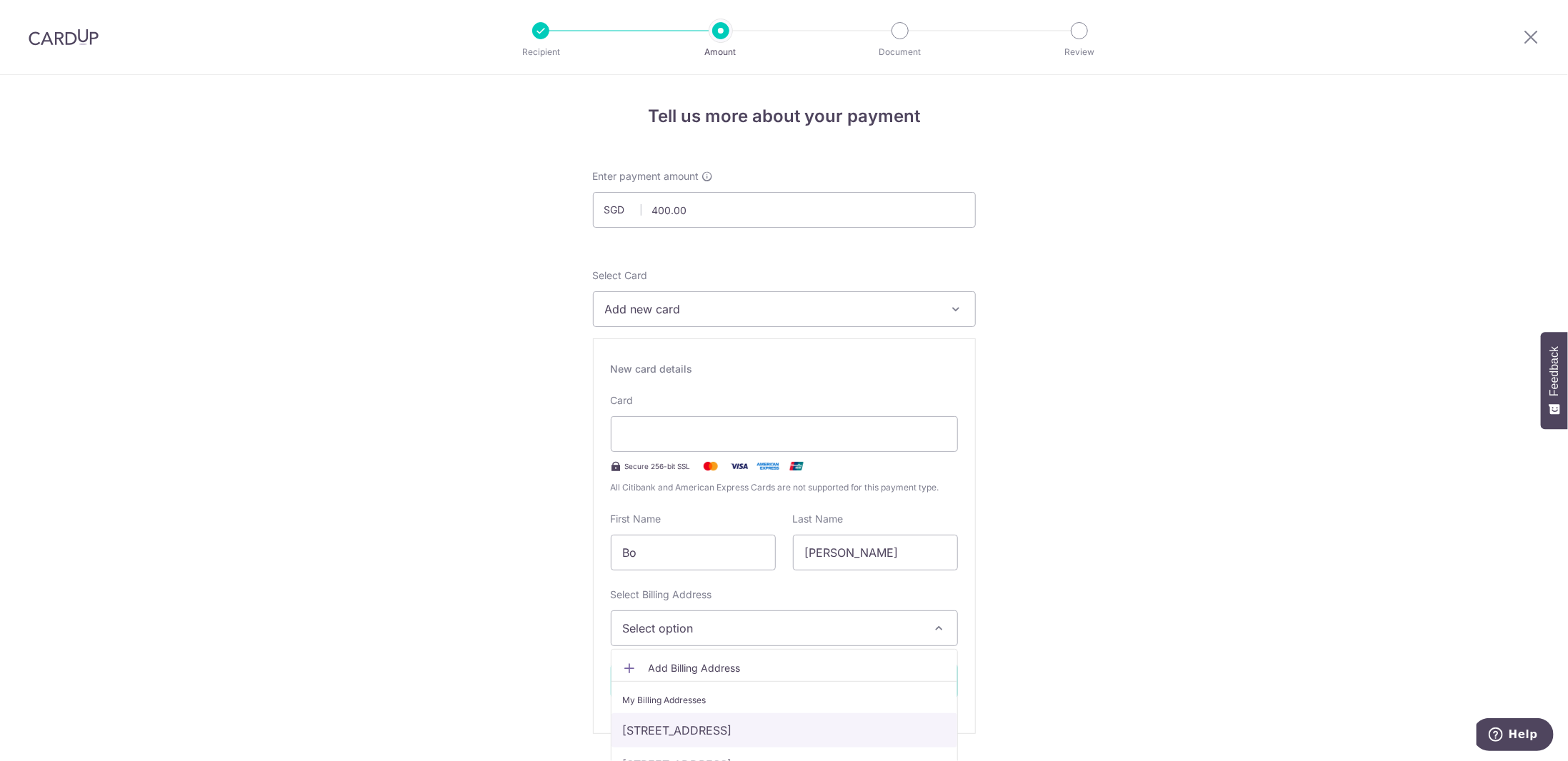
scroll to position [72, 0]
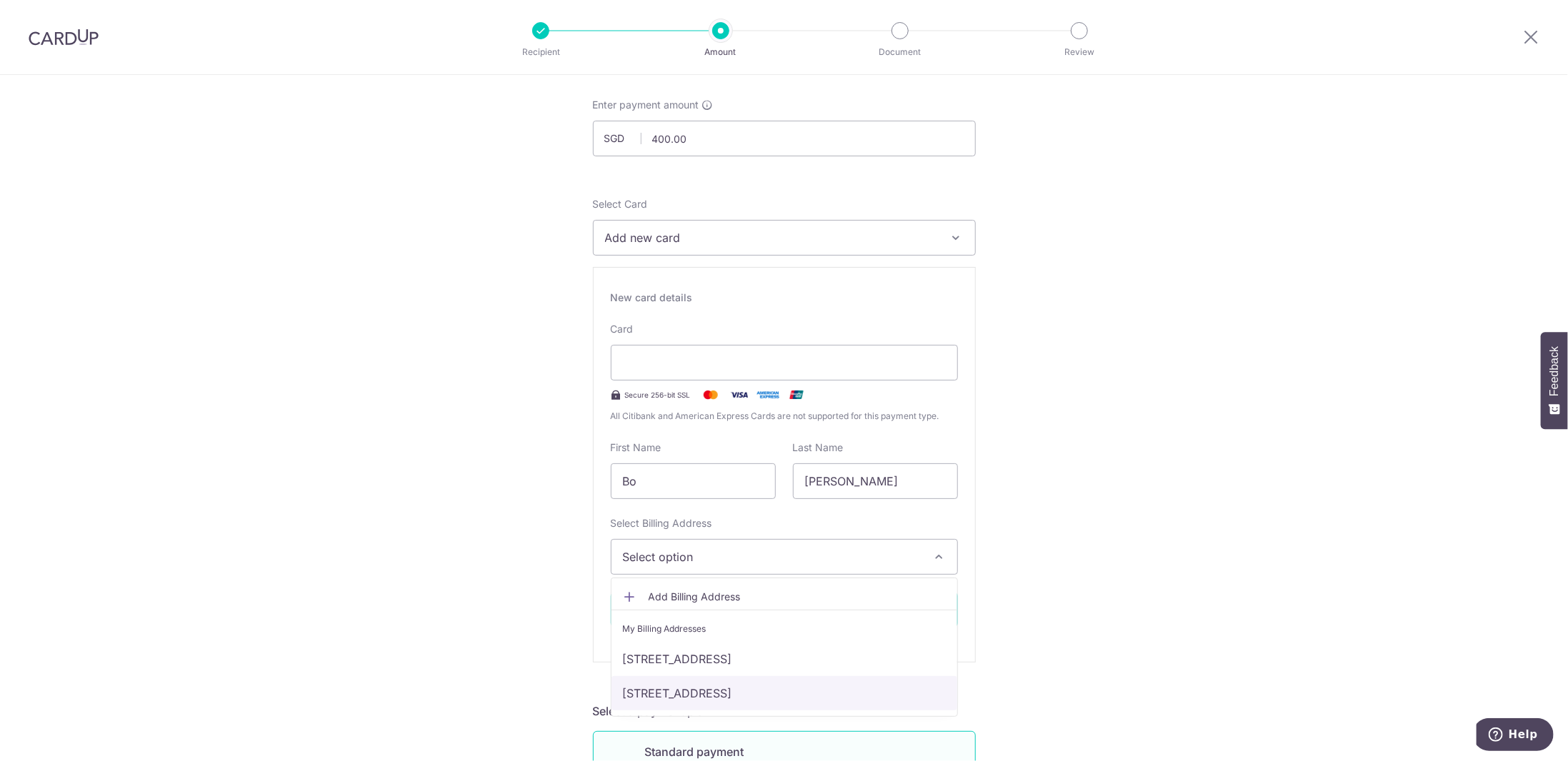
click at [689, 696] on link "[STREET_ADDRESS]" at bounding box center [784, 694] width 346 height 34
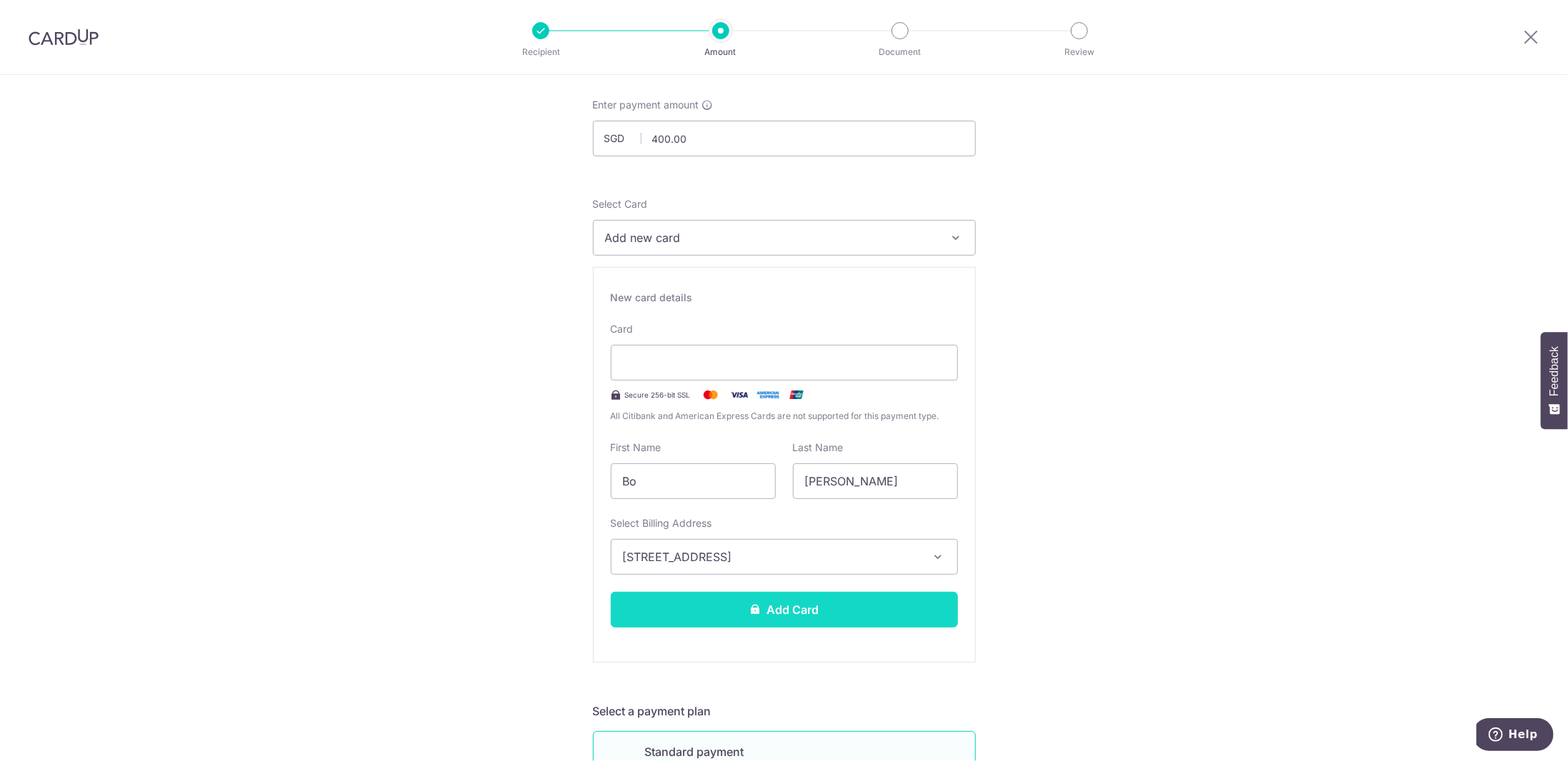
click at [726, 614] on button "Add Card" at bounding box center [784, 610] width 347 height 36
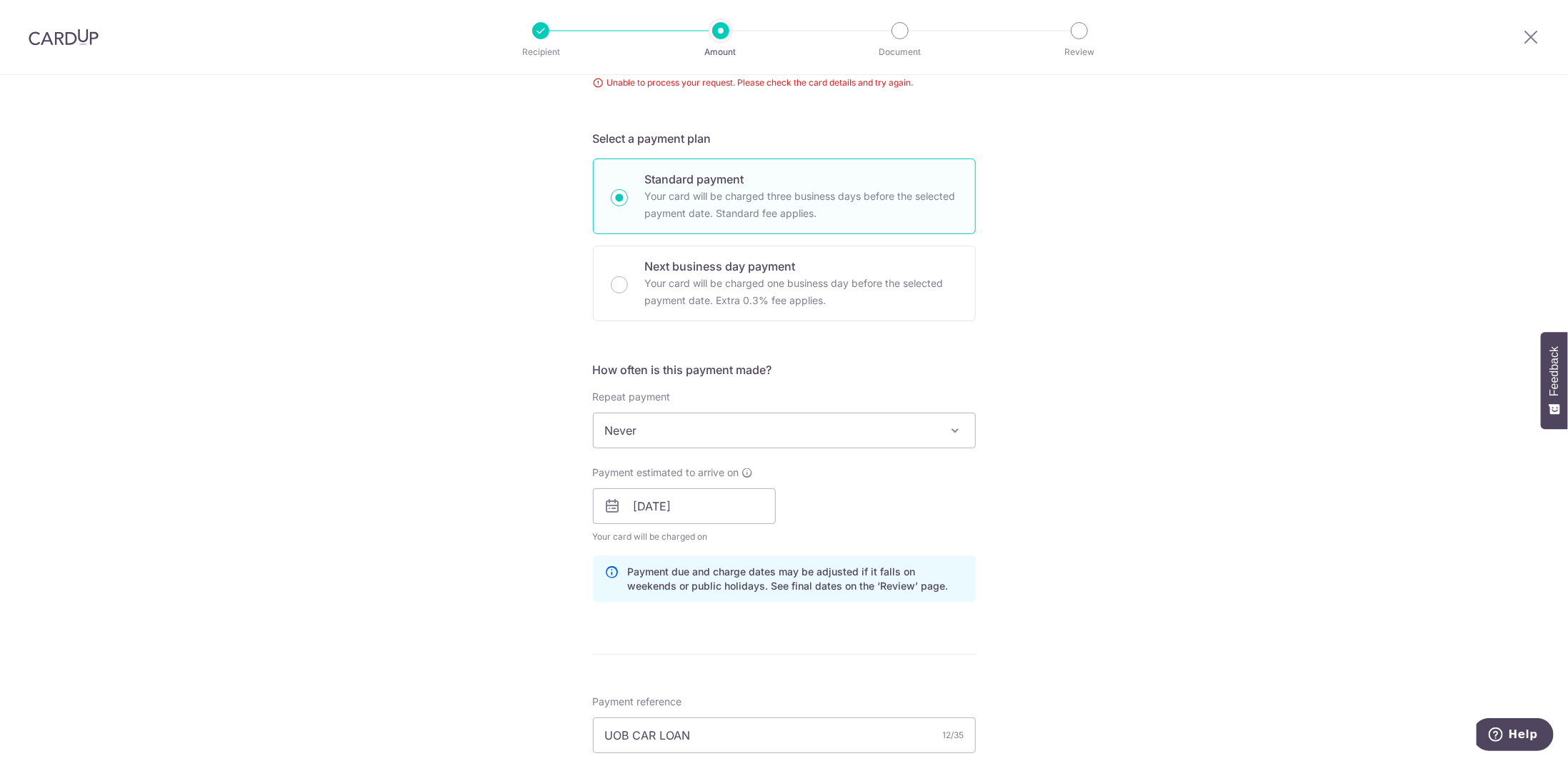
scroll to position [67, 0]
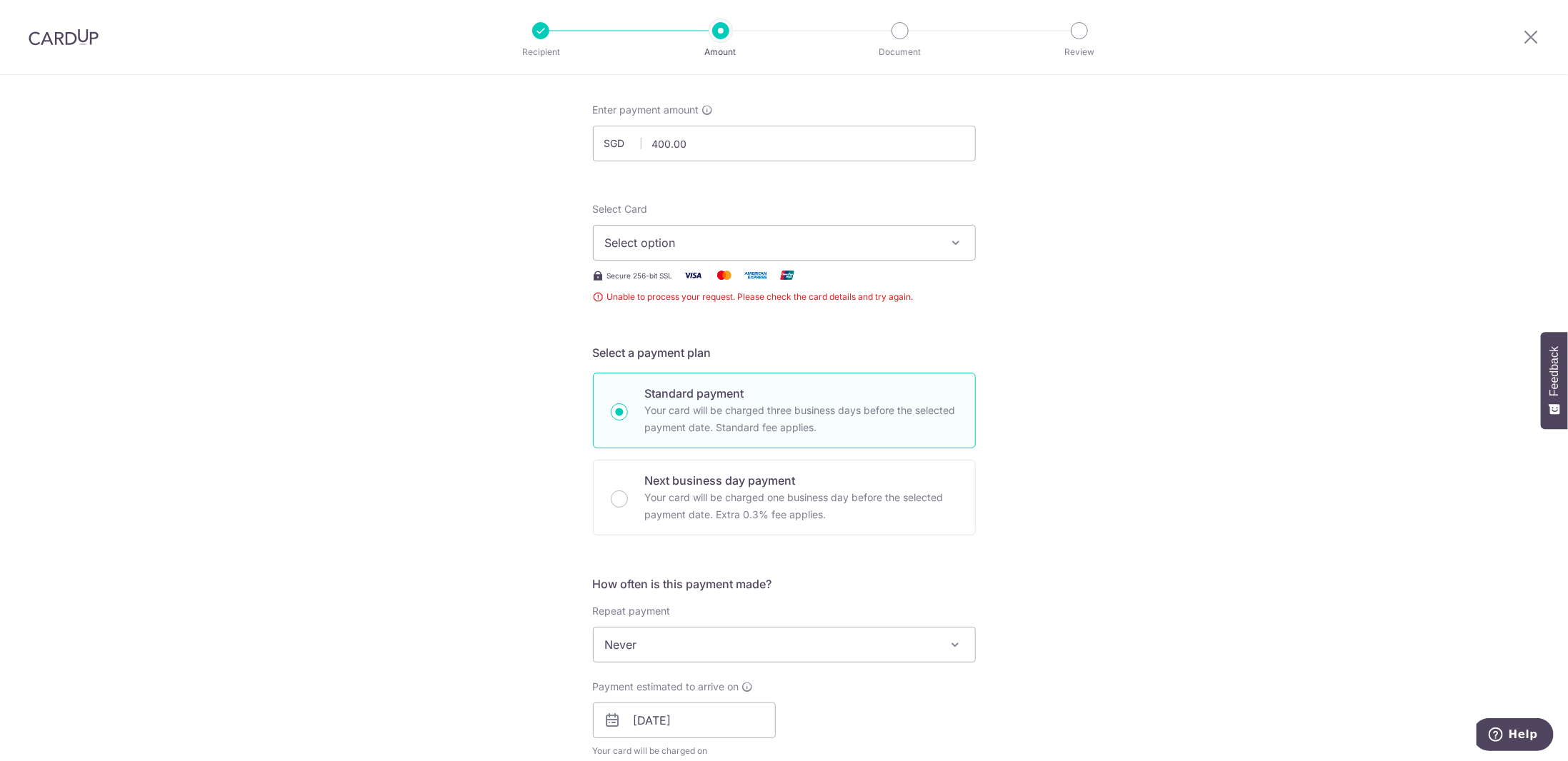
click at [916, 242] on span "Select option" at bounding box center [771, 242] width 333 height 17
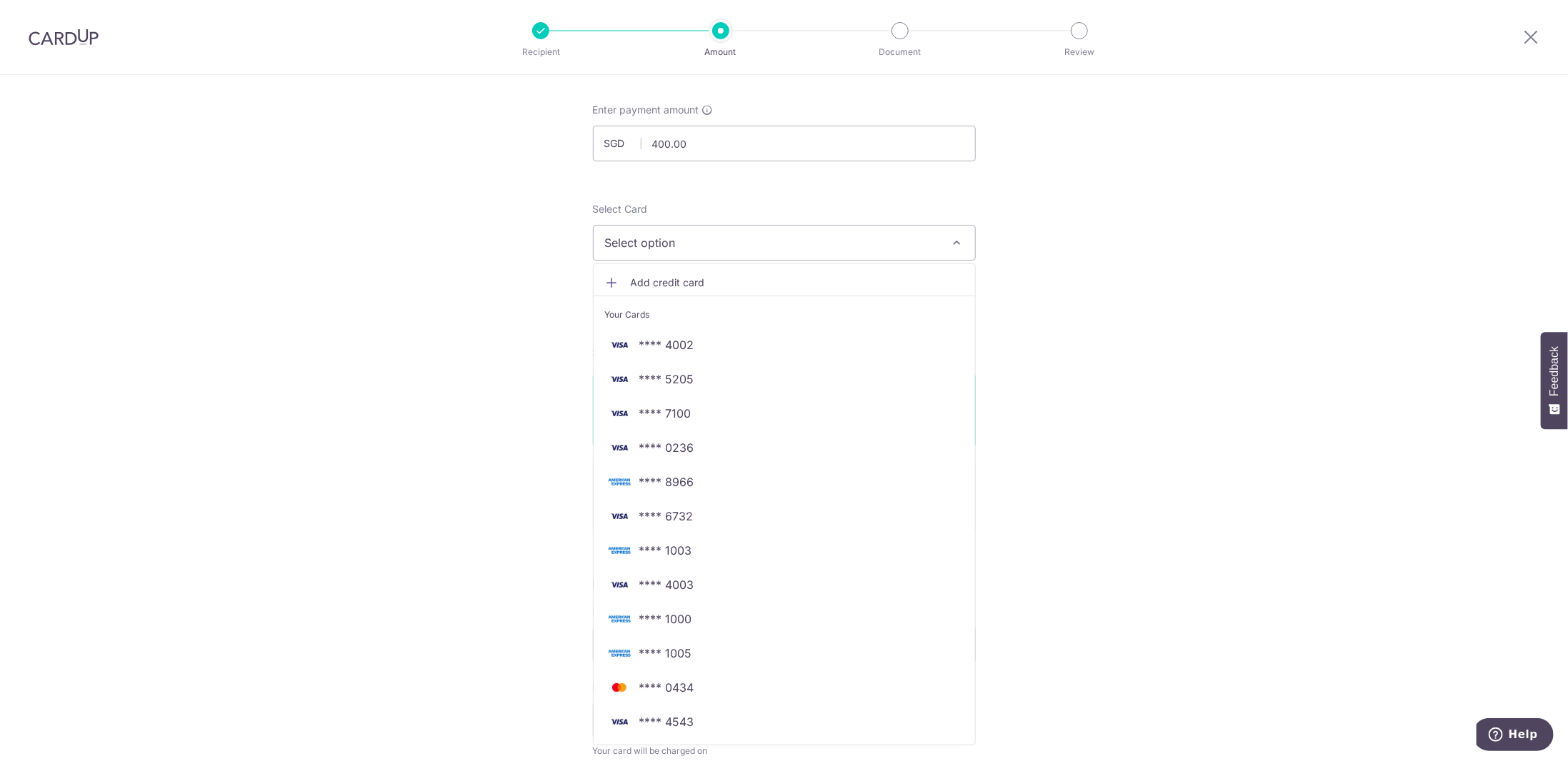
click at [677, 283] on span "Add credit card" at bounding box center [797, 283] width 333 height 15
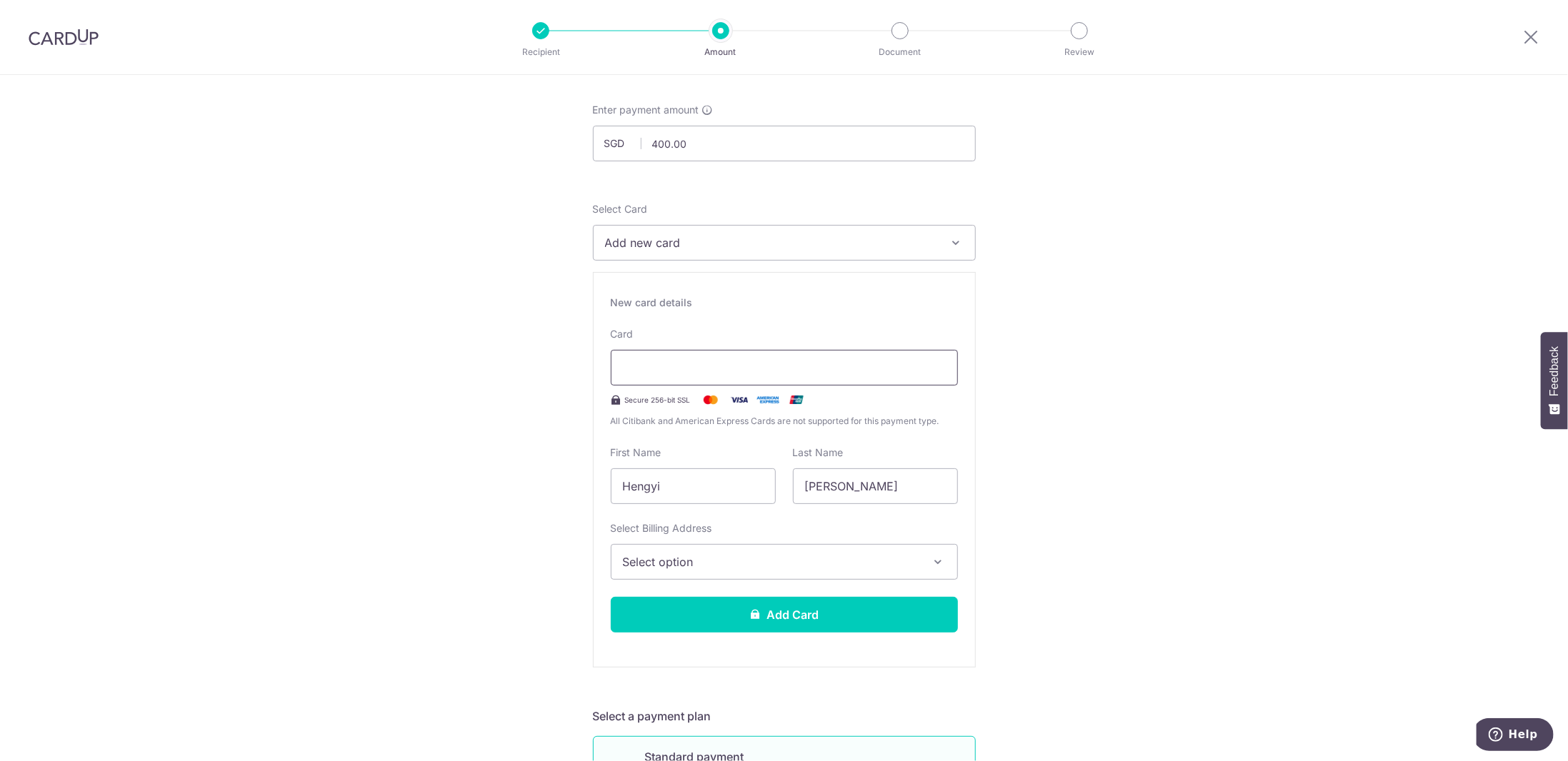
click at [679, 376] on div at bounding box center [784, 367] width 347 height 36
type input "Bo"
type input "[PERSON_NAME]"
click at [920, 552] on button "Select option" at bounding box center [784, 562] width 347 height 36
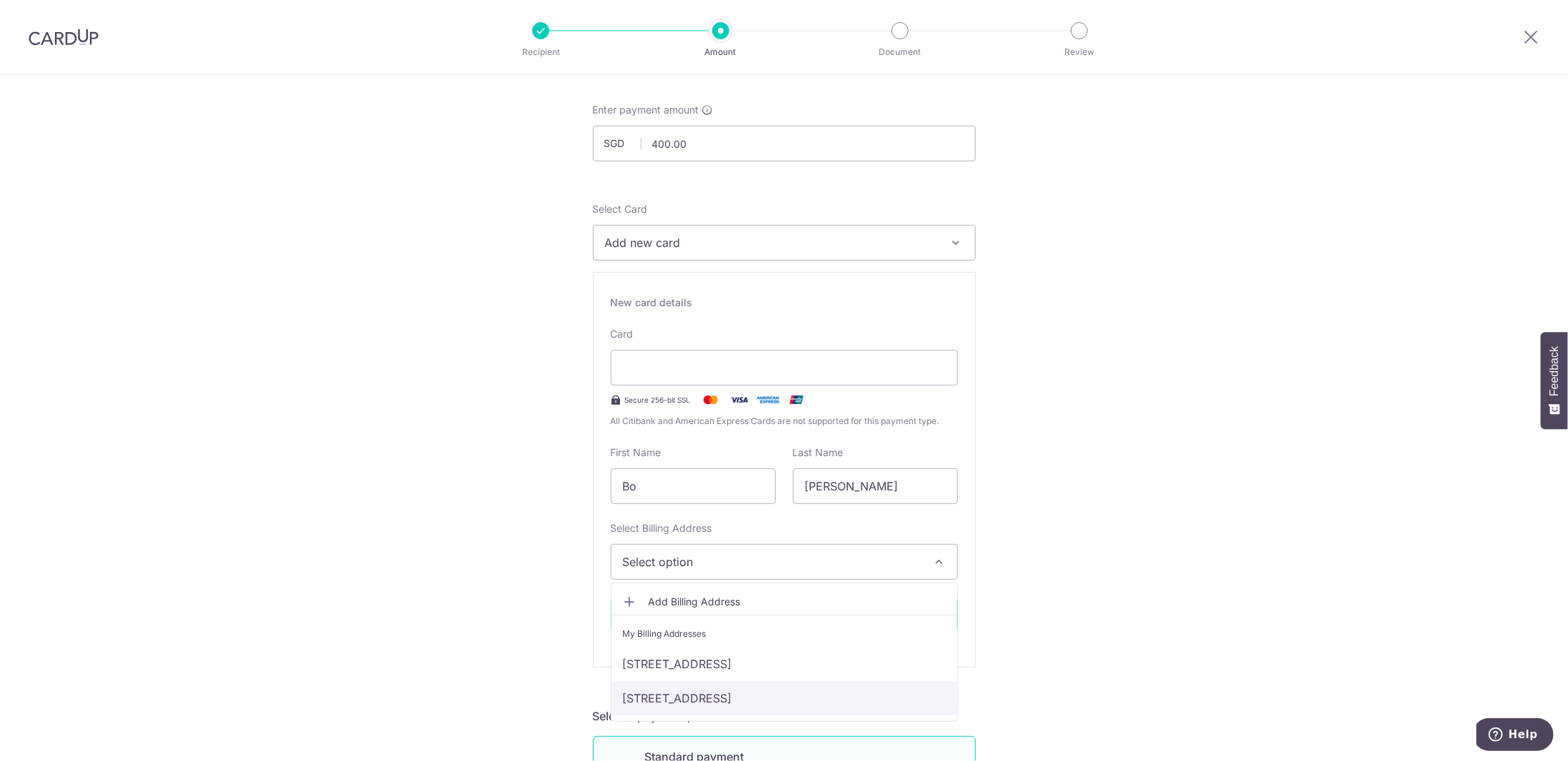
click at [754, 699] on link "[STREET_ADDRESS]" at bounding box center [784, 698] width 346 height 34
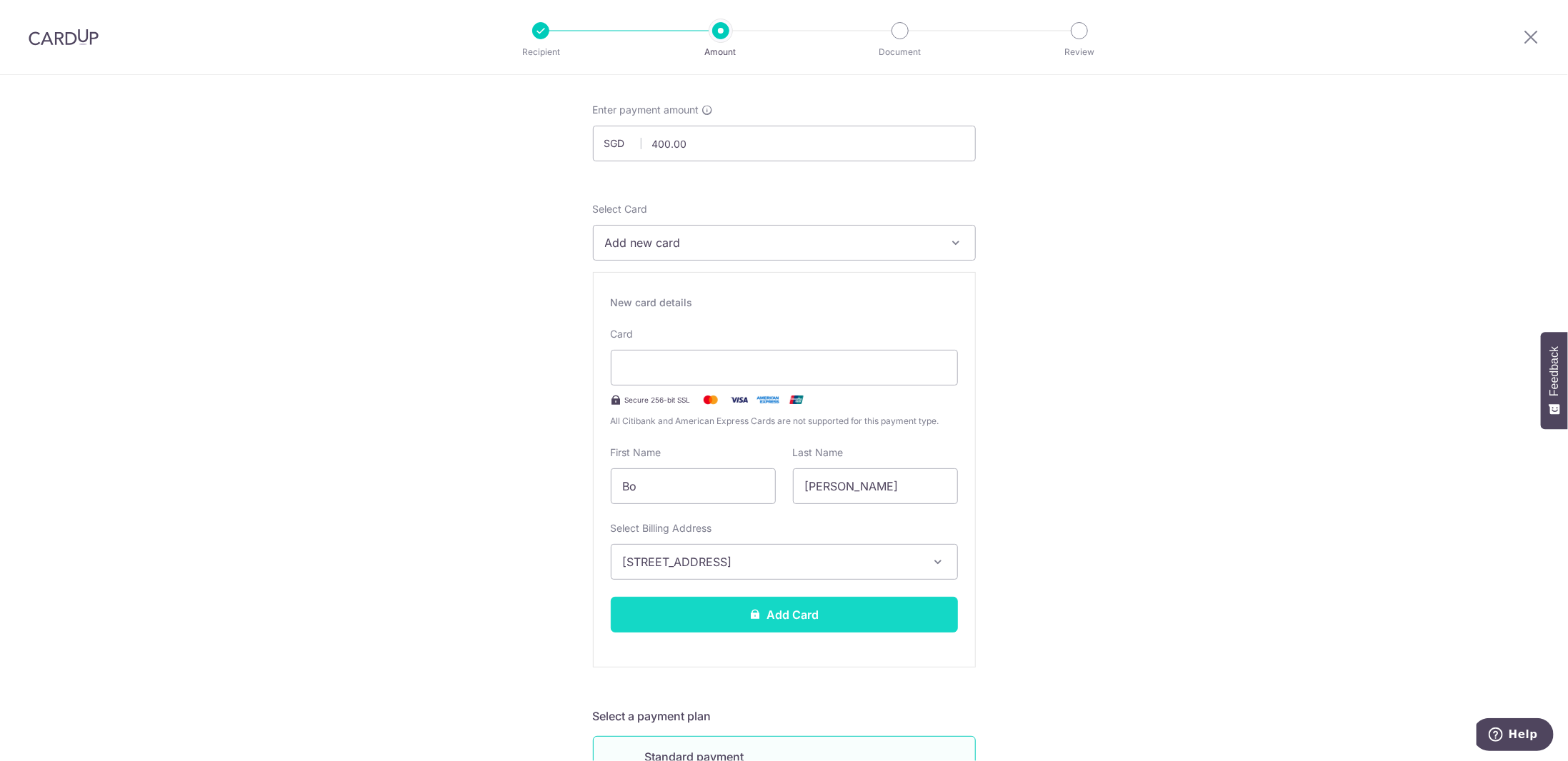
click at [764, 618] on button "Add Card" at bounding box center [784, 615] width 347 height 36
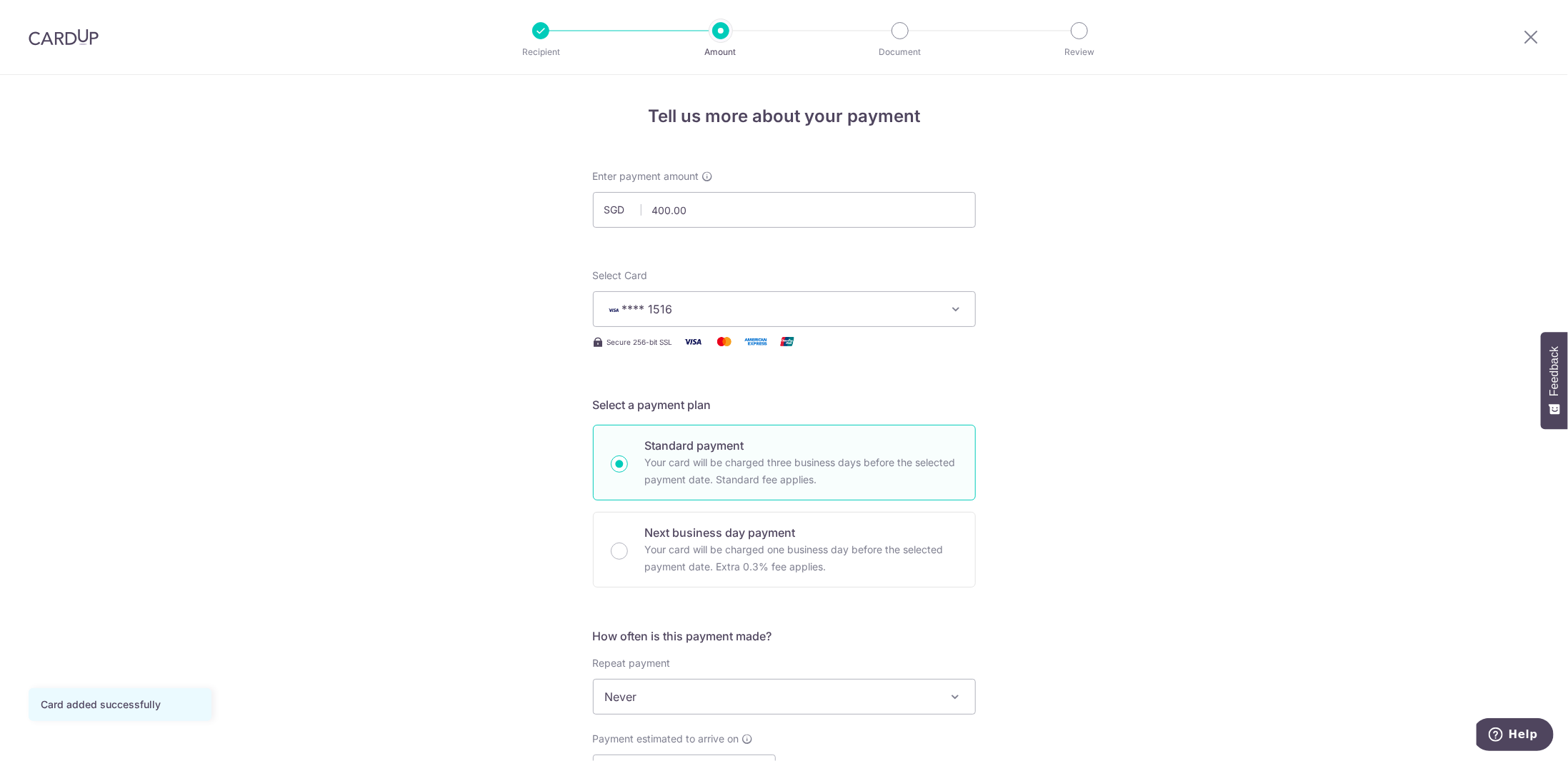
scroll to position [215, 0]
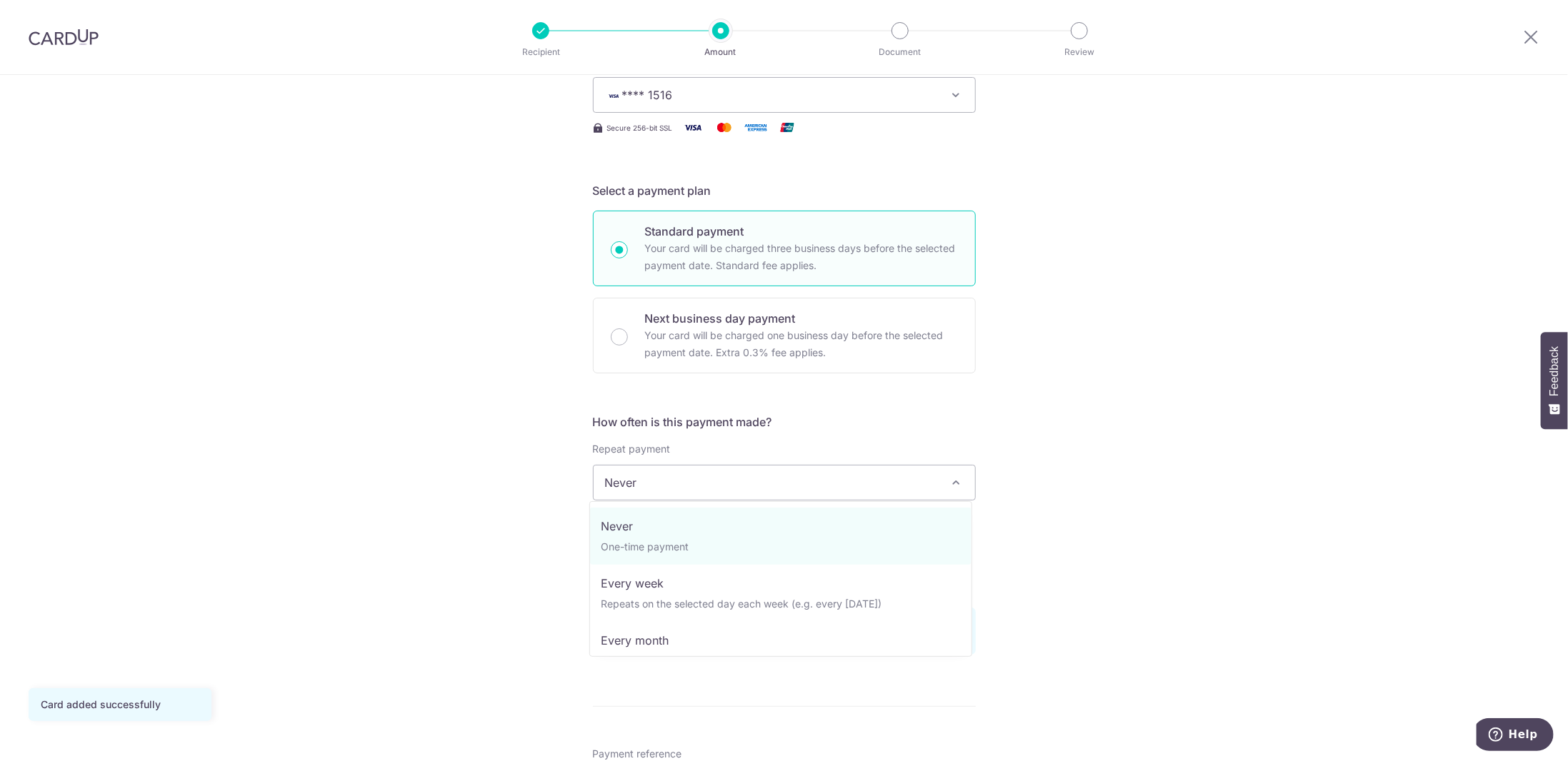
click at [677, 488] on span "Never" at bounding box center [784, 483] width 381 height 34
select select "3"
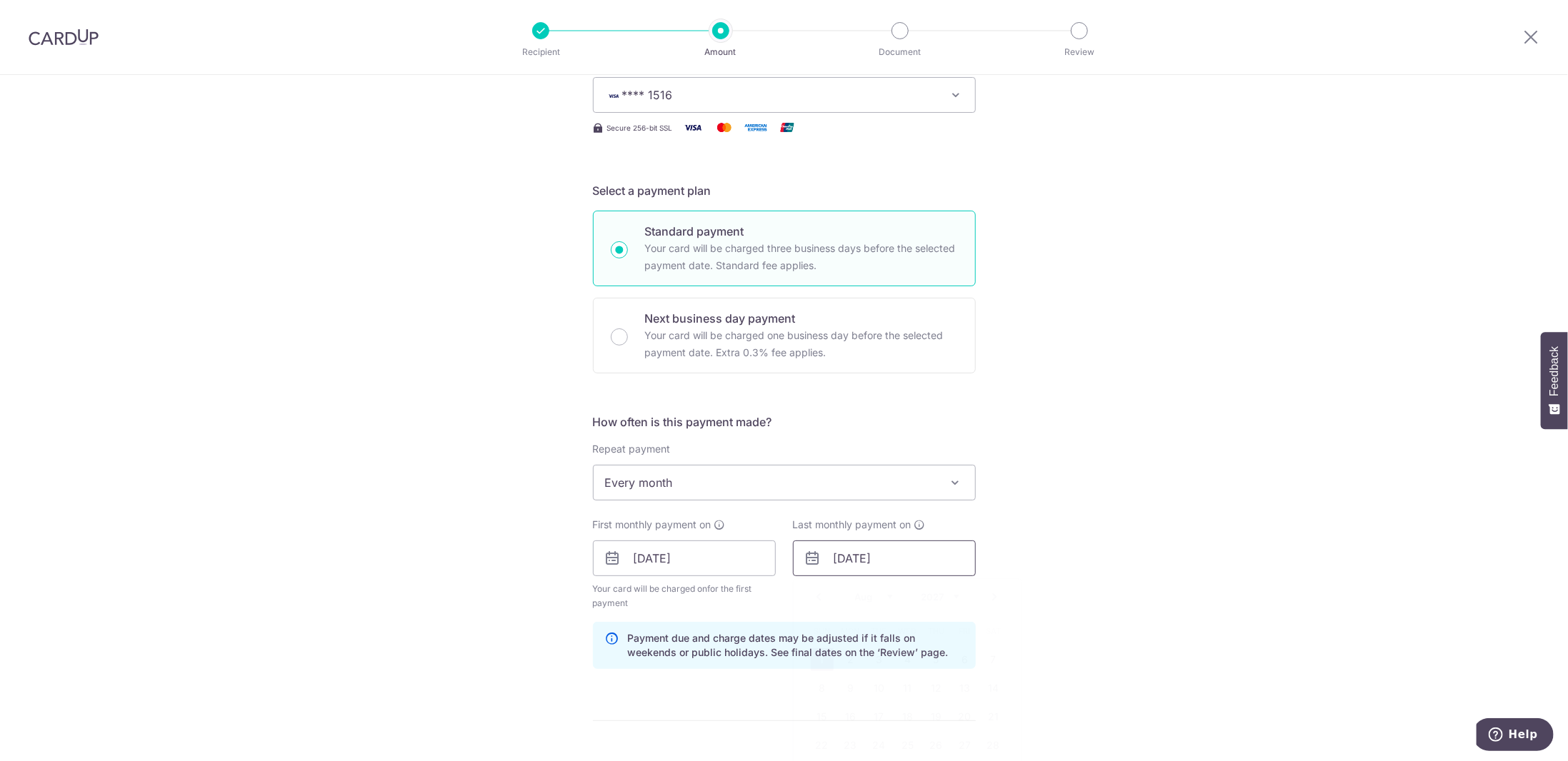
click at [866, 562] on input "01/08/2027" at bounding box center [884, 559] width 183 height 36
click at [943, 589] on div "Prev Next Jan Feb Mar Apr May Jun Jul Aug Sep Oct Nov Dec 2024 2025 2026 2027 2…" at bounding box center [907, 597] width 227 height 34
click at [943, 592] on select "2024 2025 2026 2027 2028 2029 2030 2031 2032 2033 2034 2035" at bounding box center [940, 597] width 38 height 11
click at [844, 600] on div "Prev Next Jan Feb Mar Apr May Jun Jul Aug Sep Oct Nov Dec 2024 2025 2026 2027 2…" at bounding box center [907, 597] width 227 height 34
drag, startPoint x: 852, startPoint y: 594, endPoint x: 860, endPoint y: 594, distance: 8.0
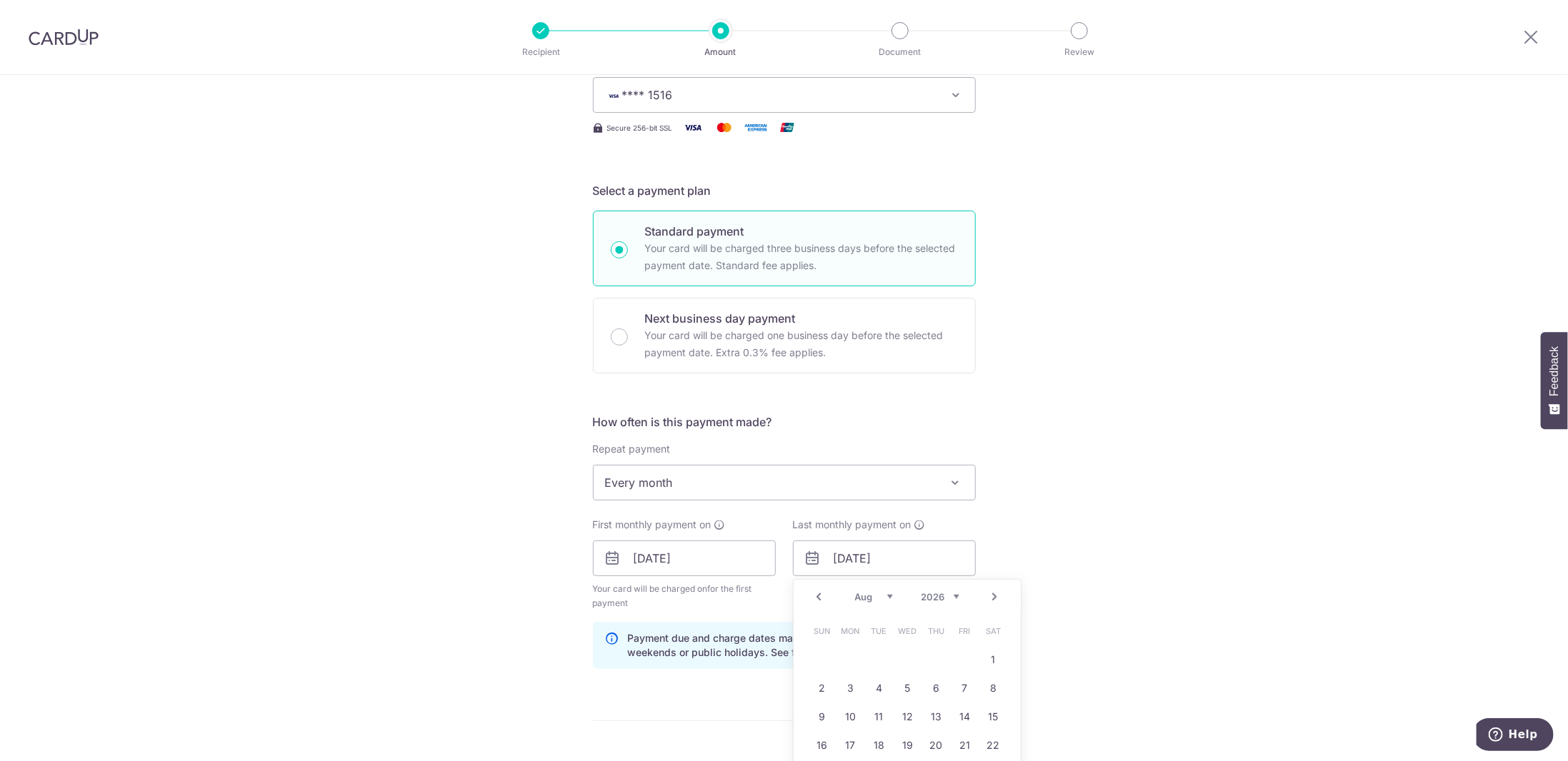
click at [855, 594] on select "Jan Feb Mar Apr May Jun Jul Aug Sep Oct Nov Dec" at bounding box center [873, 597] width 38 height 11
click at [846, 652] on link "2" at bounding box center [851, 660] width 23 height 23
type input "02/03/2026"
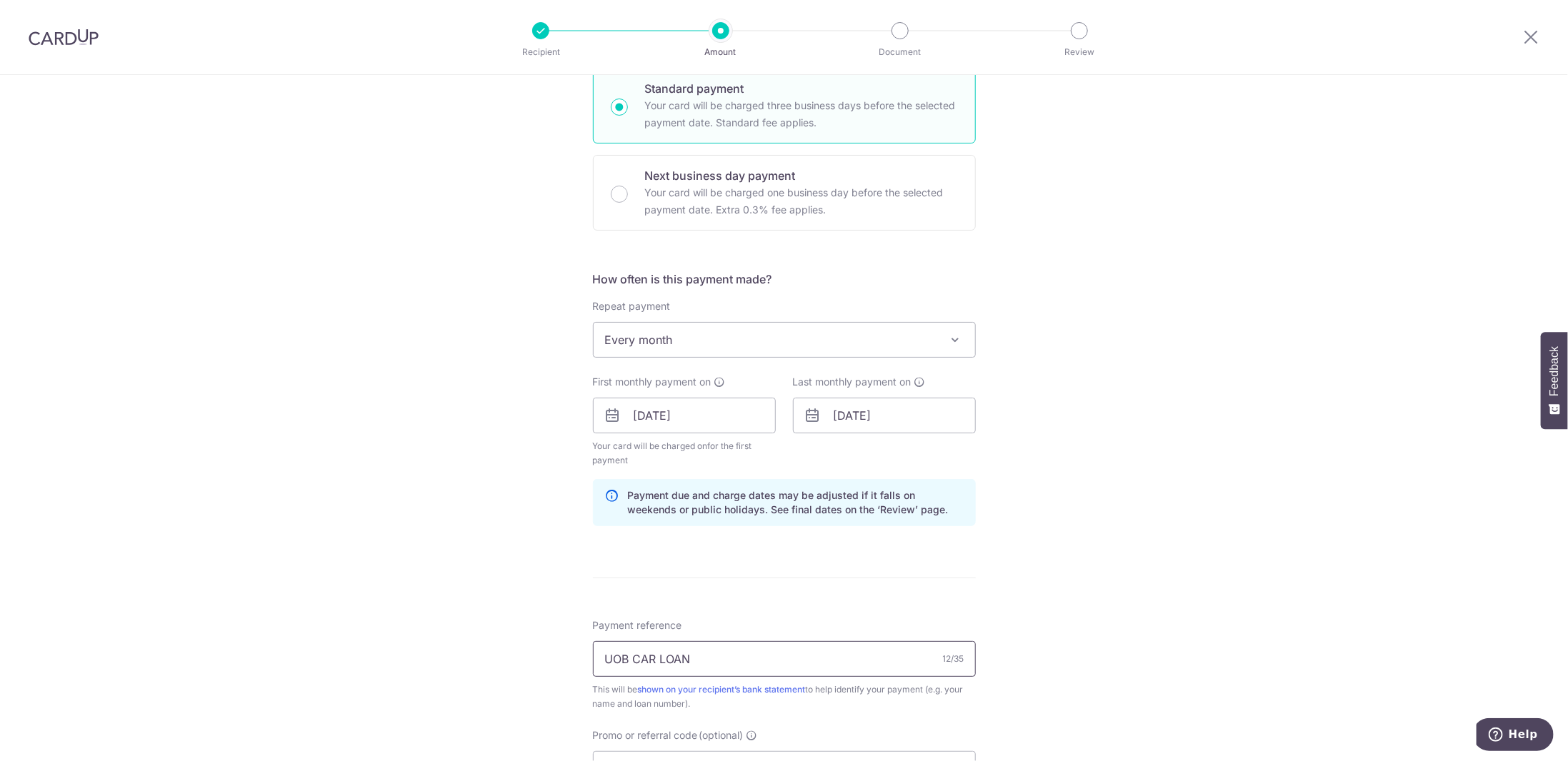
scroll to position [428, 0]
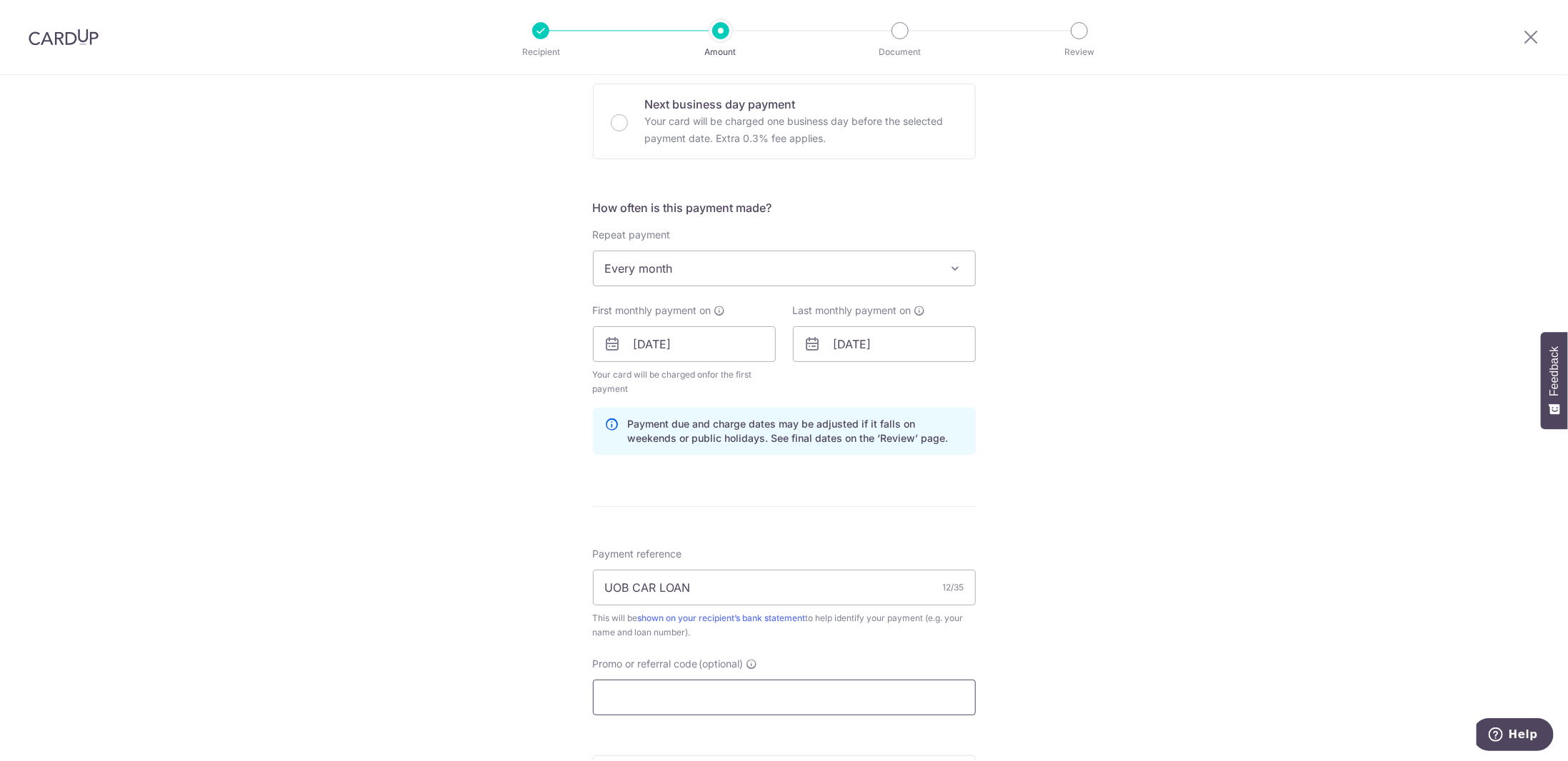
click at [717, 699] on input "Promo or referral code (optional)" at bounding box center [784, 698] width 383 height 36
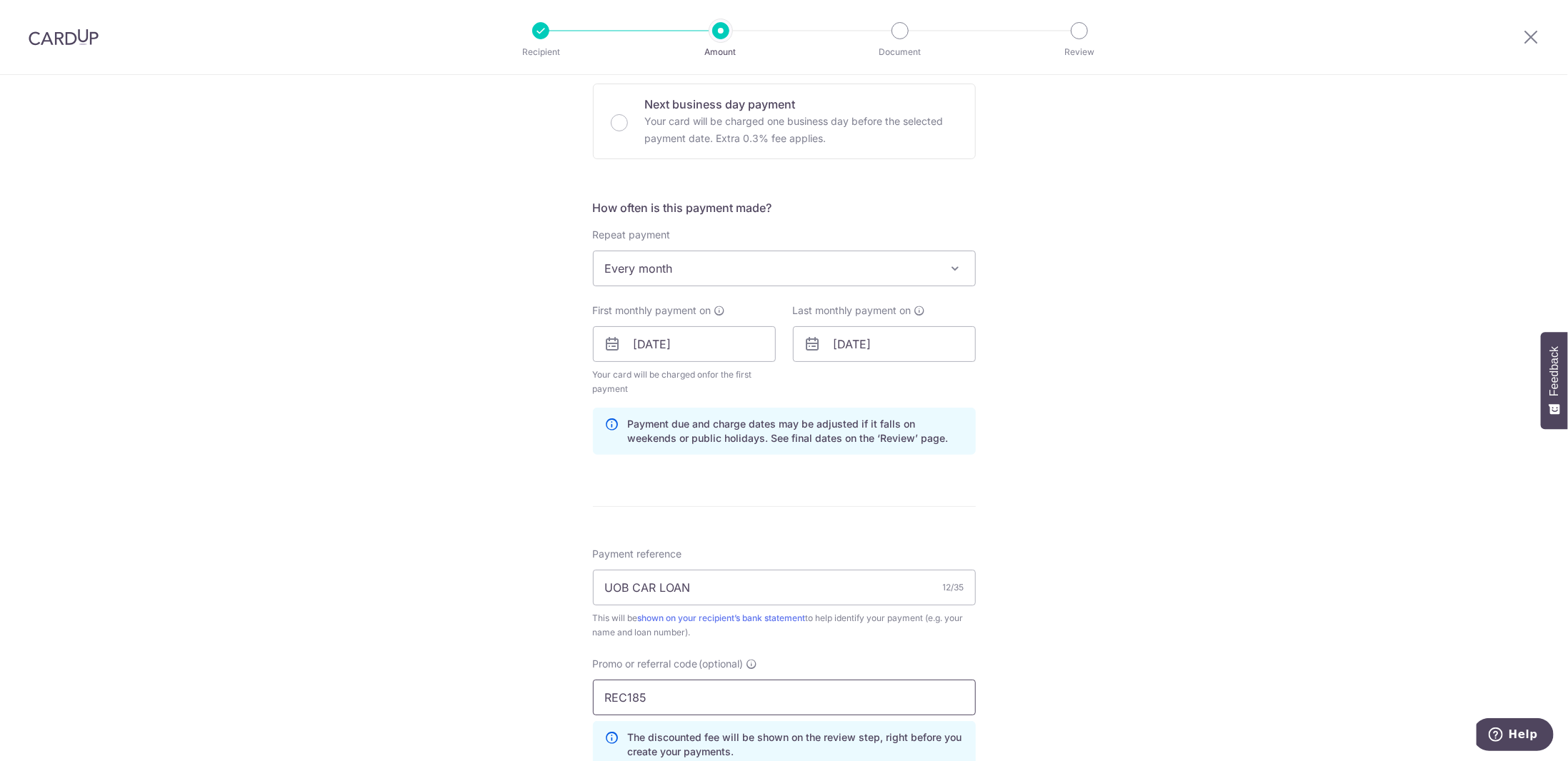
scroll to position [643, 0]
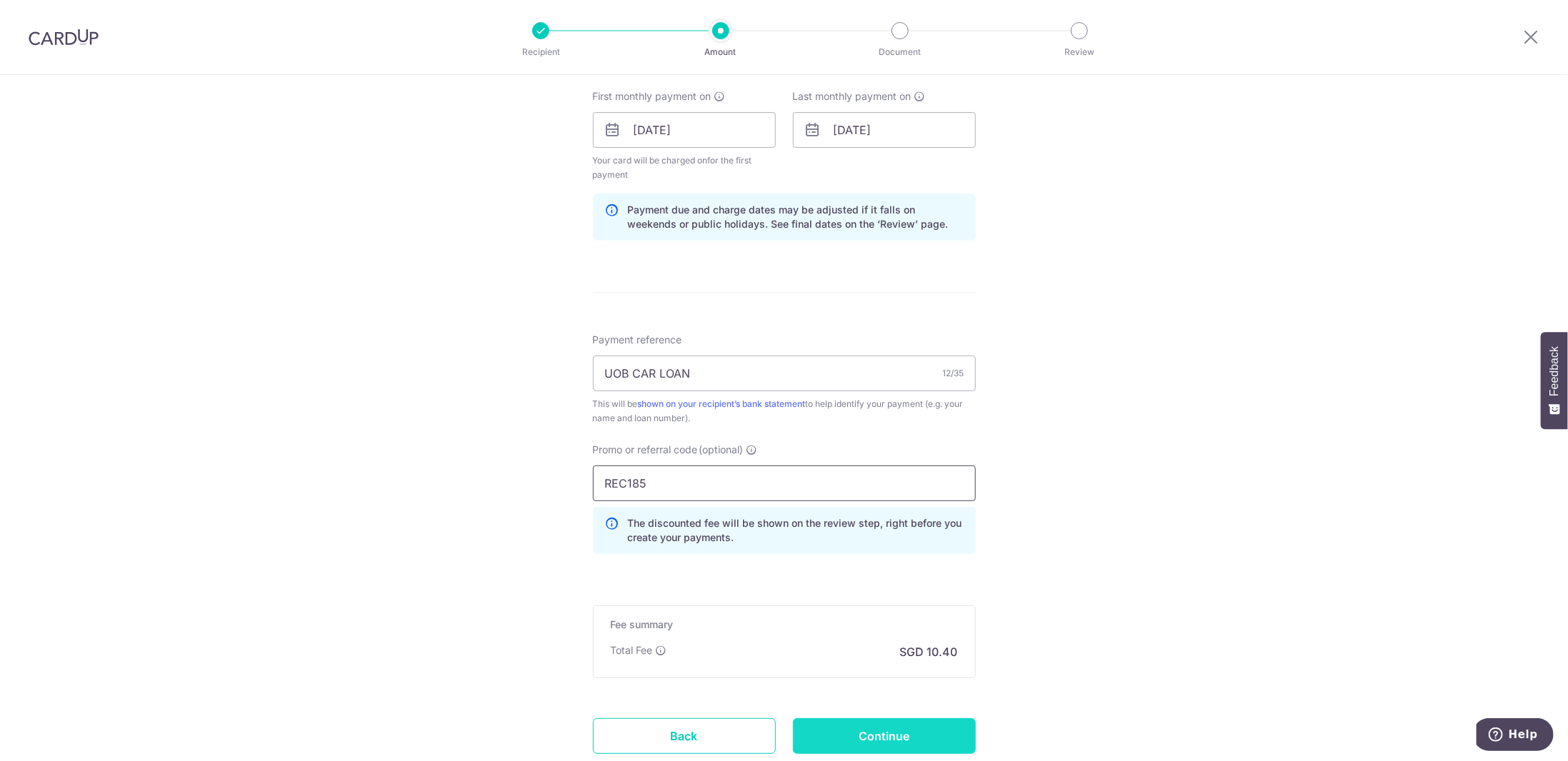
type input "REC185"
click at [890, 729] on input "Continue" at bounding box center [884, 737] width 183 height 36
type input "Create Schedule"
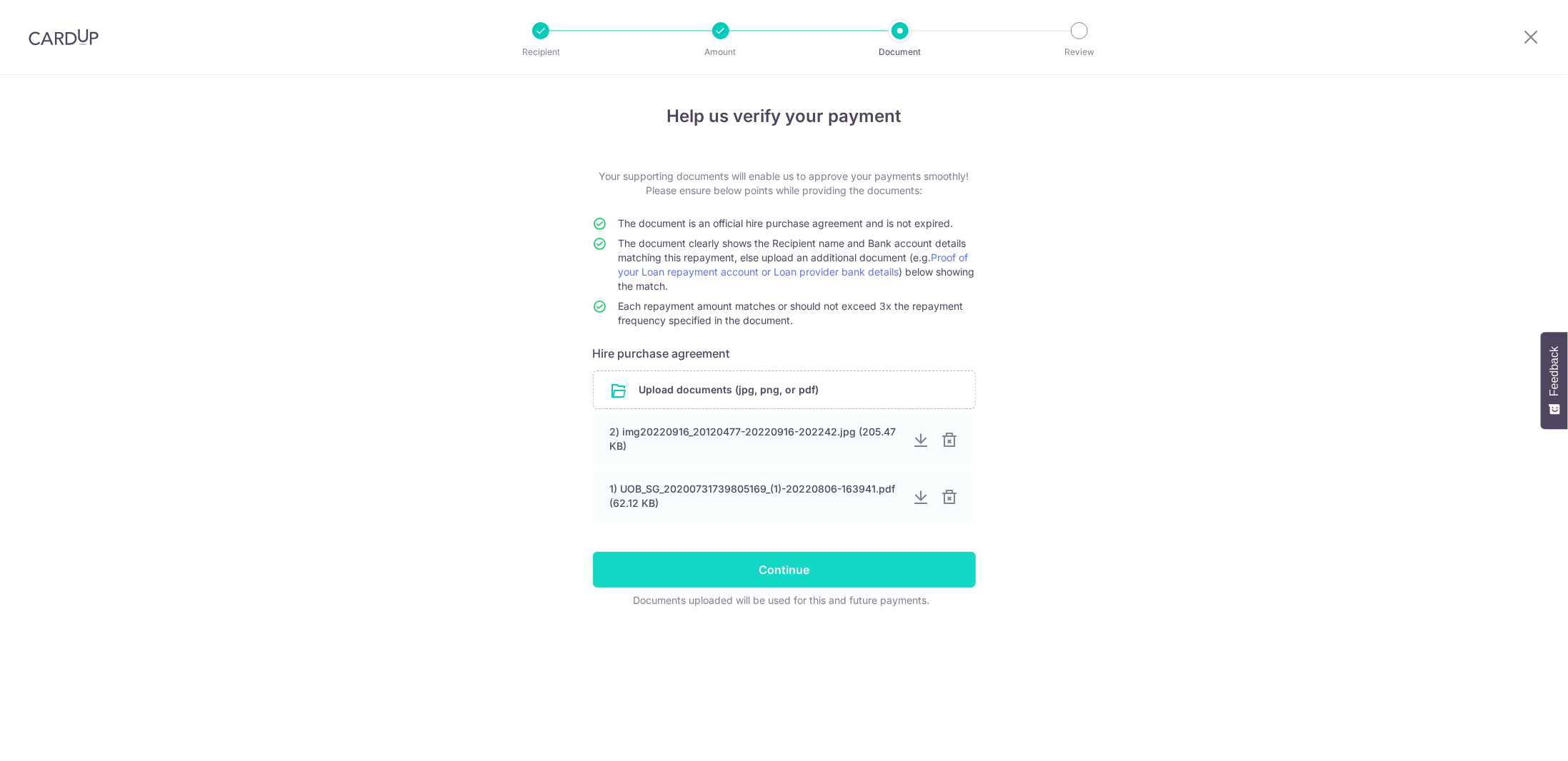
click at [849, 567] on input "Continue" at bounding box center [784, 570] width 383 height 36
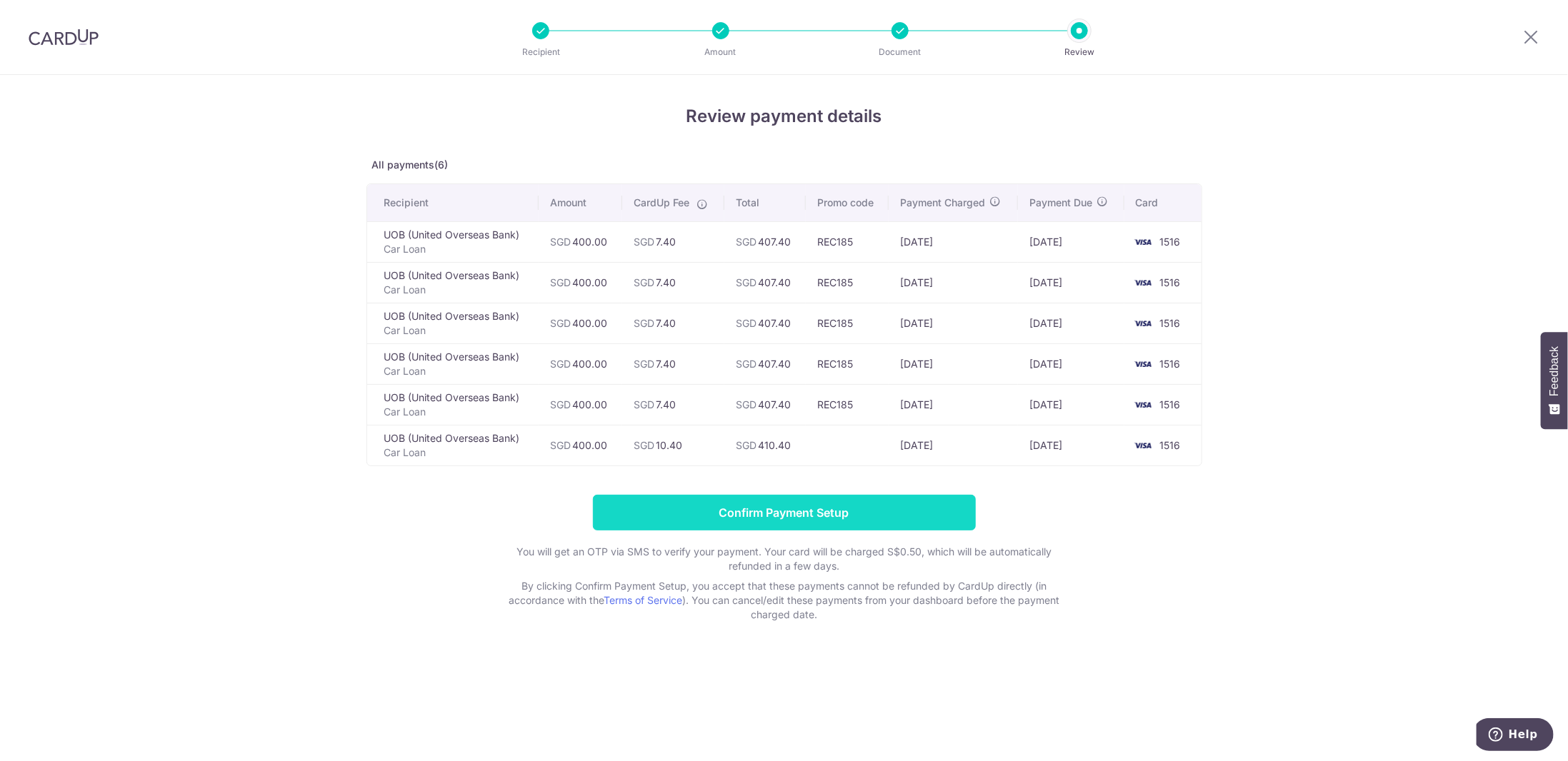
click at [906, 512] on input "Confirm Payment Setup" at bounding box center [784, 513] width 383 height 36
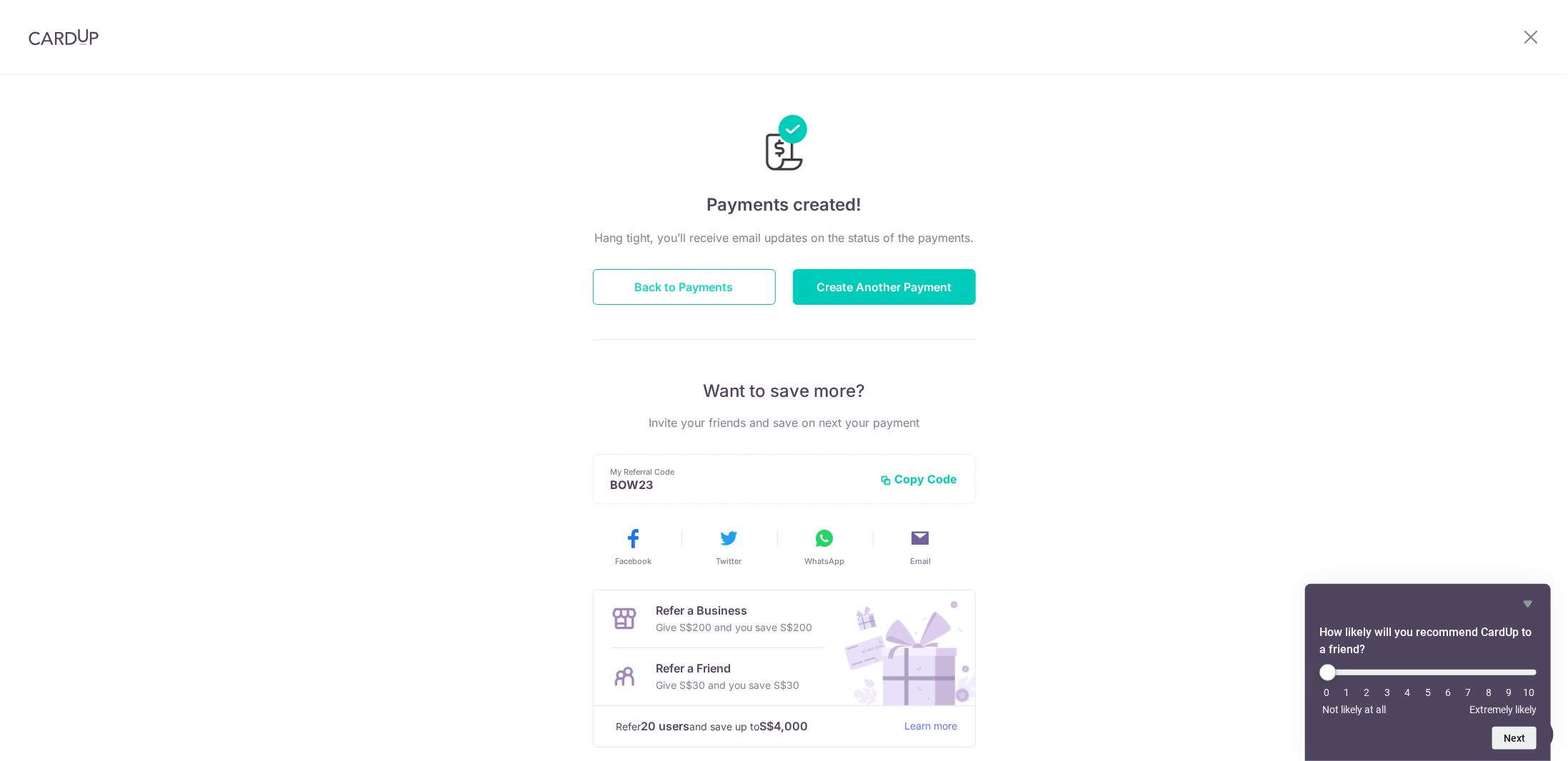
click at [717, 291] on button "Back to Payments" at bounding box center [684, 287] width 183 height 36
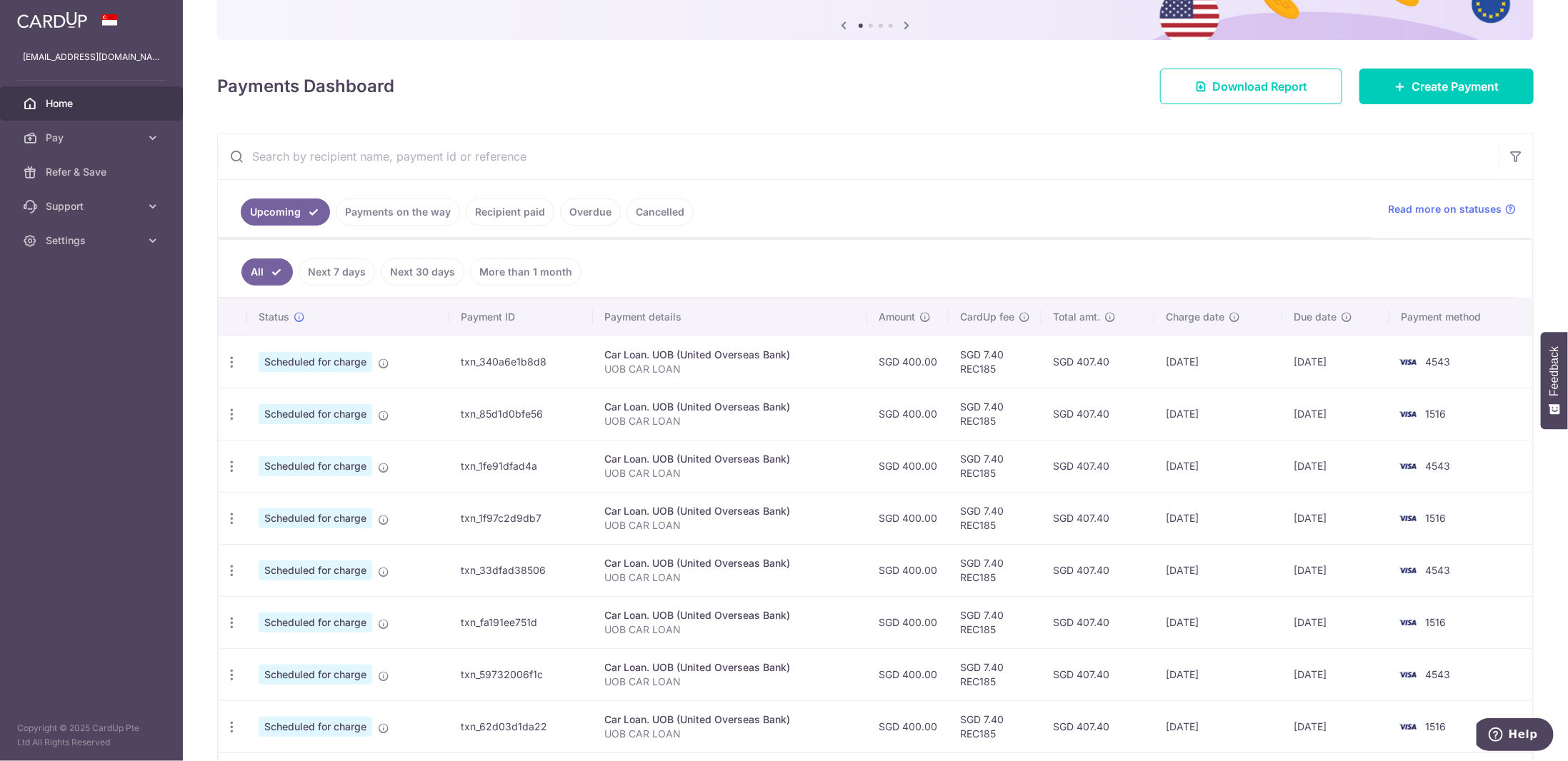
scroll to position [334, 0]
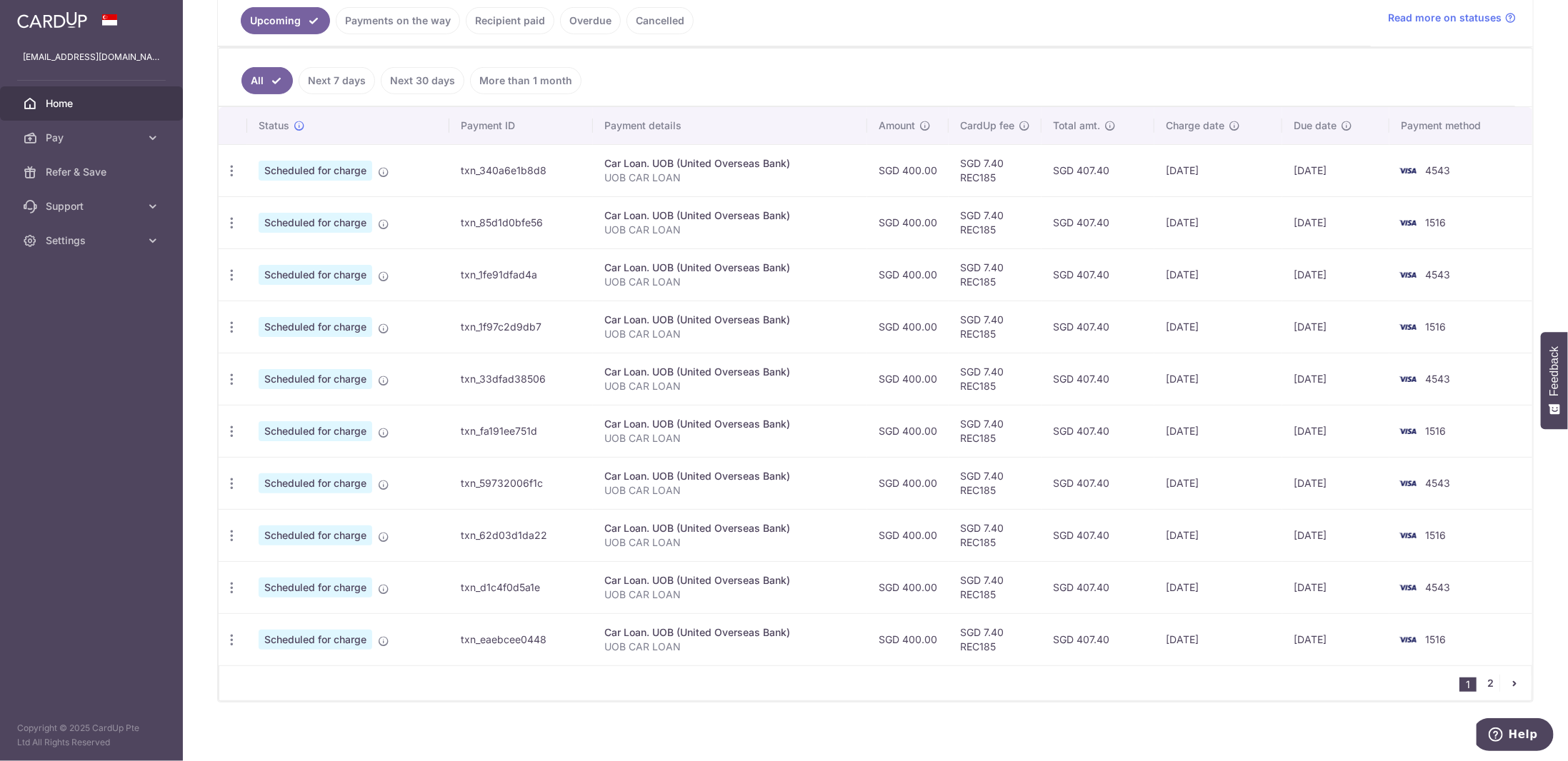
click at [1488, 675] on link "2" at bounding box center [1491, 683] width 17 height 17
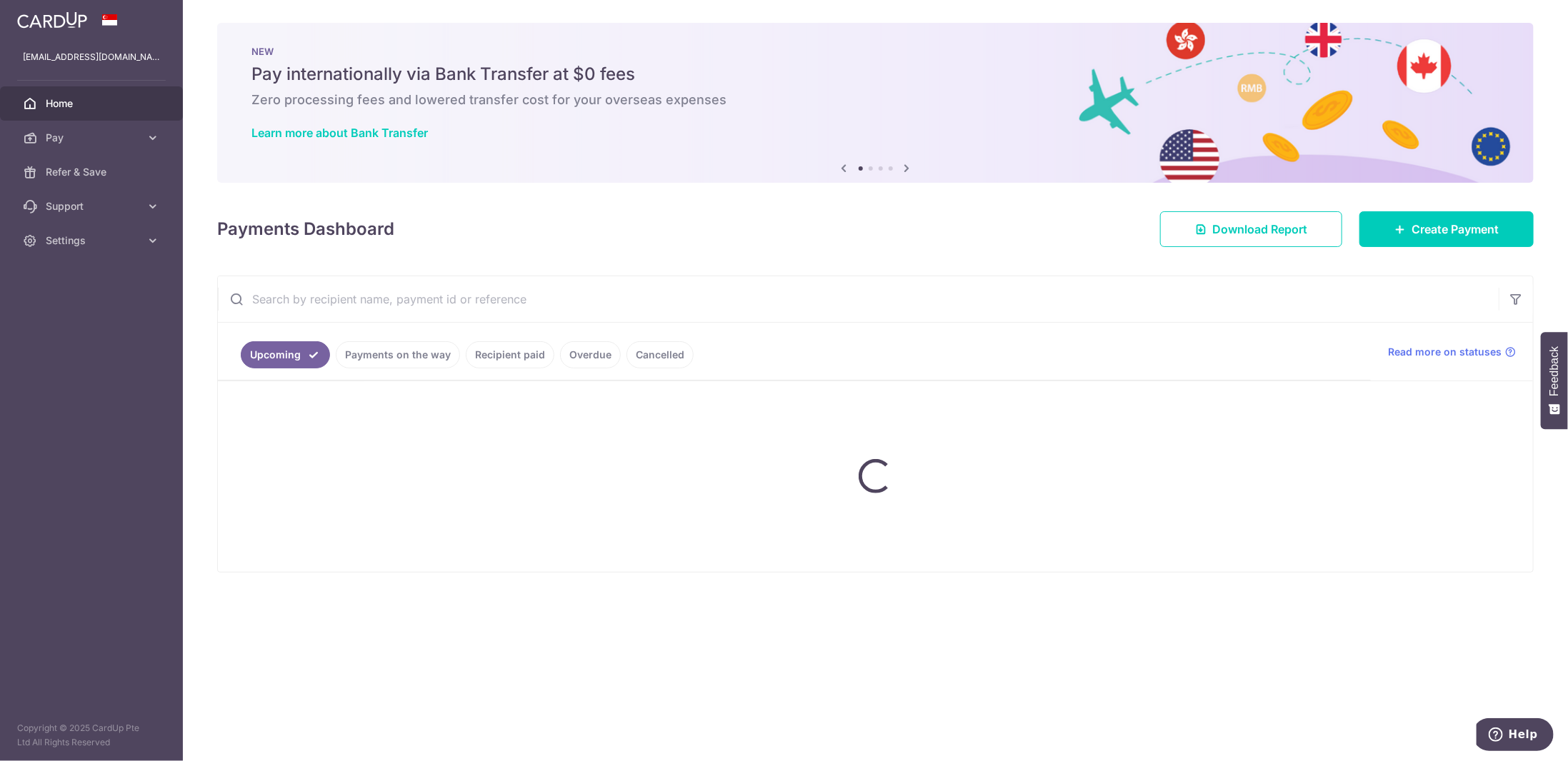
scroll to position [0, 0]
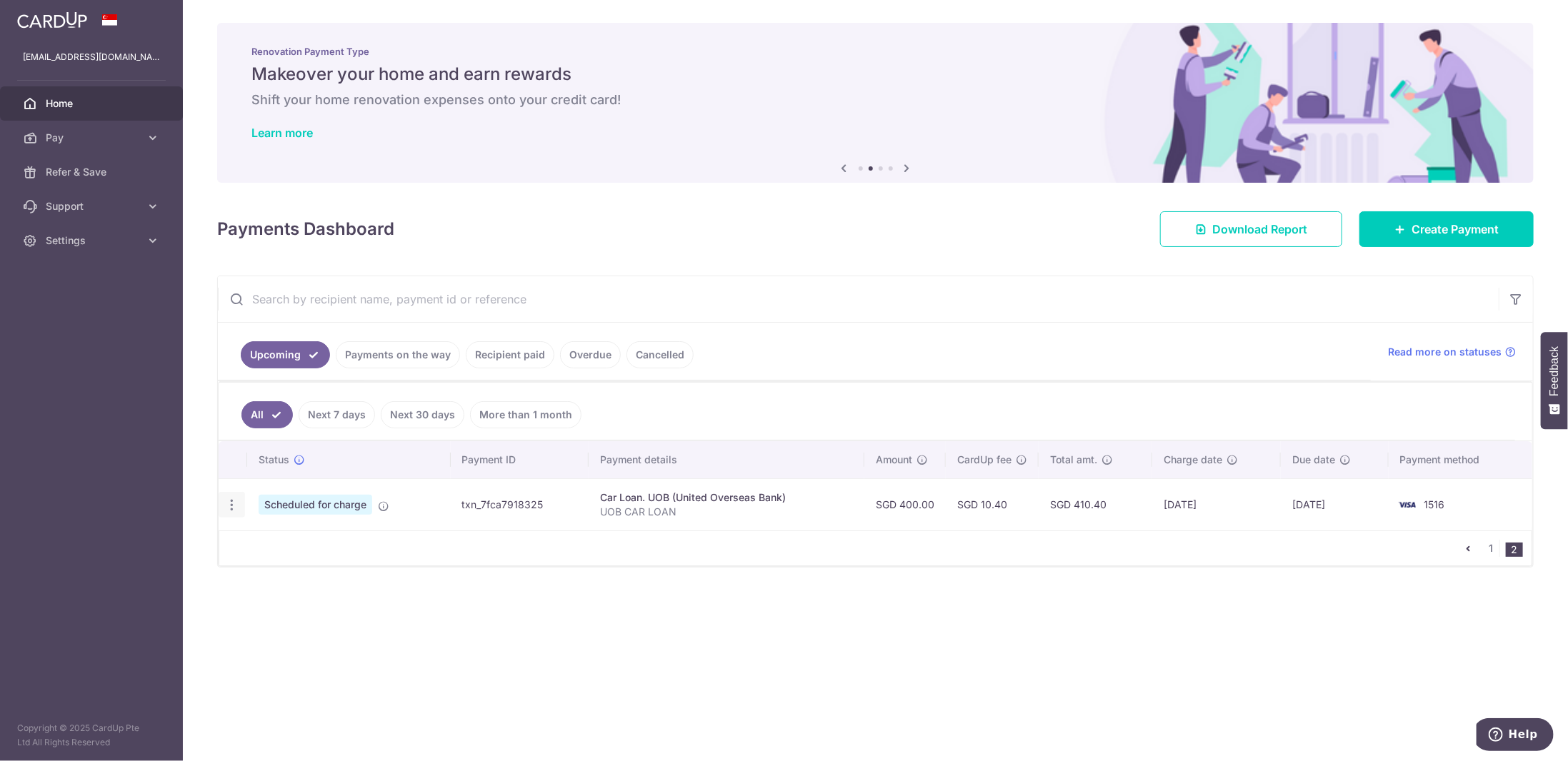
click at [237, 500] on icon "button" at bounding box center [232, 505] width 15 height 15
click at [310, 571] on span "Cancel payment" at bounding box center [308, 579] width 96 height 17
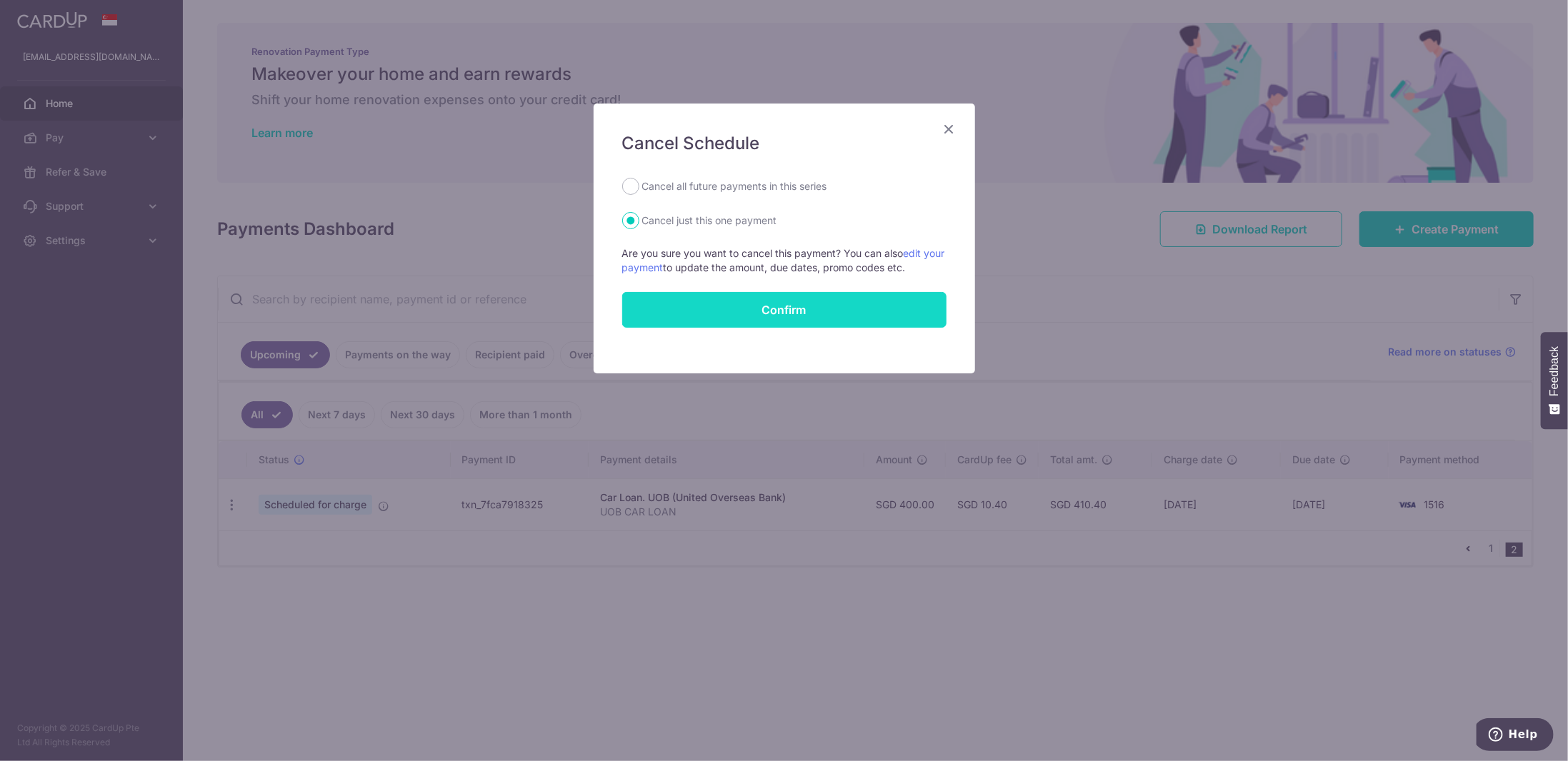
click at [720, 307] on button "Confirm" at bounding box center [784, 310] width 324 height 36
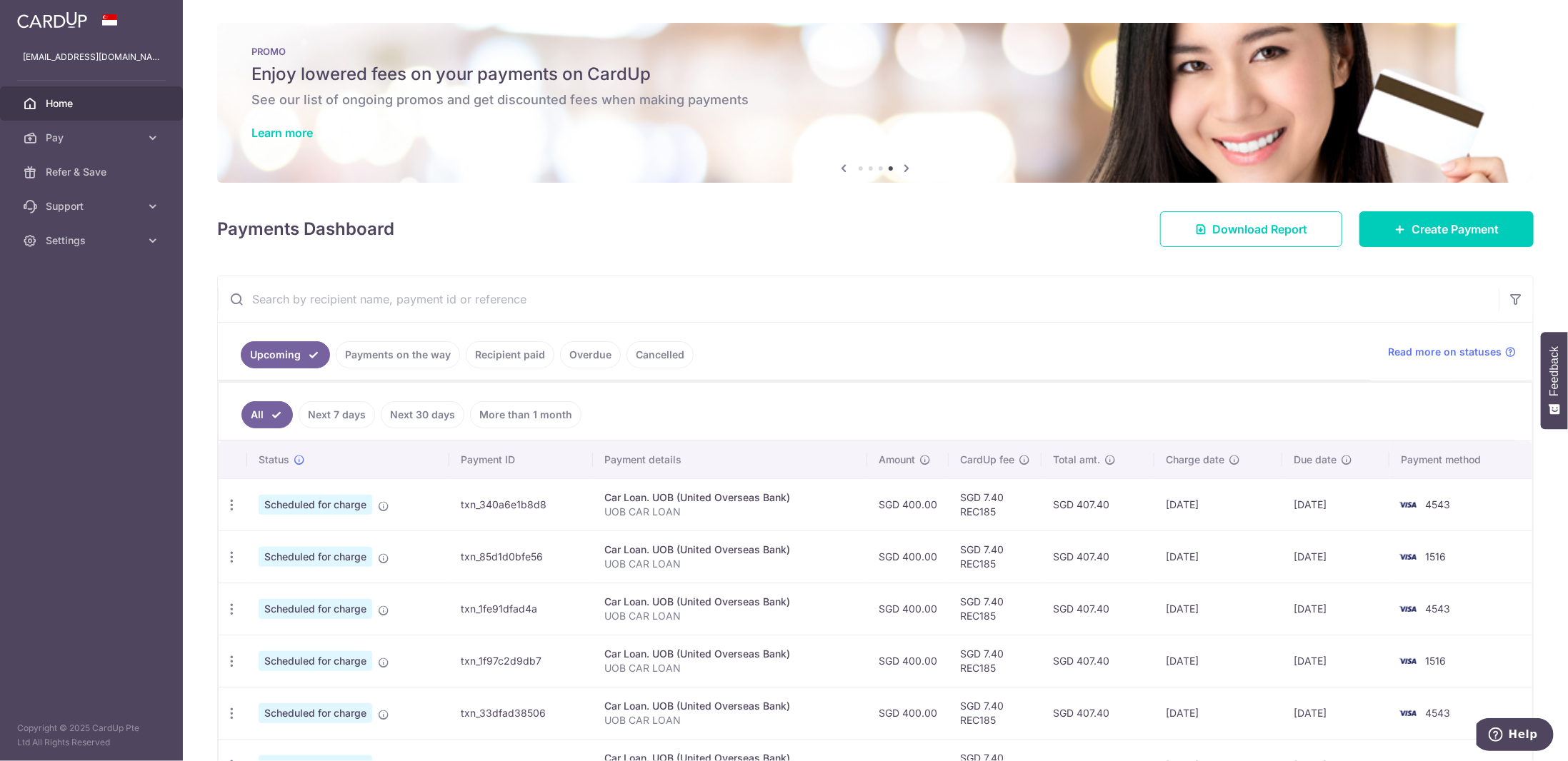
click at [1100, 326] on ul "Upcoming Payments on the way Recipient paid Overdue Cancelled" at bounding box center [795, 351] width 1153 height 58
click at [597, 252] on div "× Pause Schedule Pause all future payments in this series Pause just this one p…" at bounding box center [875, 380] width 1385 height 761
